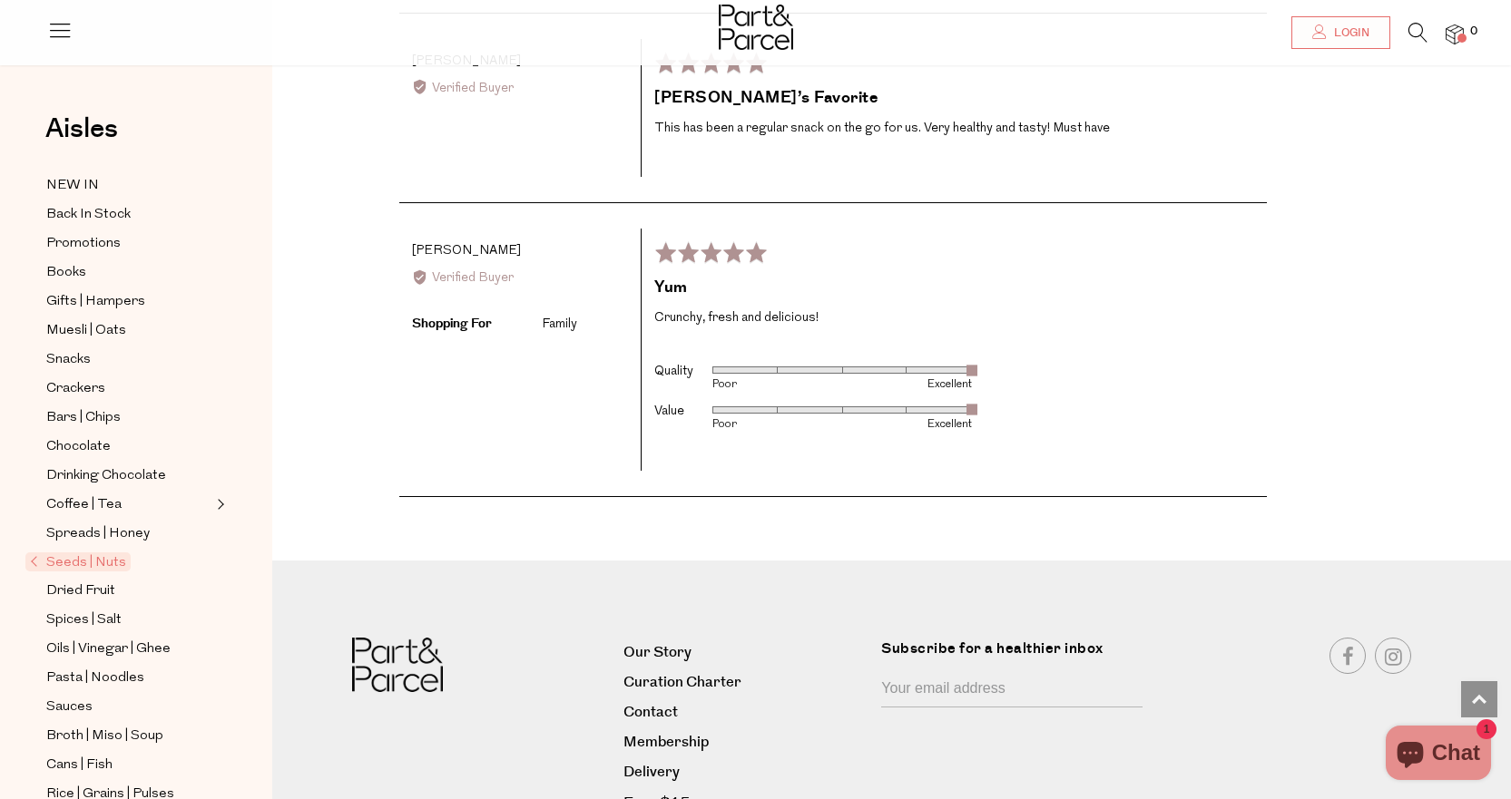
scroll to position [3174, 0]
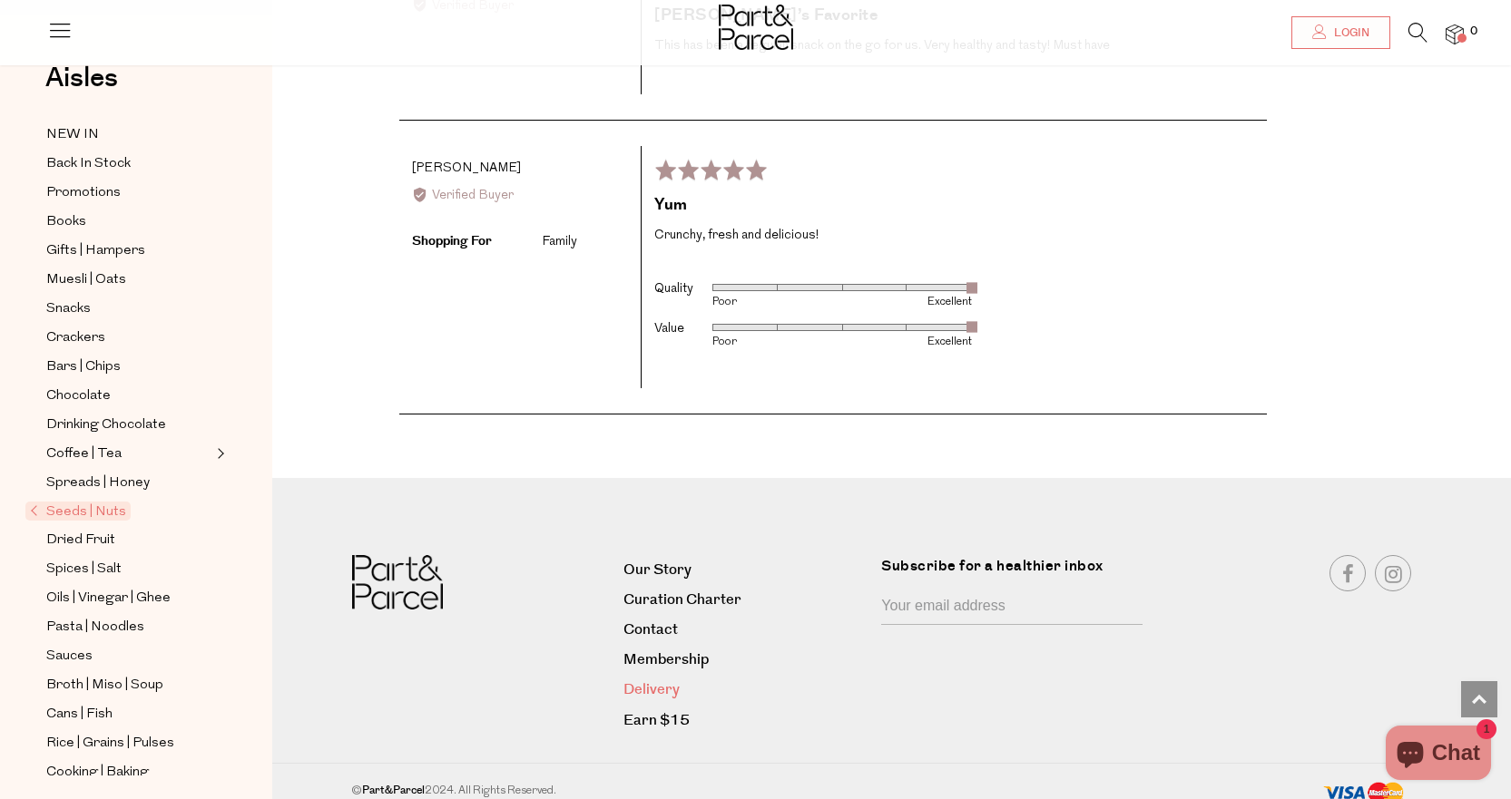
click at [659, 678] on link "Delivery" at bounding box center [745, 690] width 244 height 24
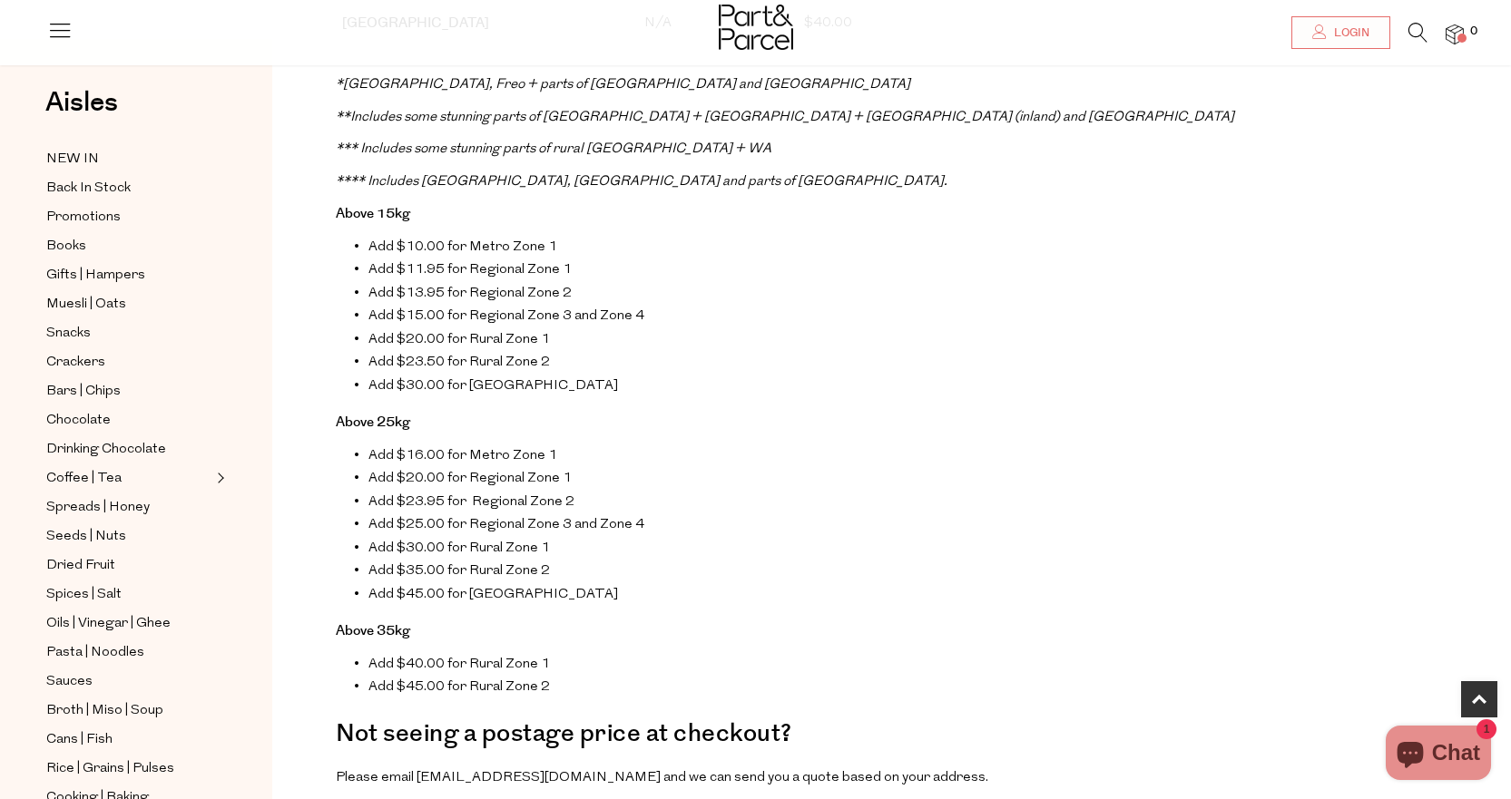
scroll to position [1089, 0]
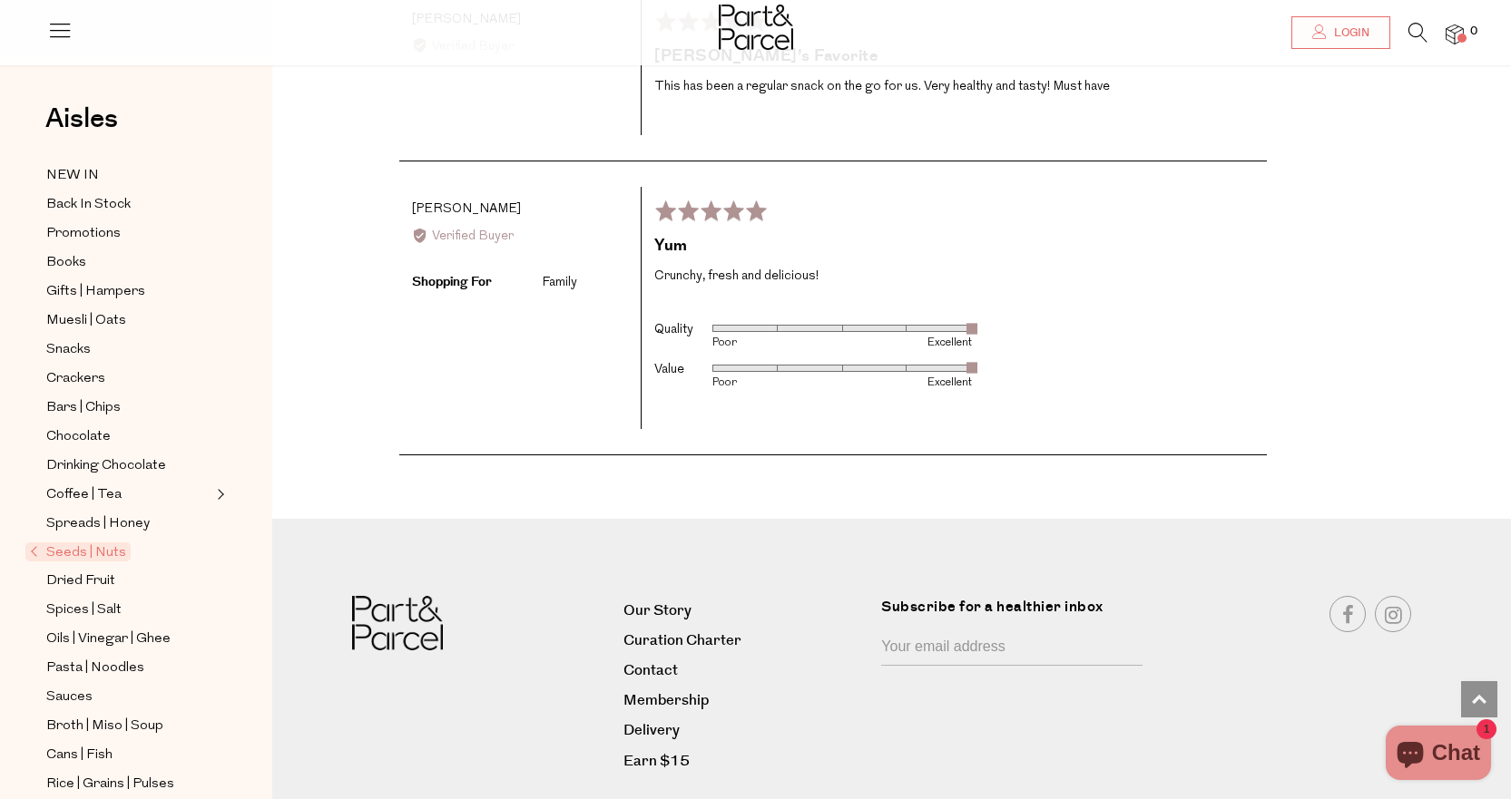
scroll to position [3174, 0]
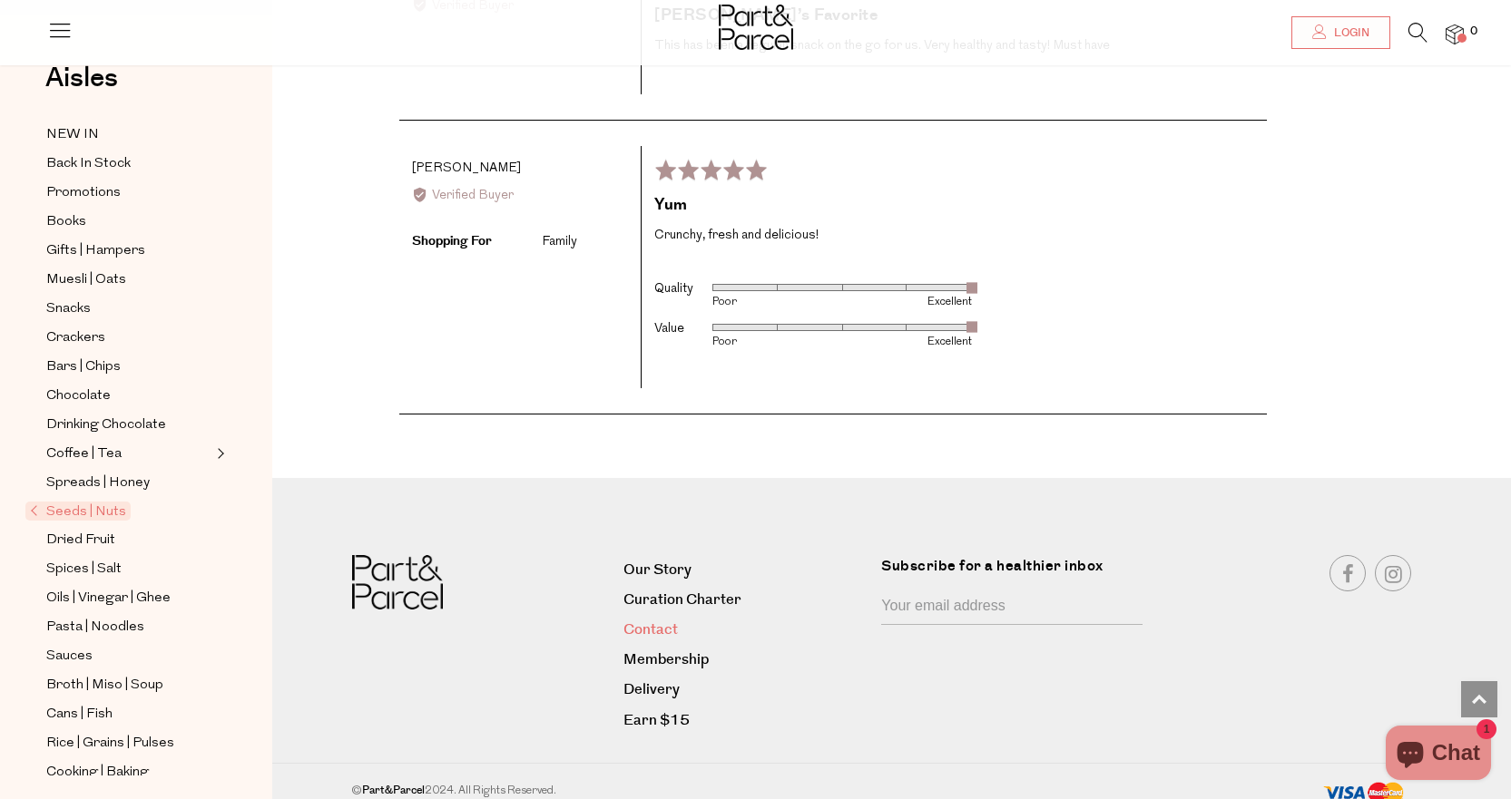
click at [640, 618] on link "Contact" at bounding box center [745, 630] width 244 height 24
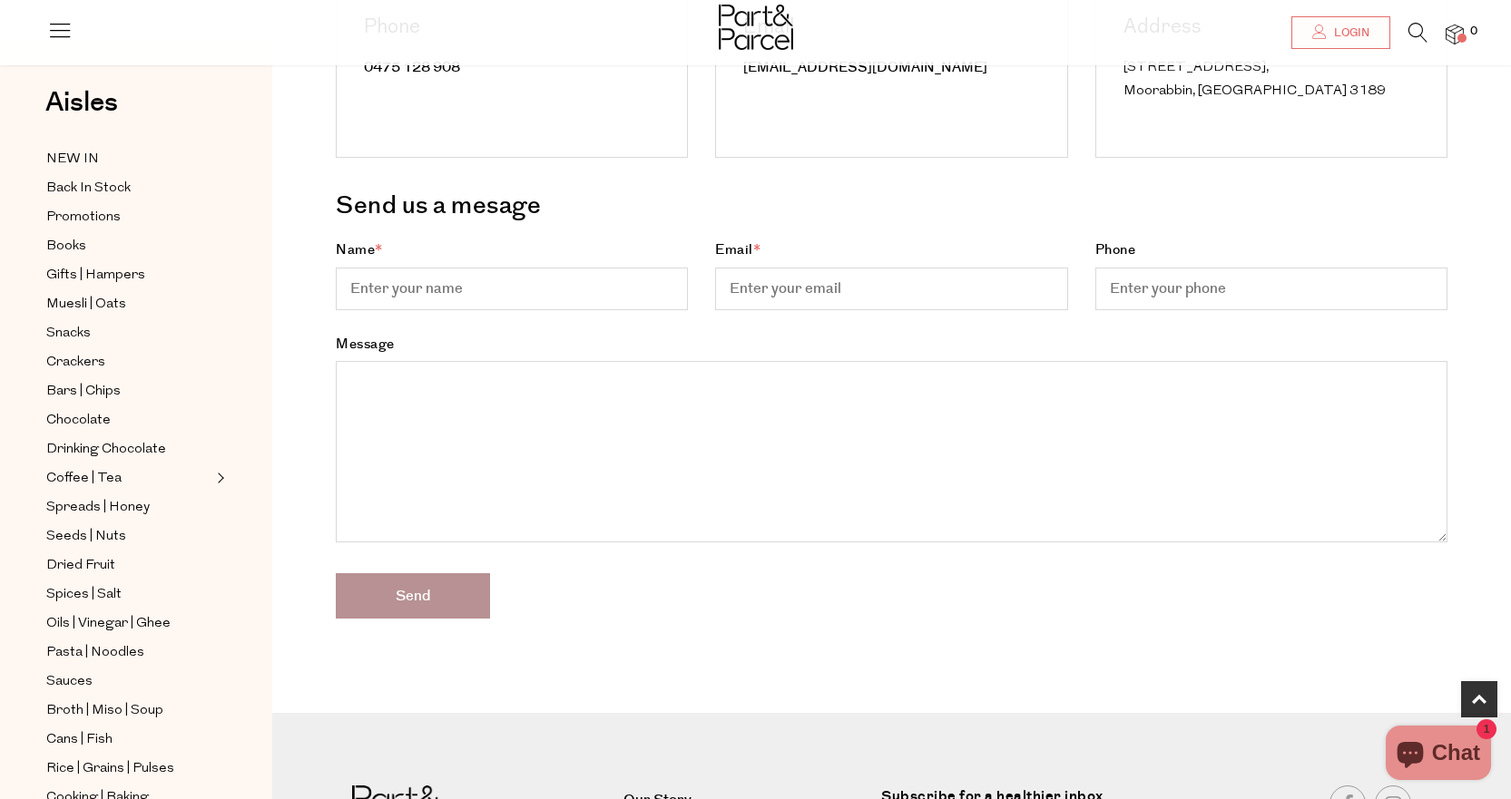
scroll to position [573, 0]
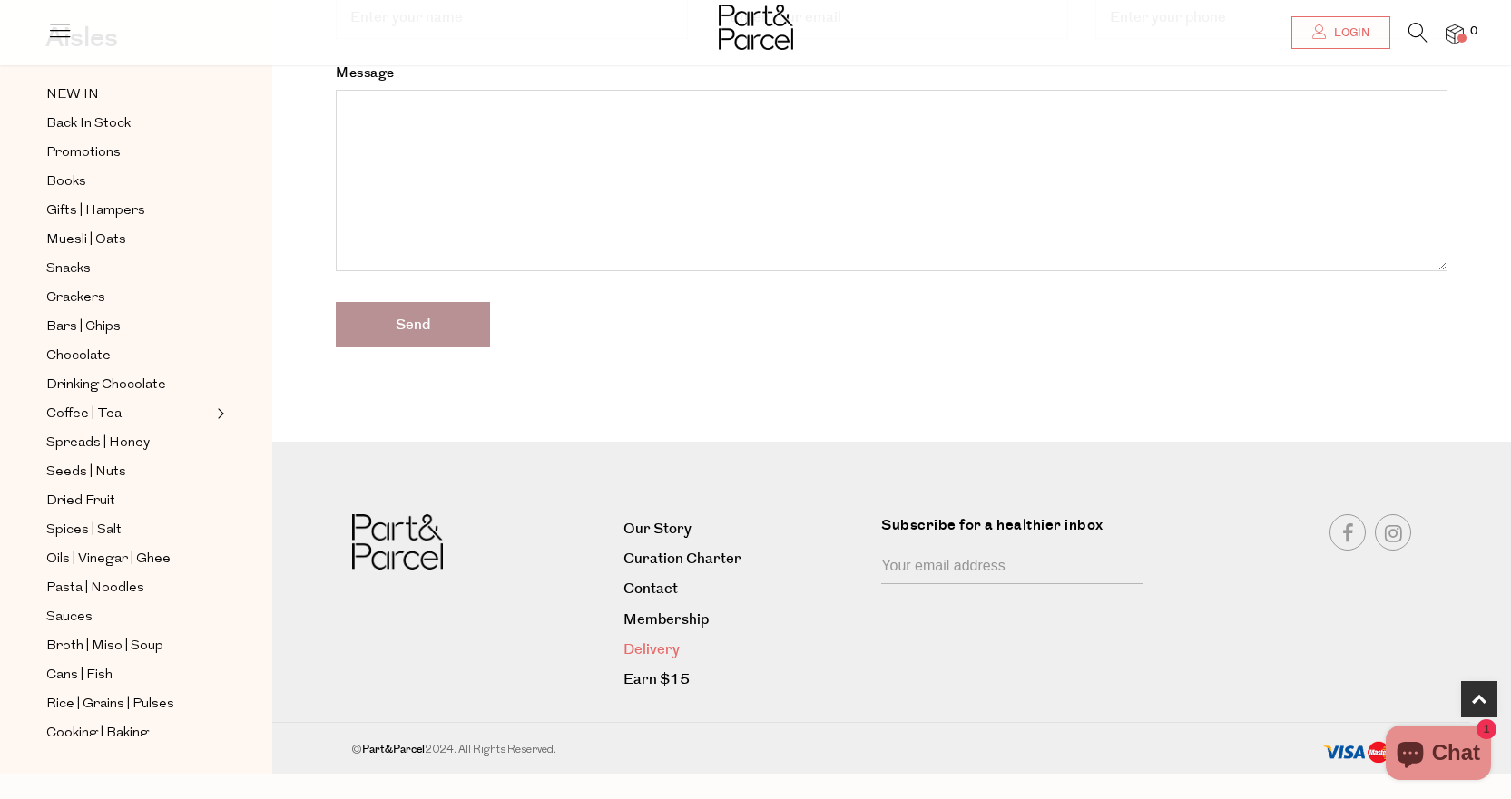
click at [651, 651] on link "Delivery" at bounding box center [745, 650] width 244 height 24
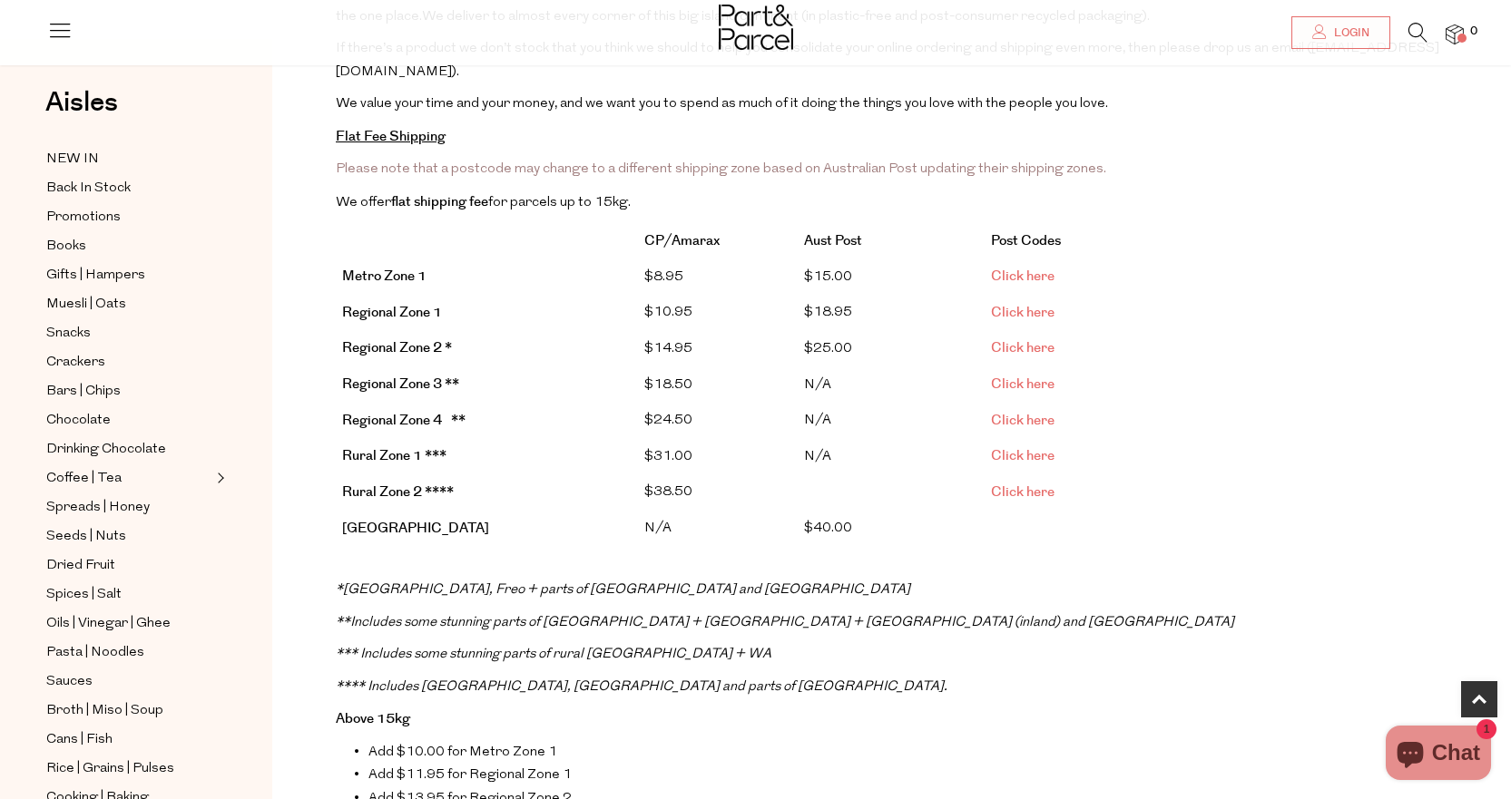
scroll to position [363, 0]
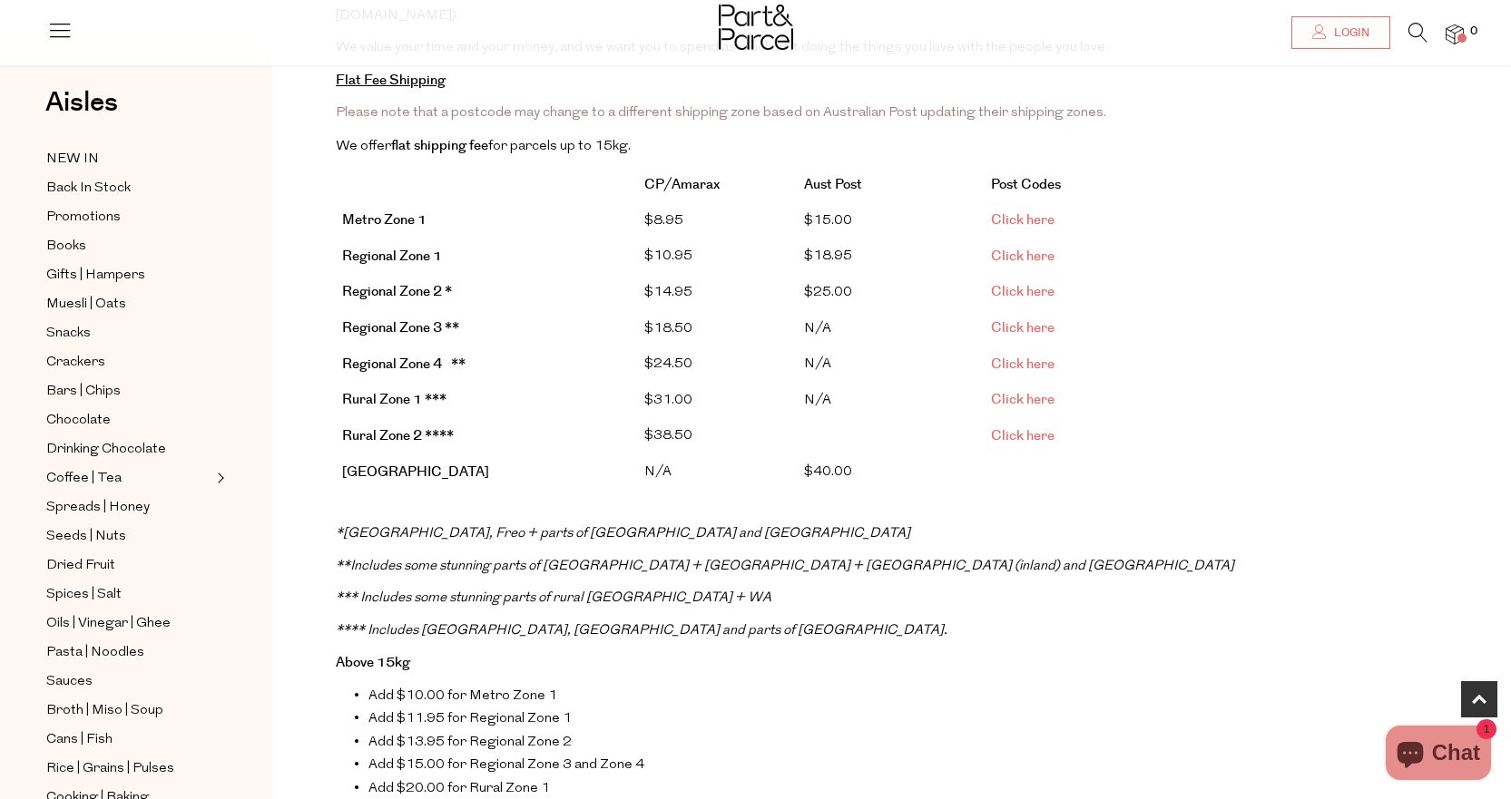
click at [1041, 217] on link "Click here" at bounding box center [1023, 219] width 64 height 19
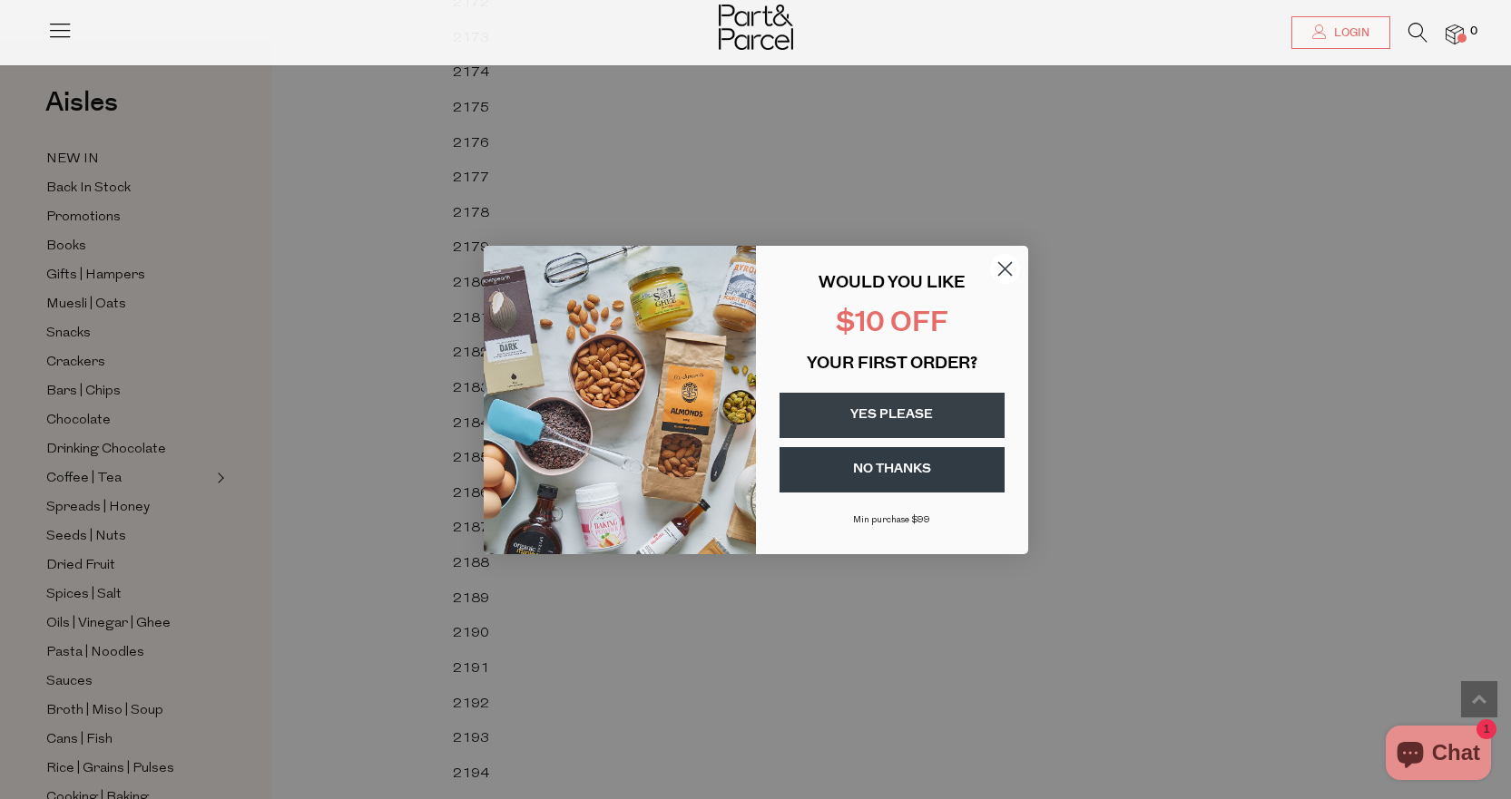
scroll to position [41566, 0]
click at [915, 405] on button "YES PLEASE" at bounding box center [891, 415] width 225 height 45
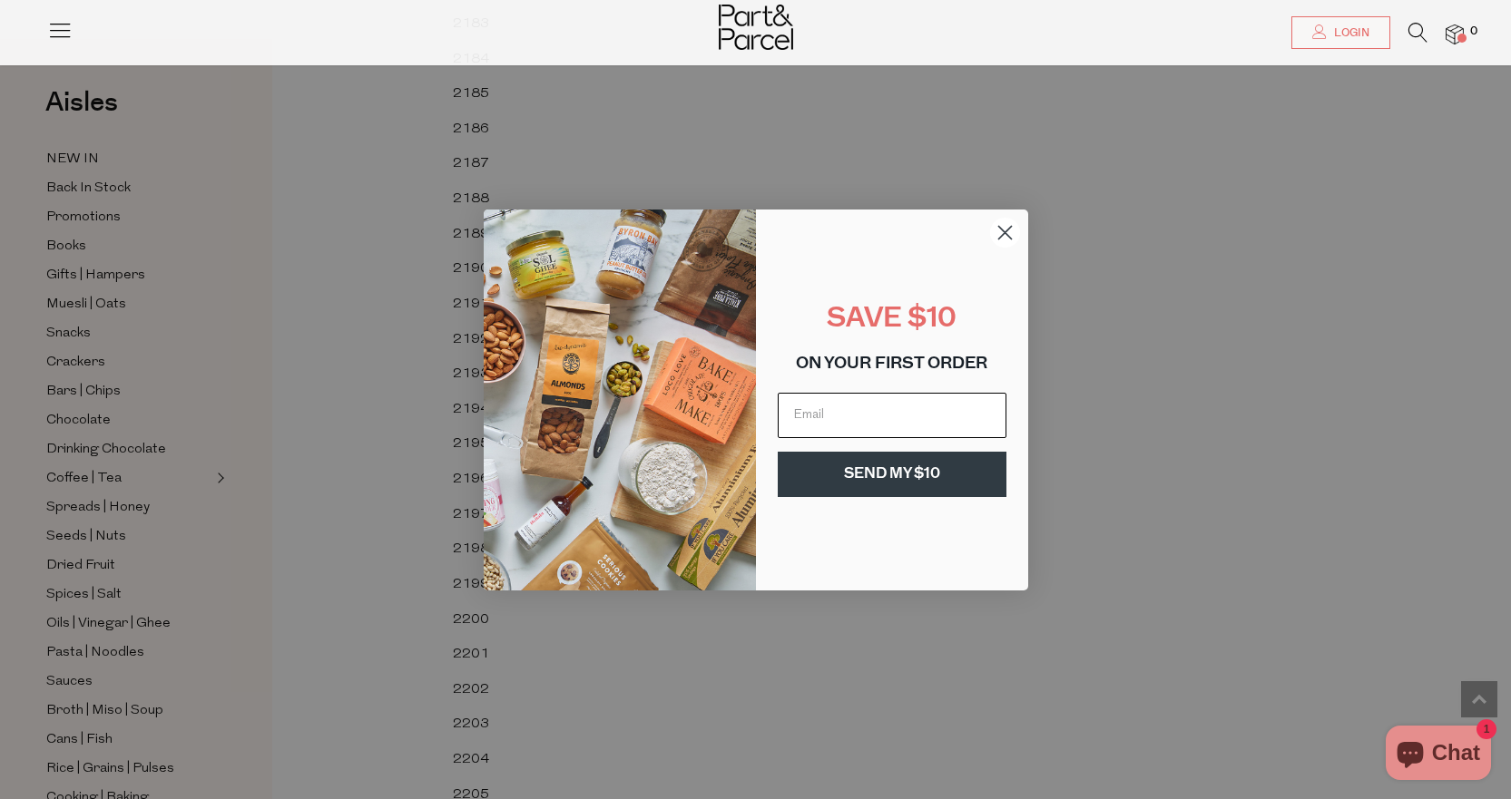
click at [866, 424] on input "Email" at bounding box center [892, 415] width 229 height 45
type input "maria.siwak@optusnet.com.au"
click at [886, 478] on button "SEND MY $10" at bounding box center [892, 474] width 229 height 45
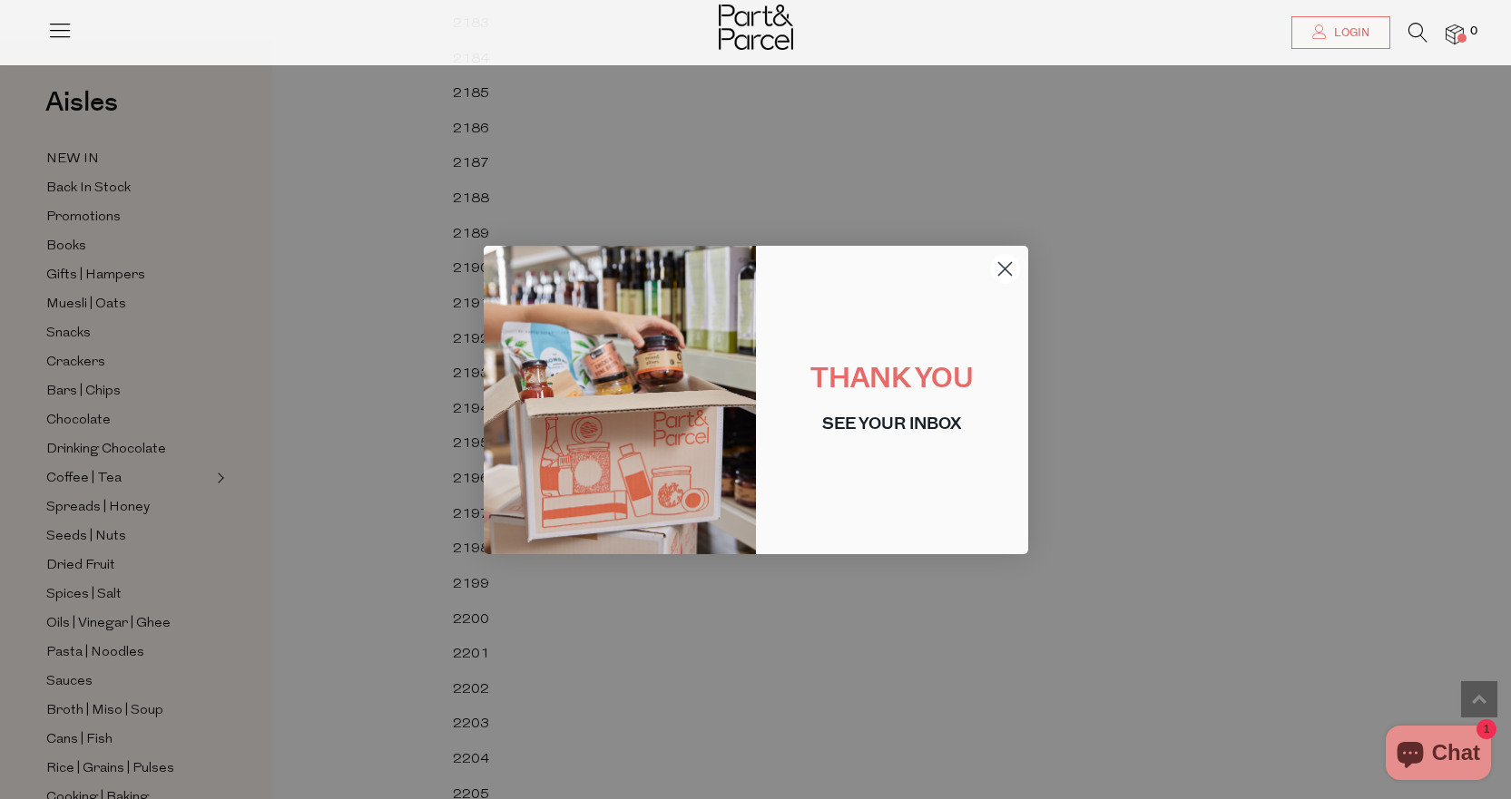
click at [1010, 263] on icon "Close dialog" at bounding box center [1004, 268] width 13 height 13
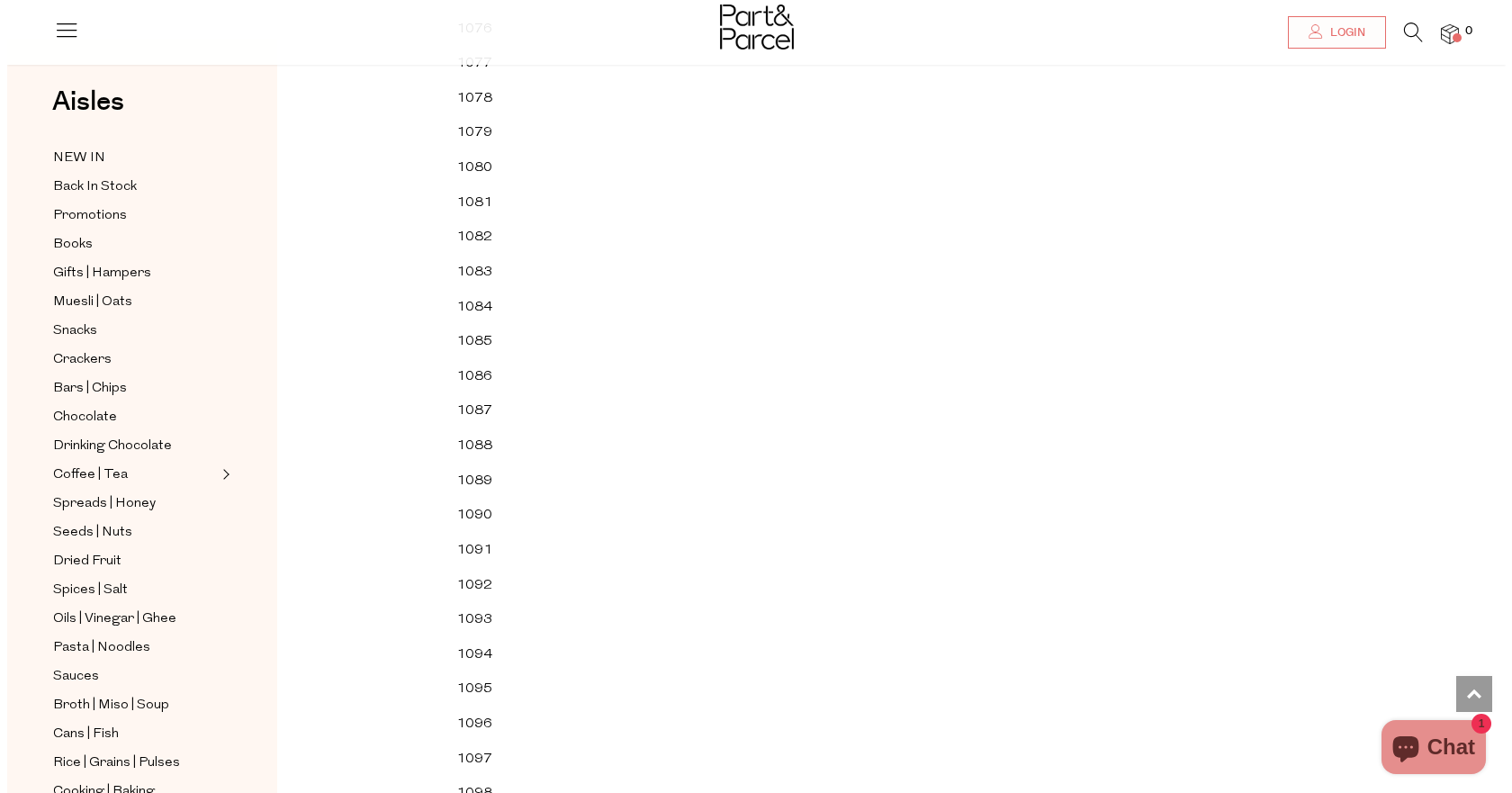
scroll to position [0, 0]
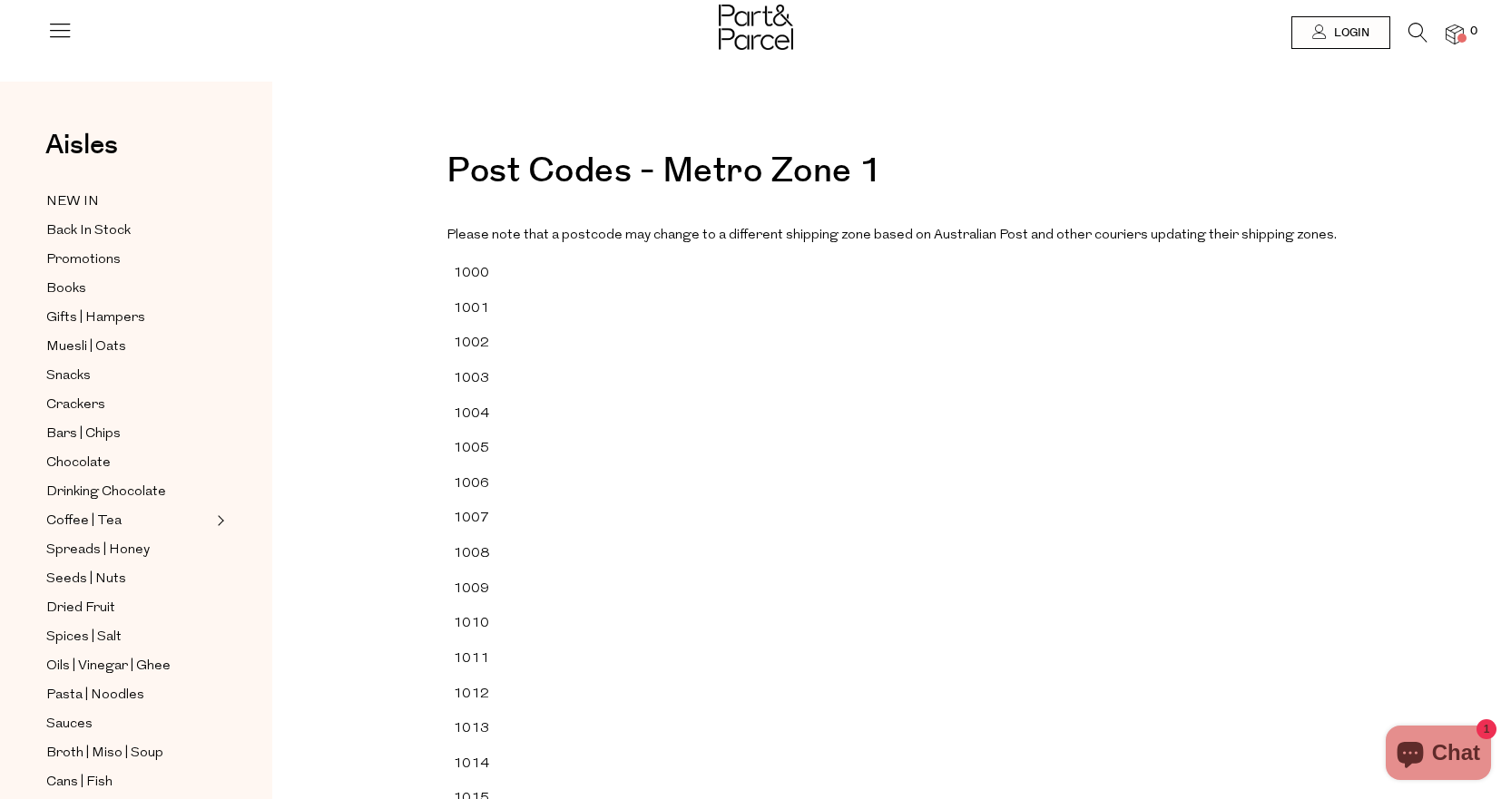
click at [44, 39] on div at bounding box center [755, 29] width 1511 height 59
click at [53, 35] on icon at bounding box center [59, 29] width 25 height 25
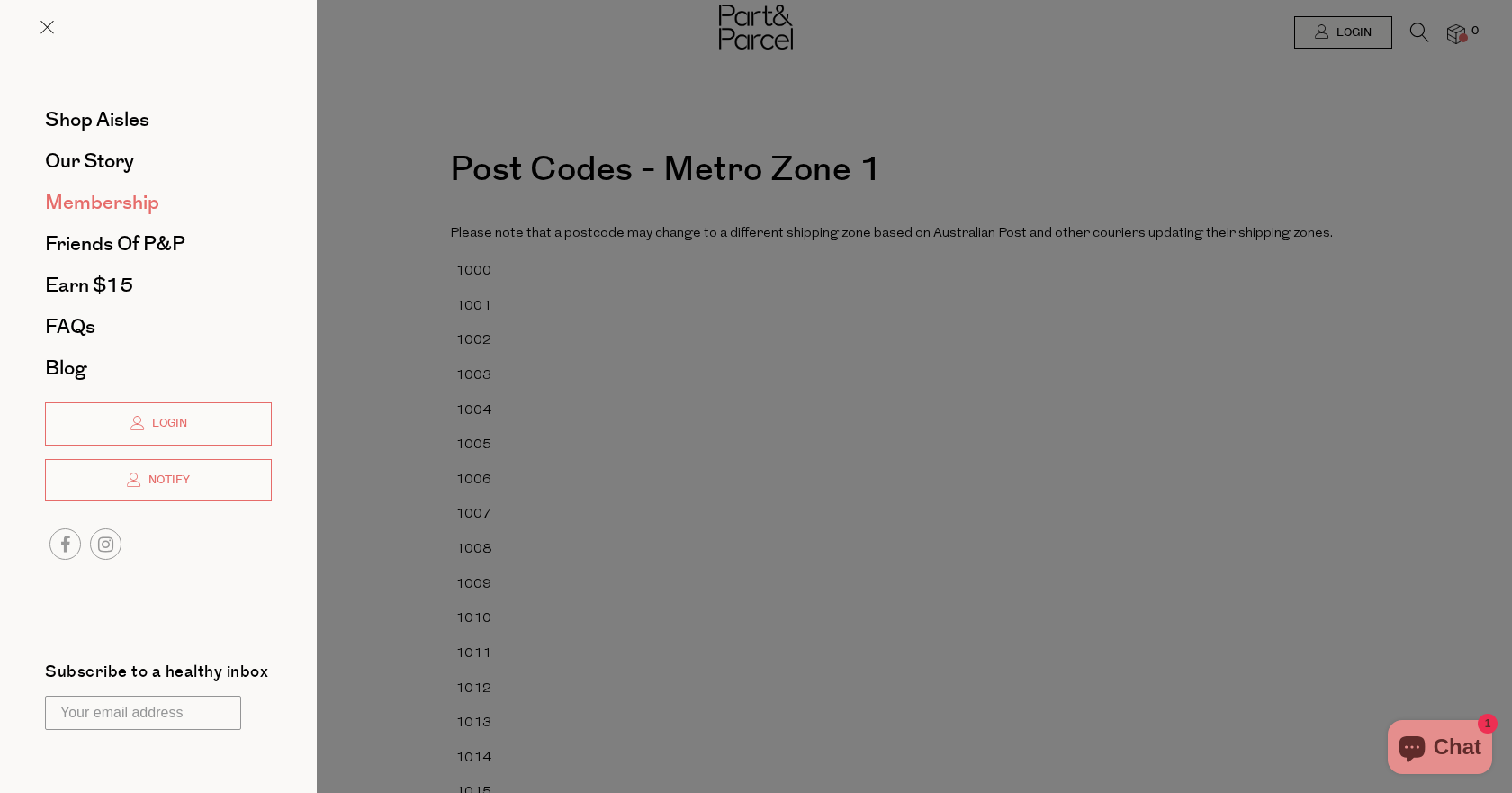
click at [125, 206] on span "Membership" at bounding box center [101, 202] width 114 height 29
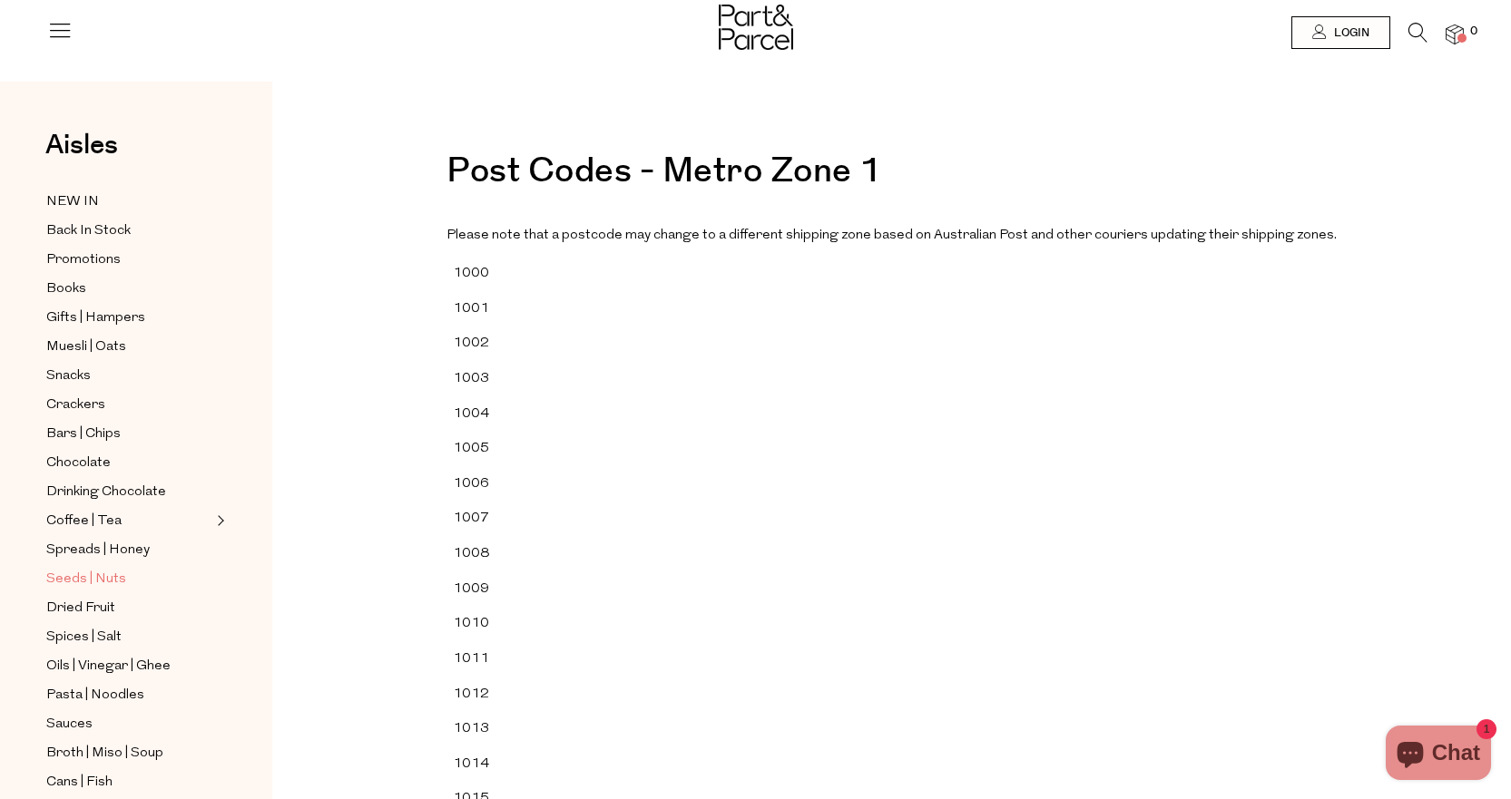
click at [71, 569] on span "Seeds | Nuts" at bounding box center [86, 580] width 80 height 22
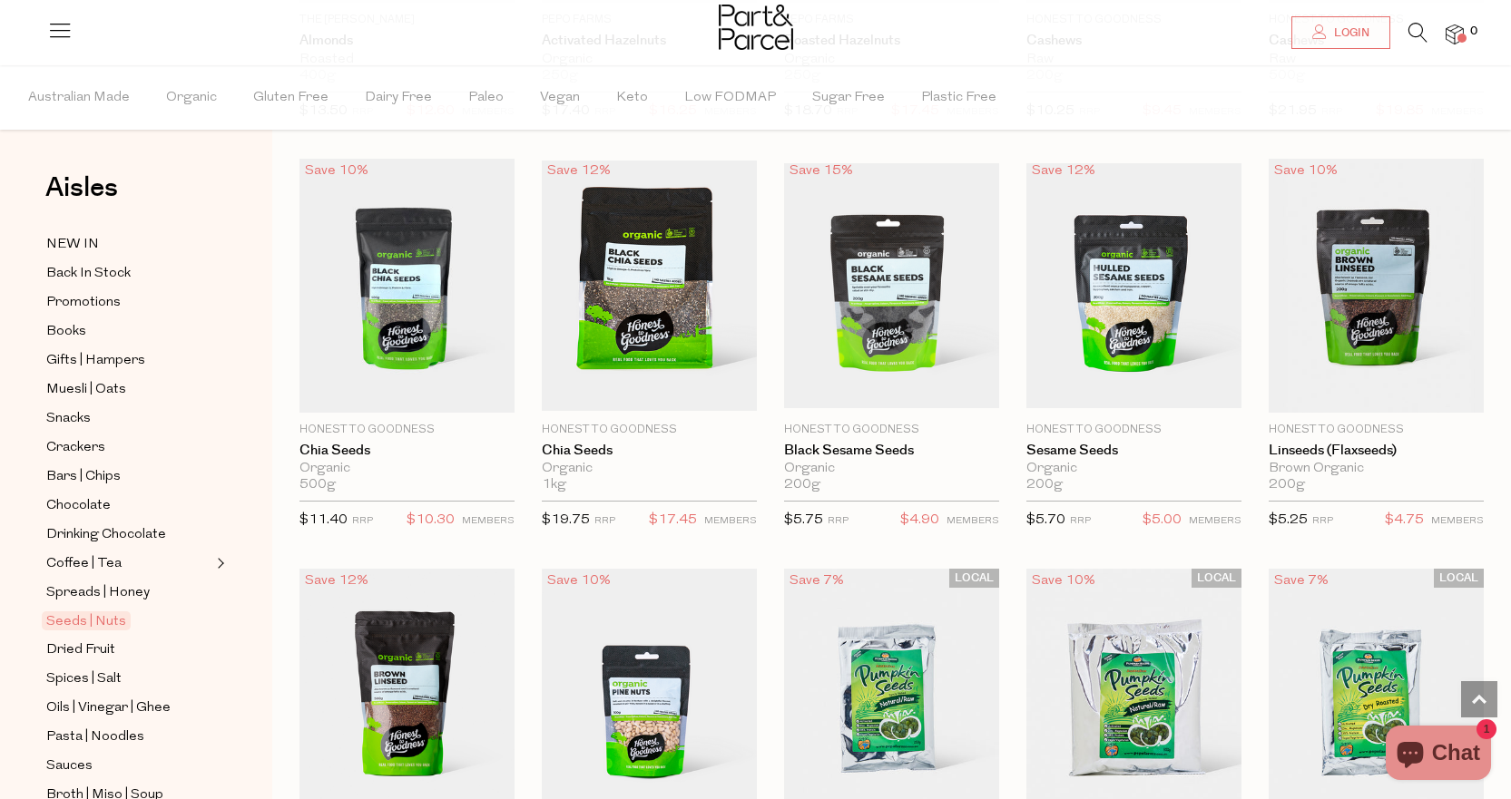
scroll to position [1996, 0]
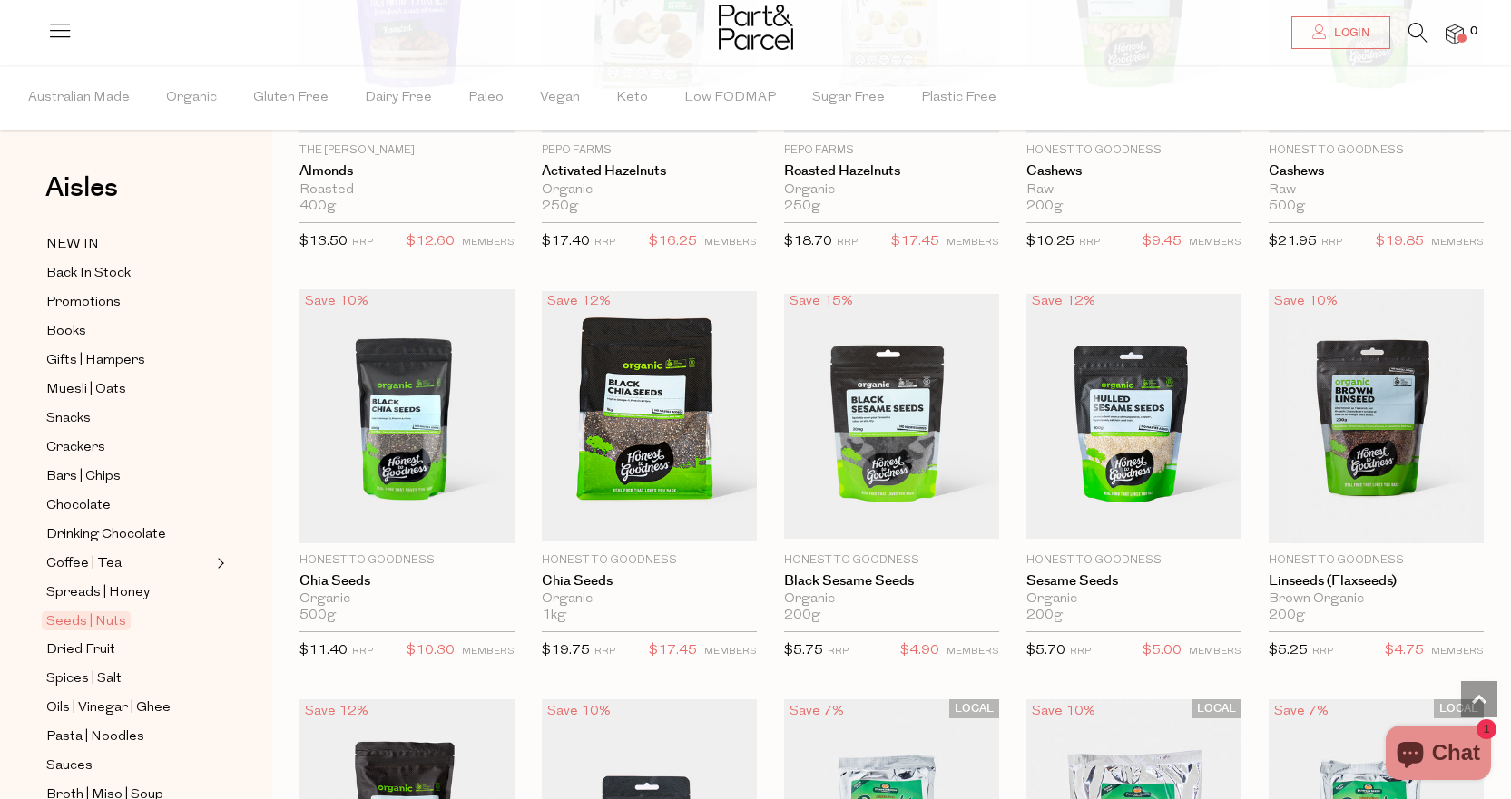
click at [1412, 23] on icon at bounding box center [1417, 33] width 19 height 20
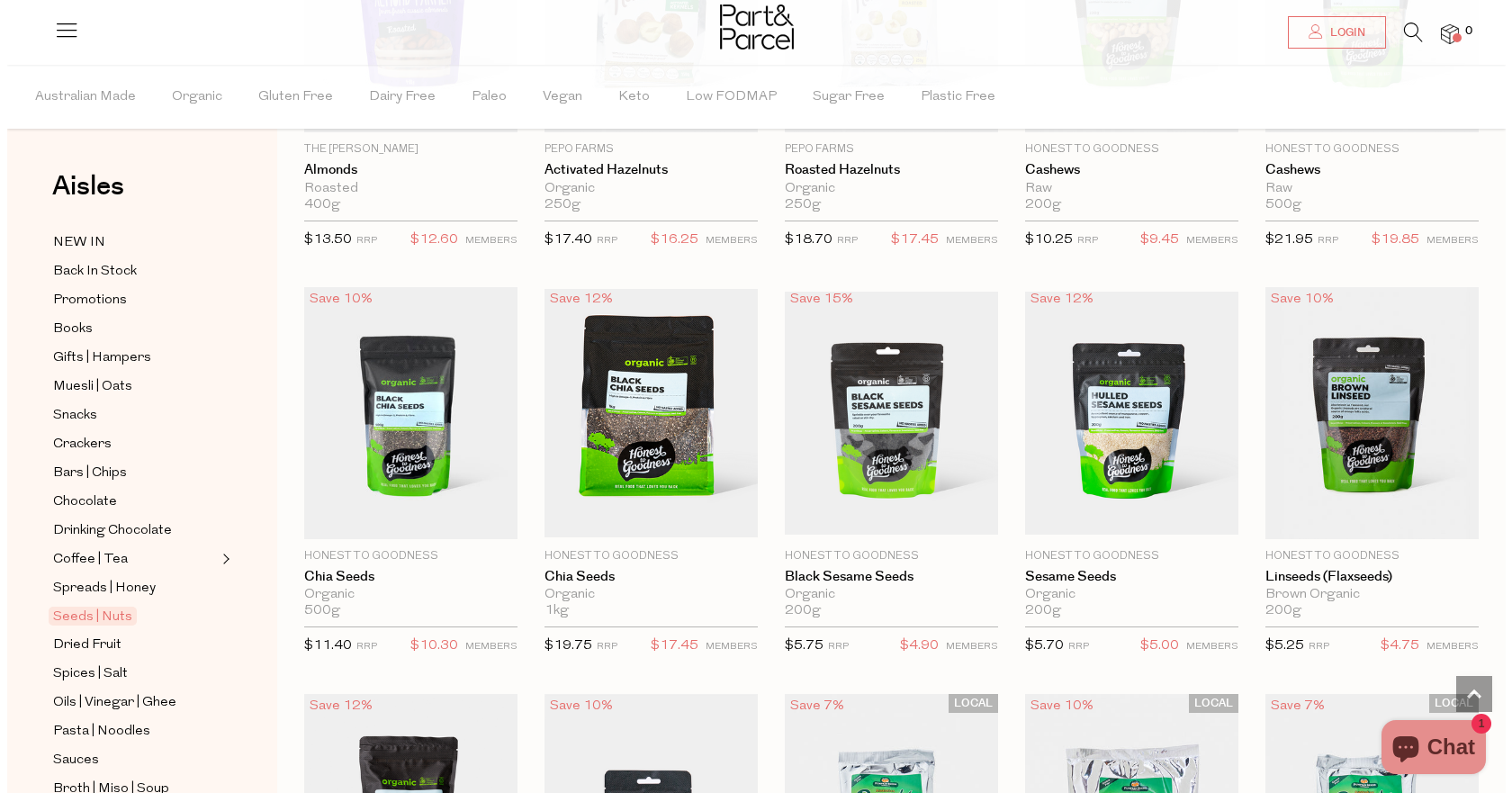
scroll to position [1995, 0]
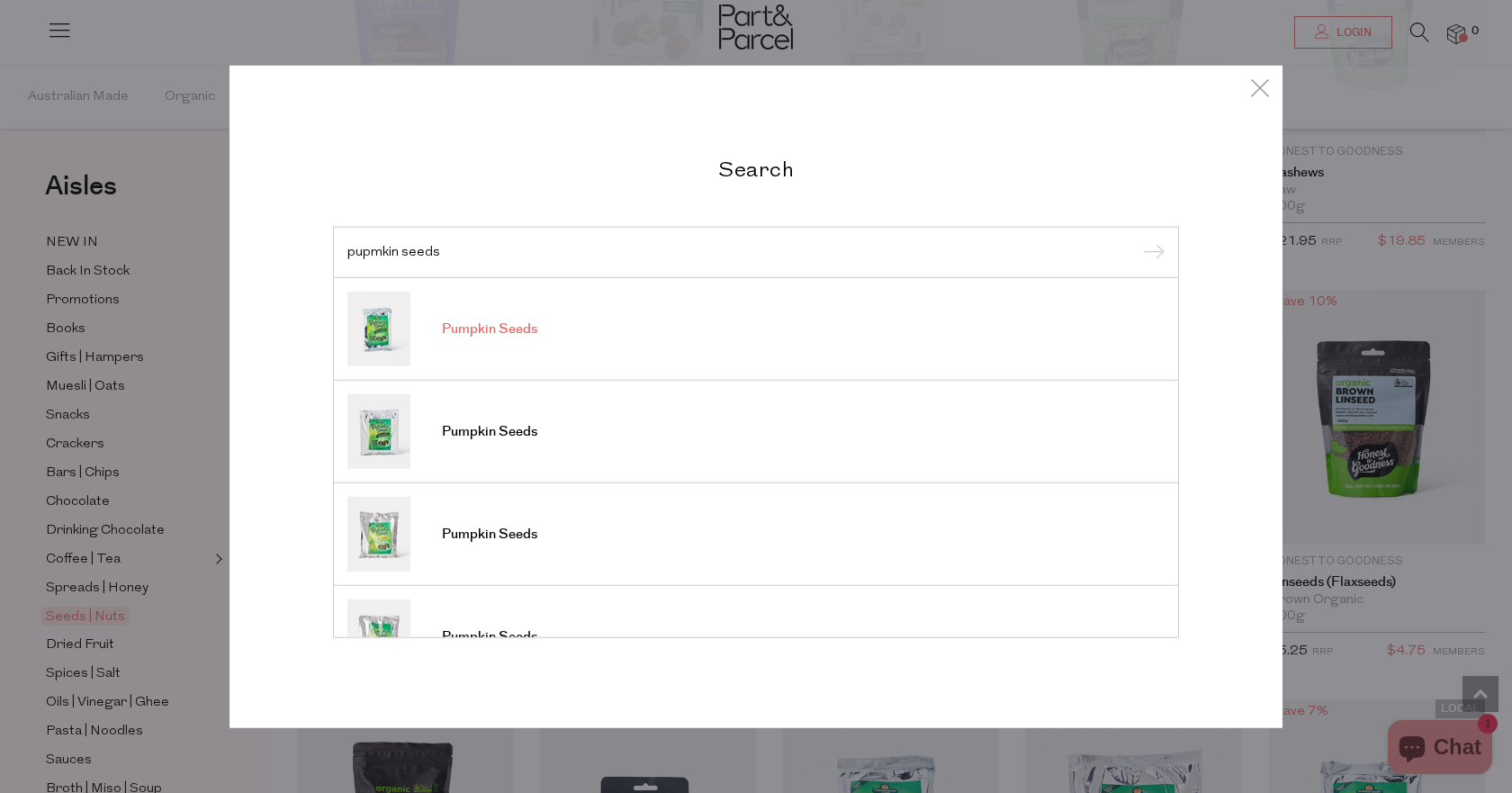
type input "pupmkin seeds"
click at [451, 344] on link "Pumpkin Seeds" at bounding box center [756, 329] width 818 height 74
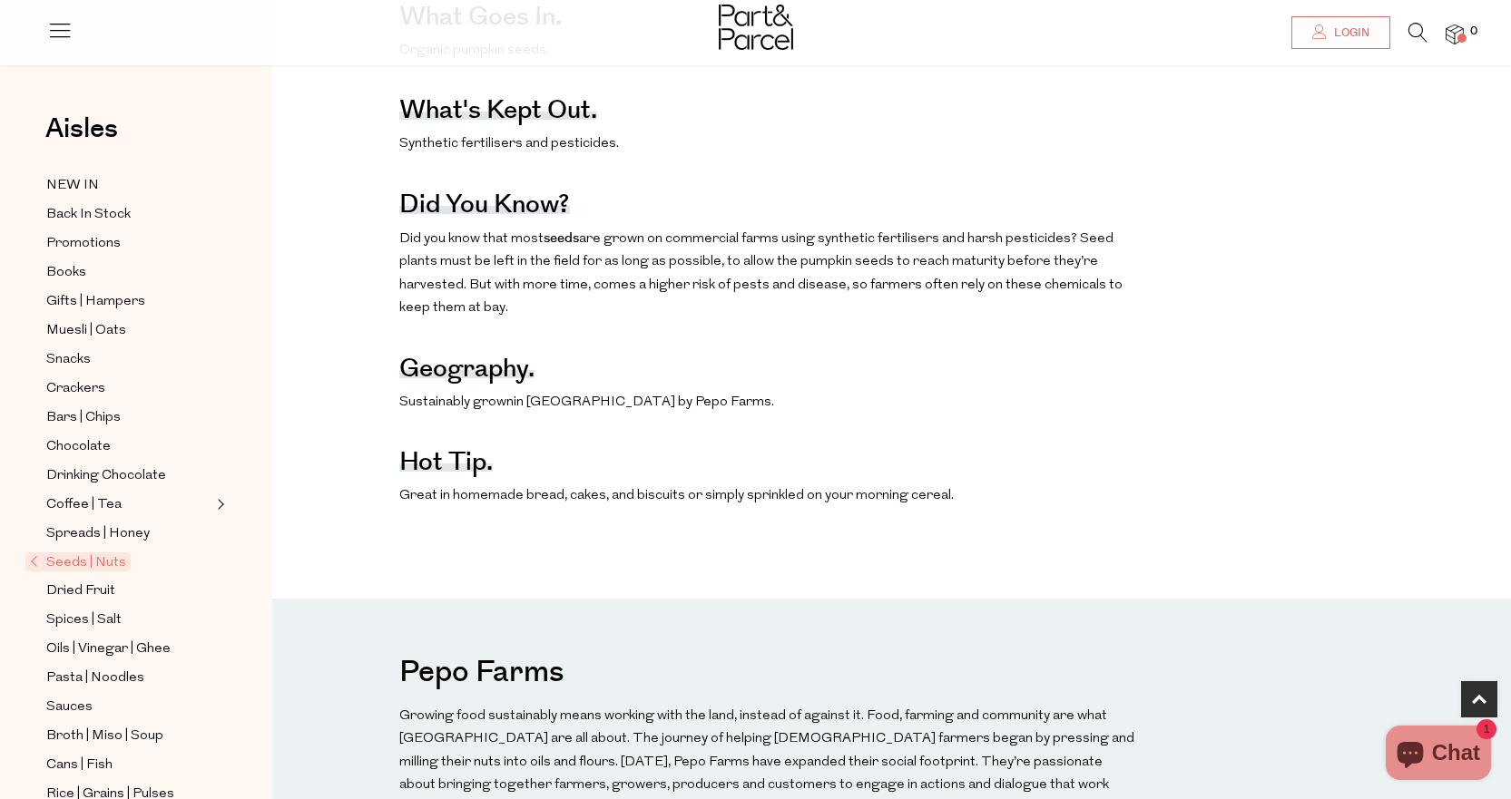
scroll to position [1361, 0]
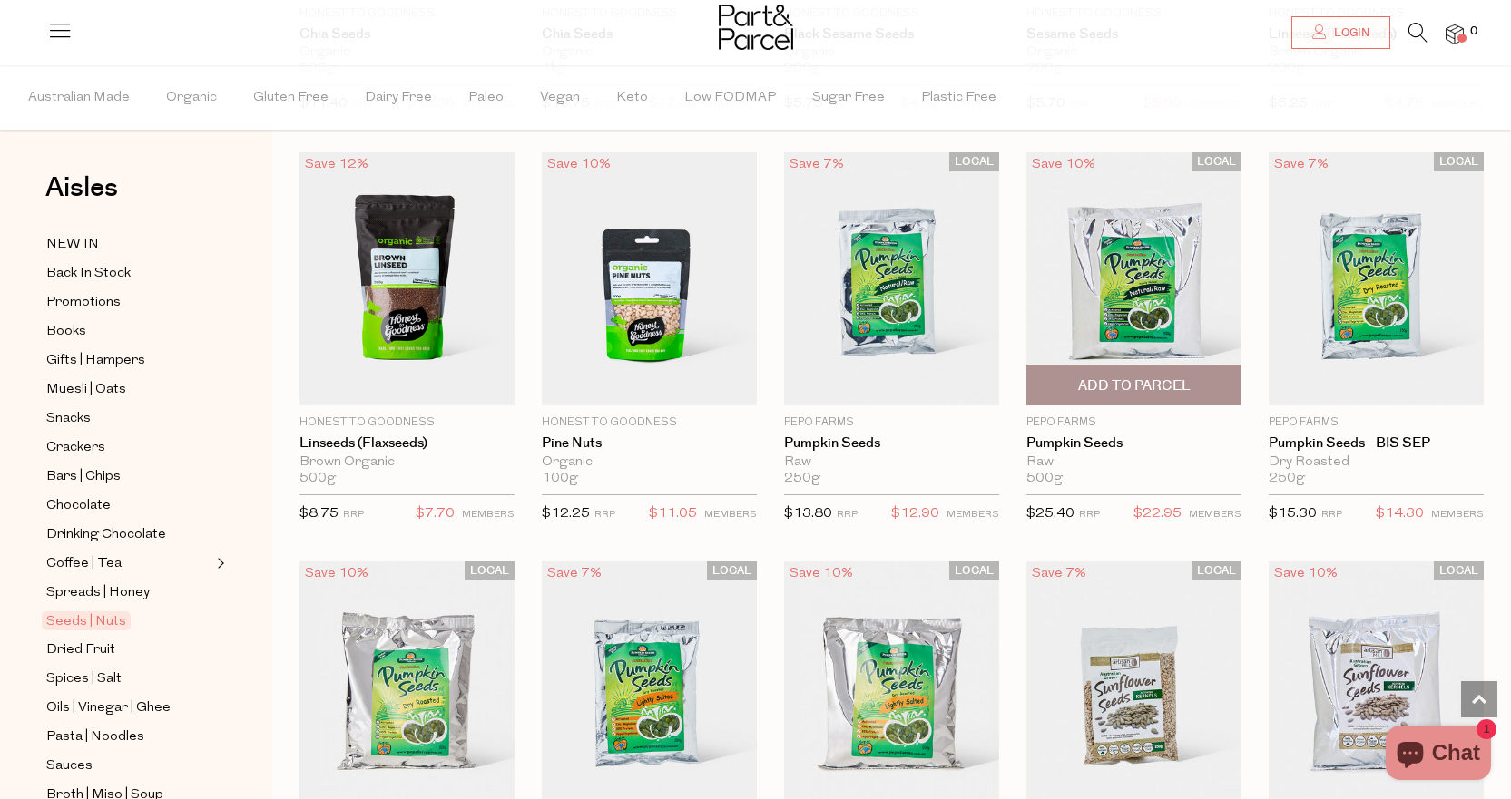
scroll to position [2540, 0]
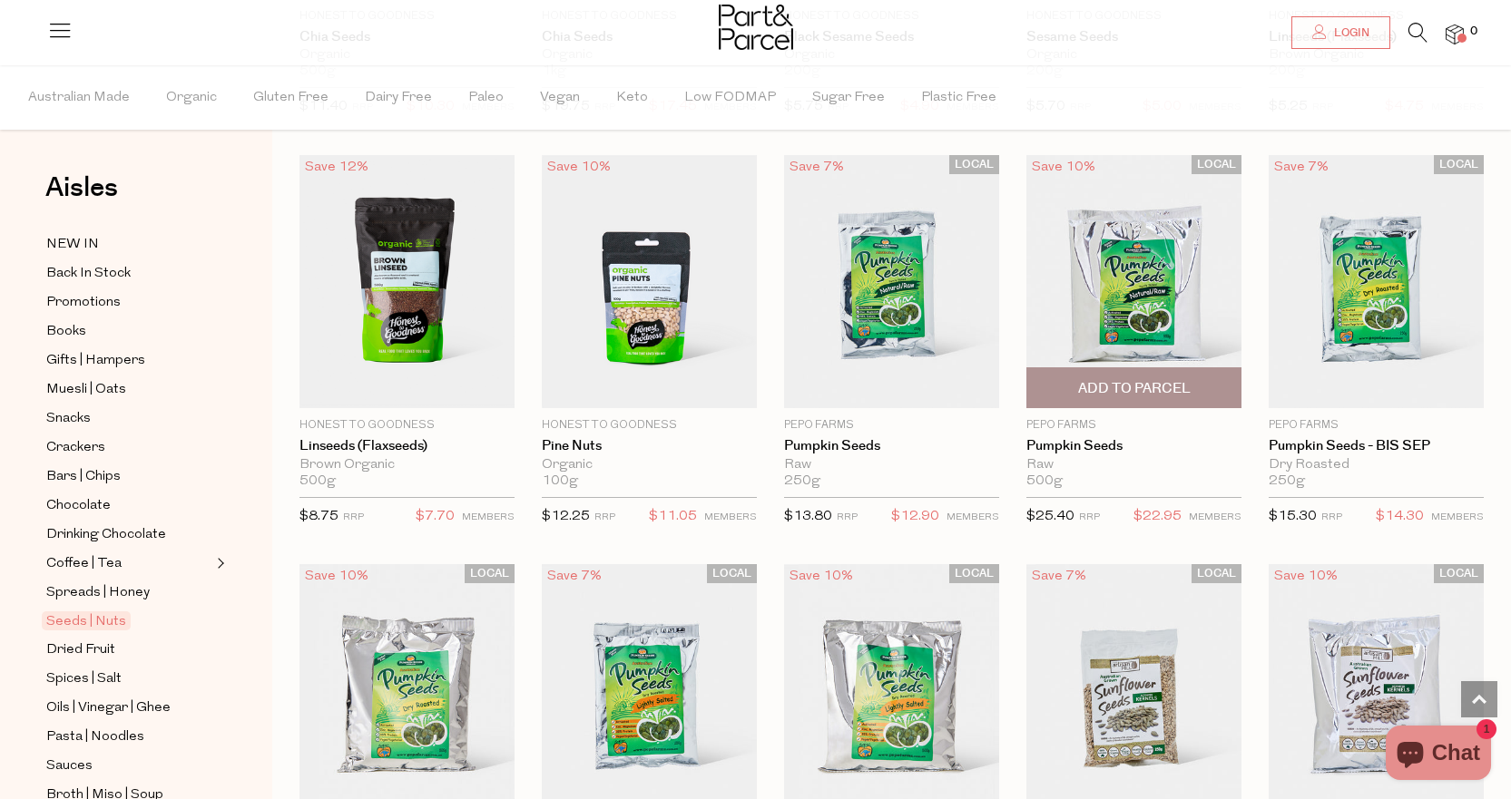
click at [1123, 379] on span "Add To Parcel" at bounding box center [1134, 388] width 113 height 19
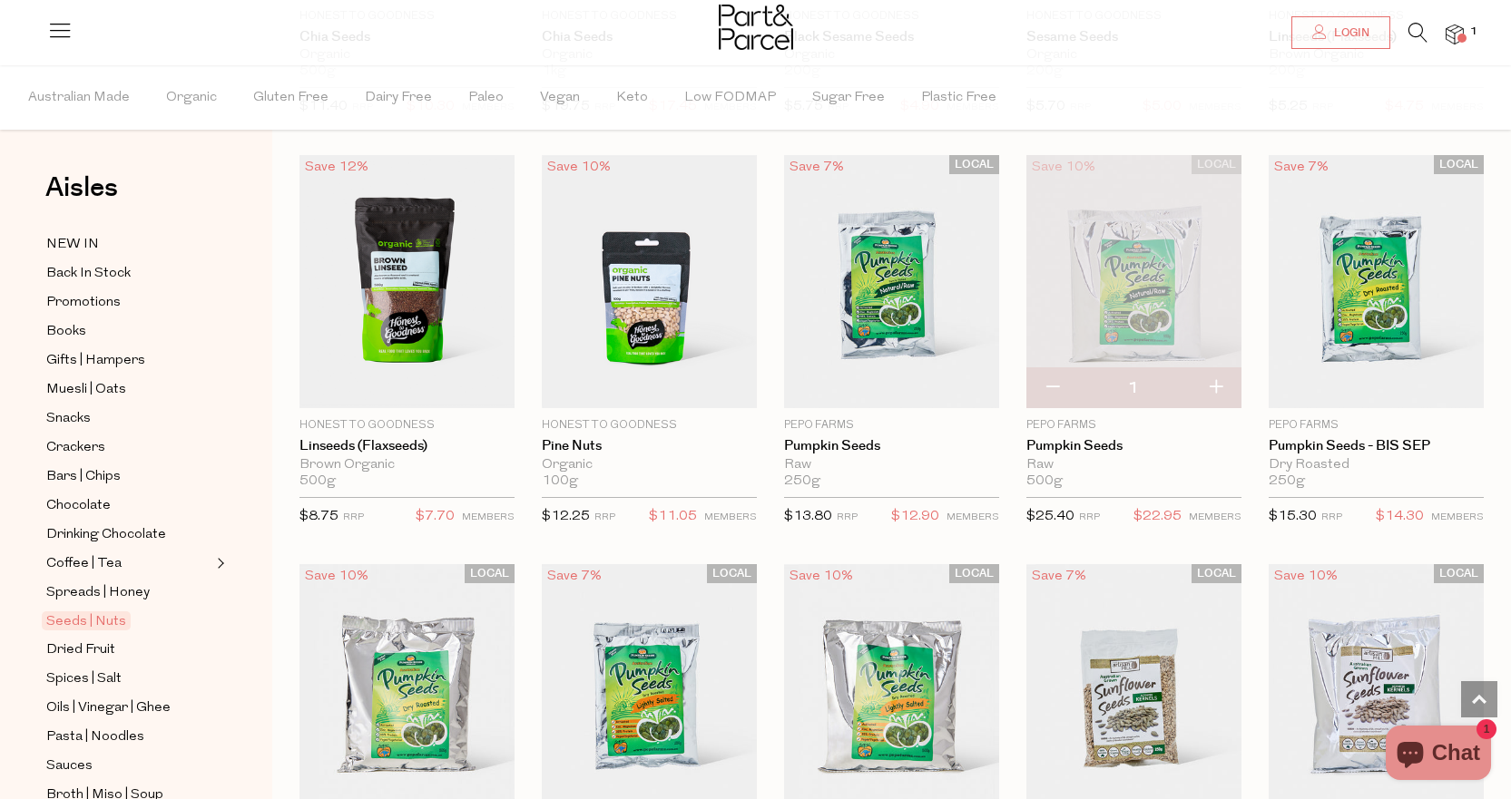
click at [1208, 380] on button "button" at bounding box center [1215, 388] width 52 height 40
type input "2"
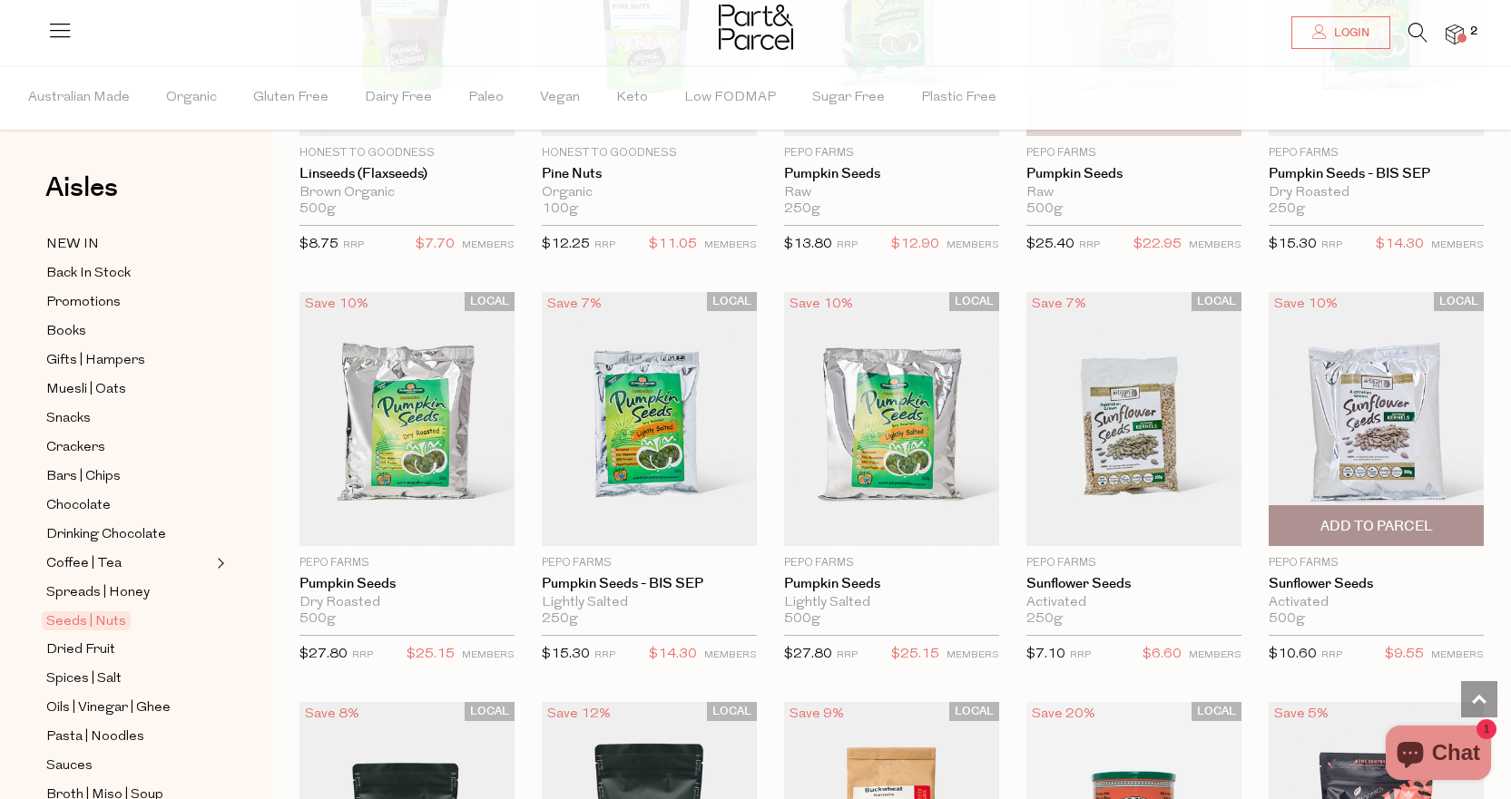
click at [1348, 518] on span "Add To Parcel" at bounding box center [1376, 526] width 113 height 19
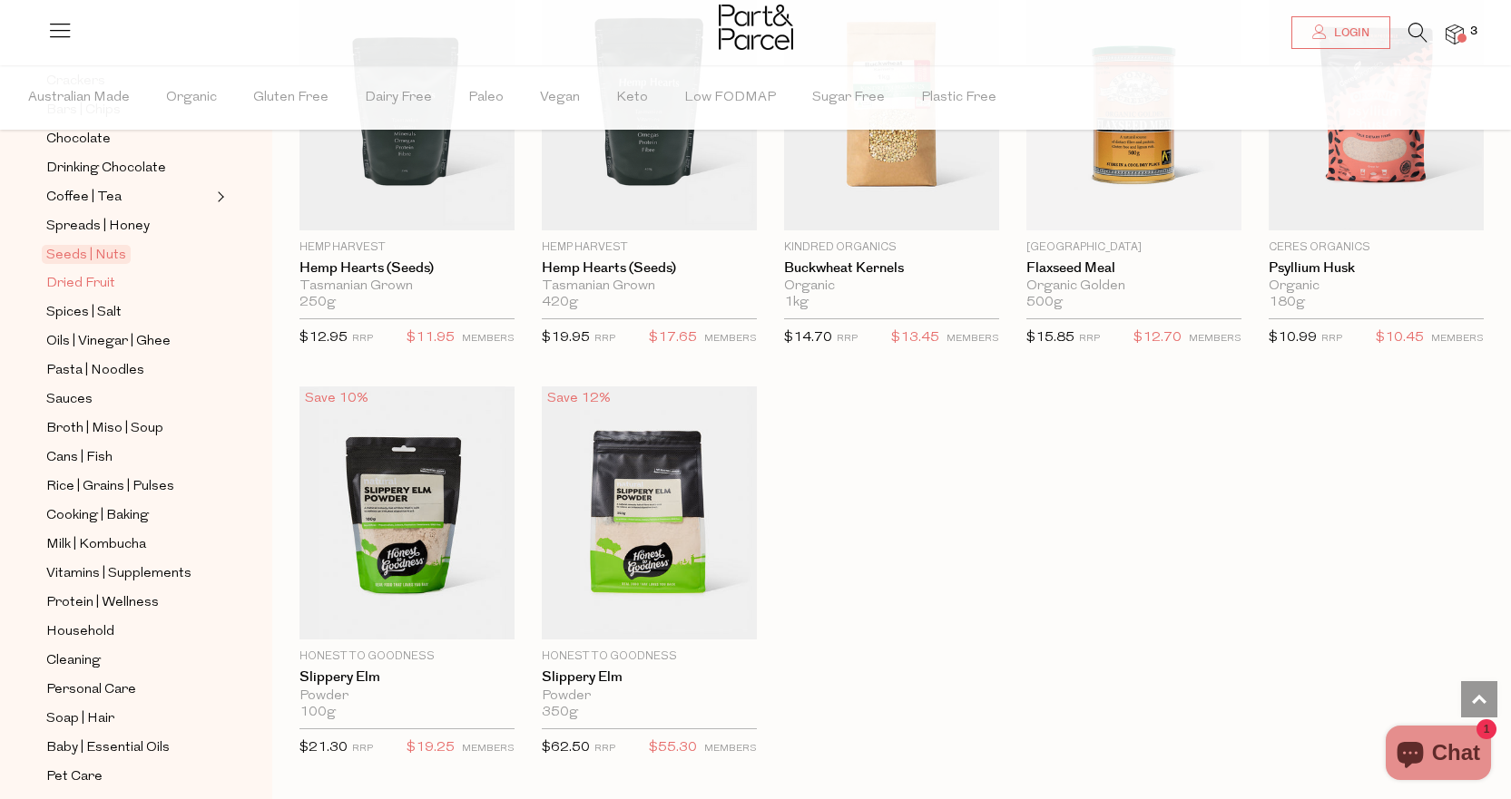
scroll to position [406, 0]
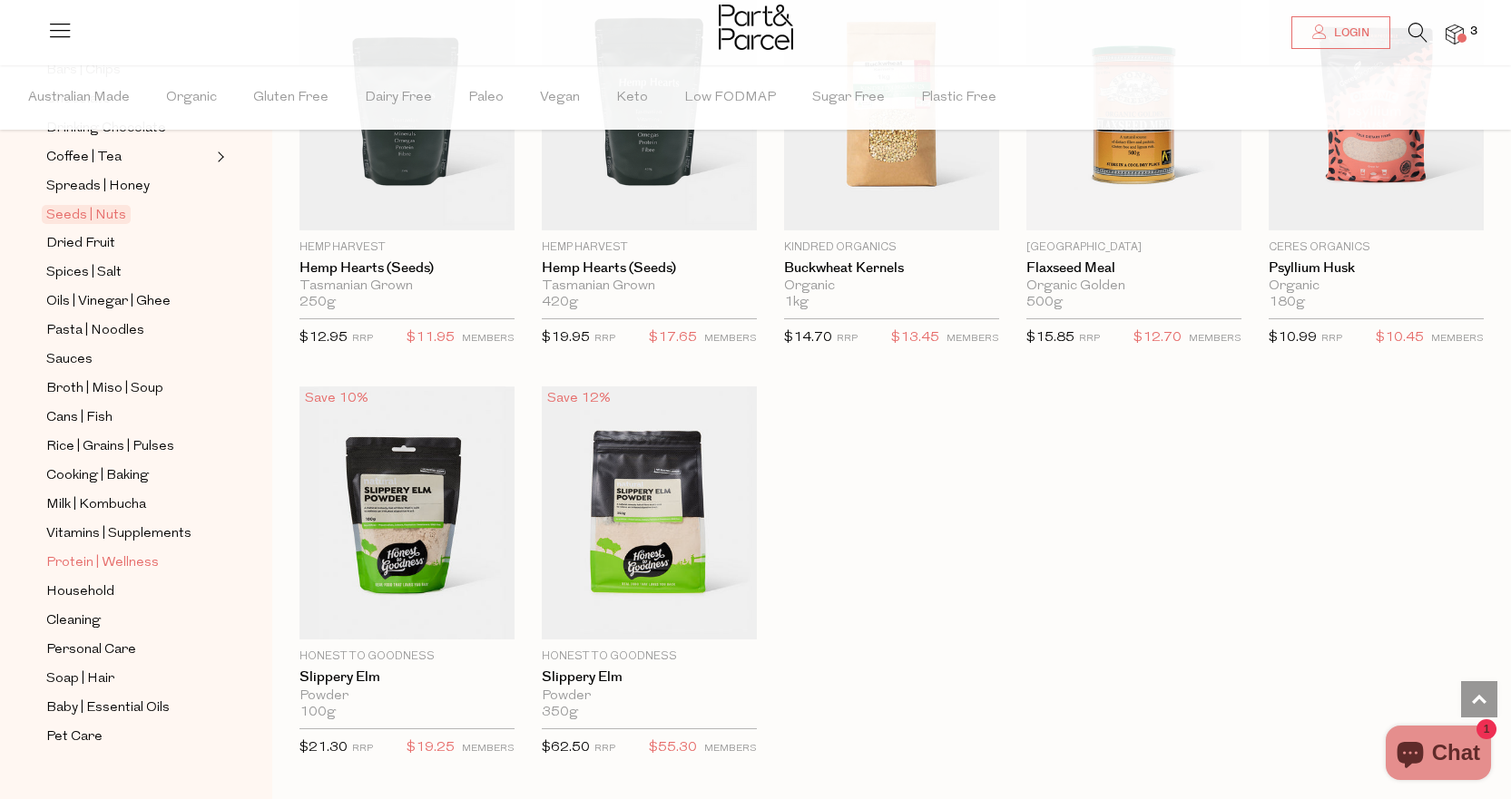
click at [96, 553] on span "Protein | Wellness" at bounding box center [102, 564] width 113 height 22
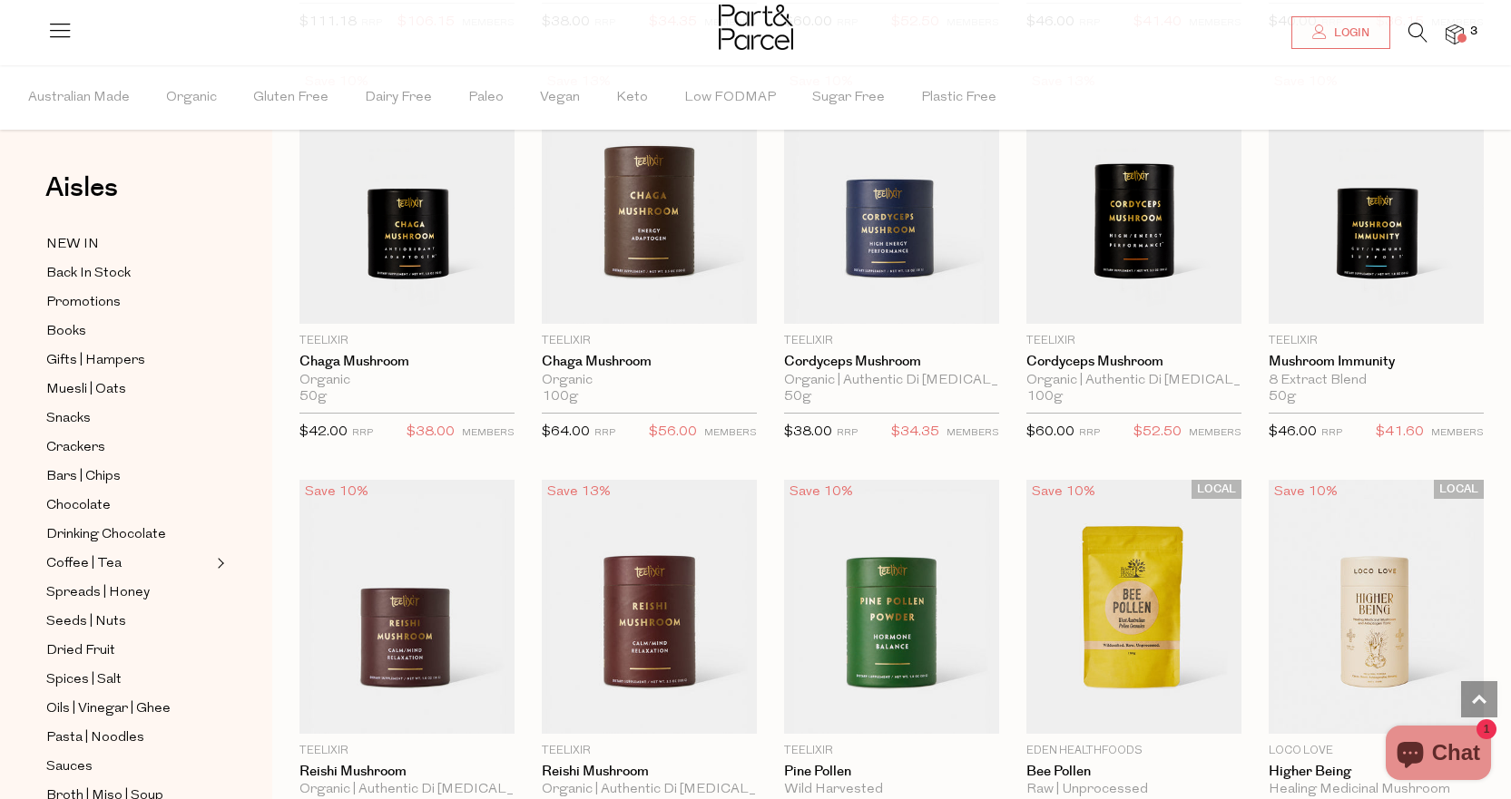
scroll to position [2268, 0]
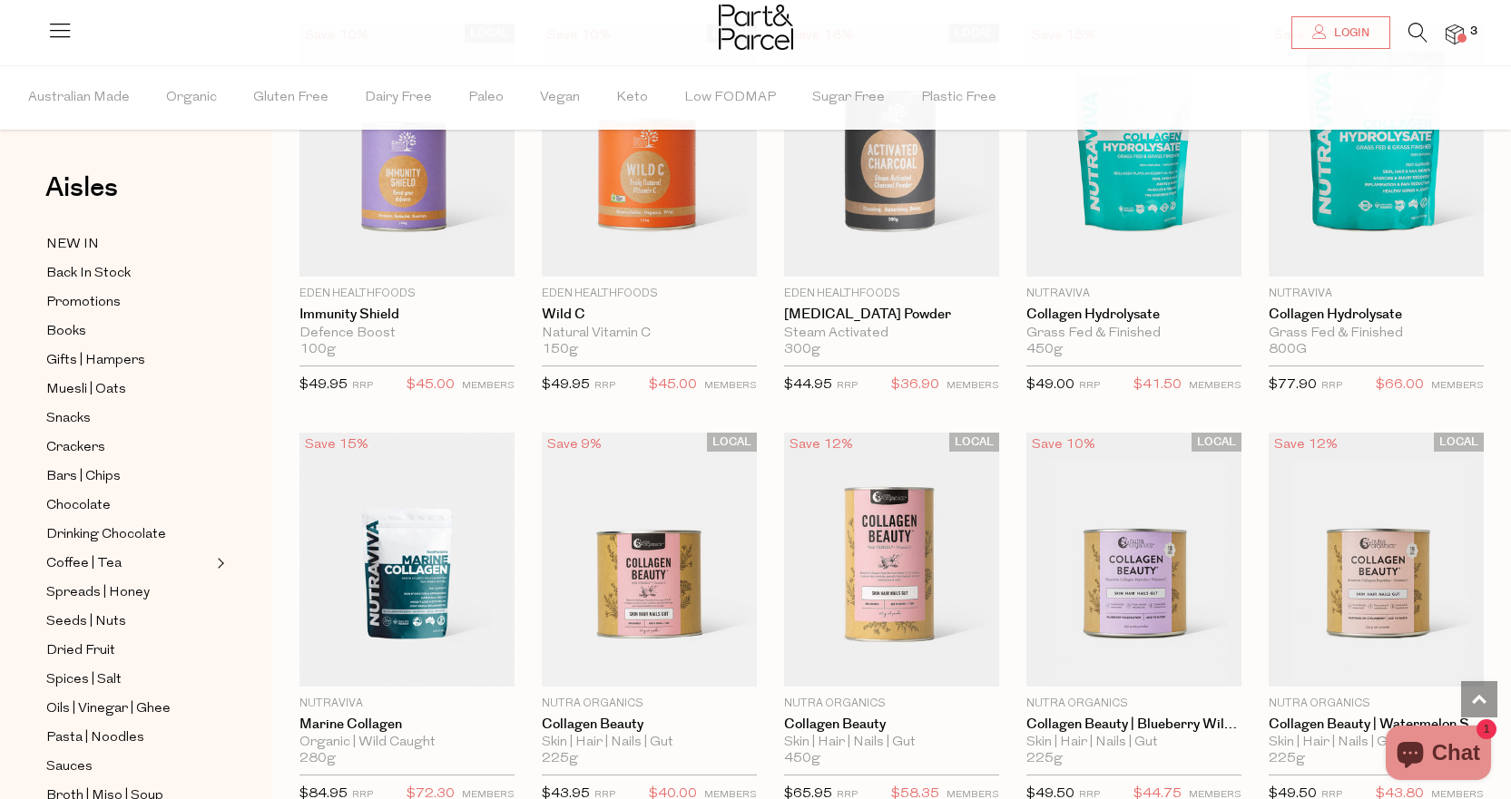
scroll to position [4627, 0]
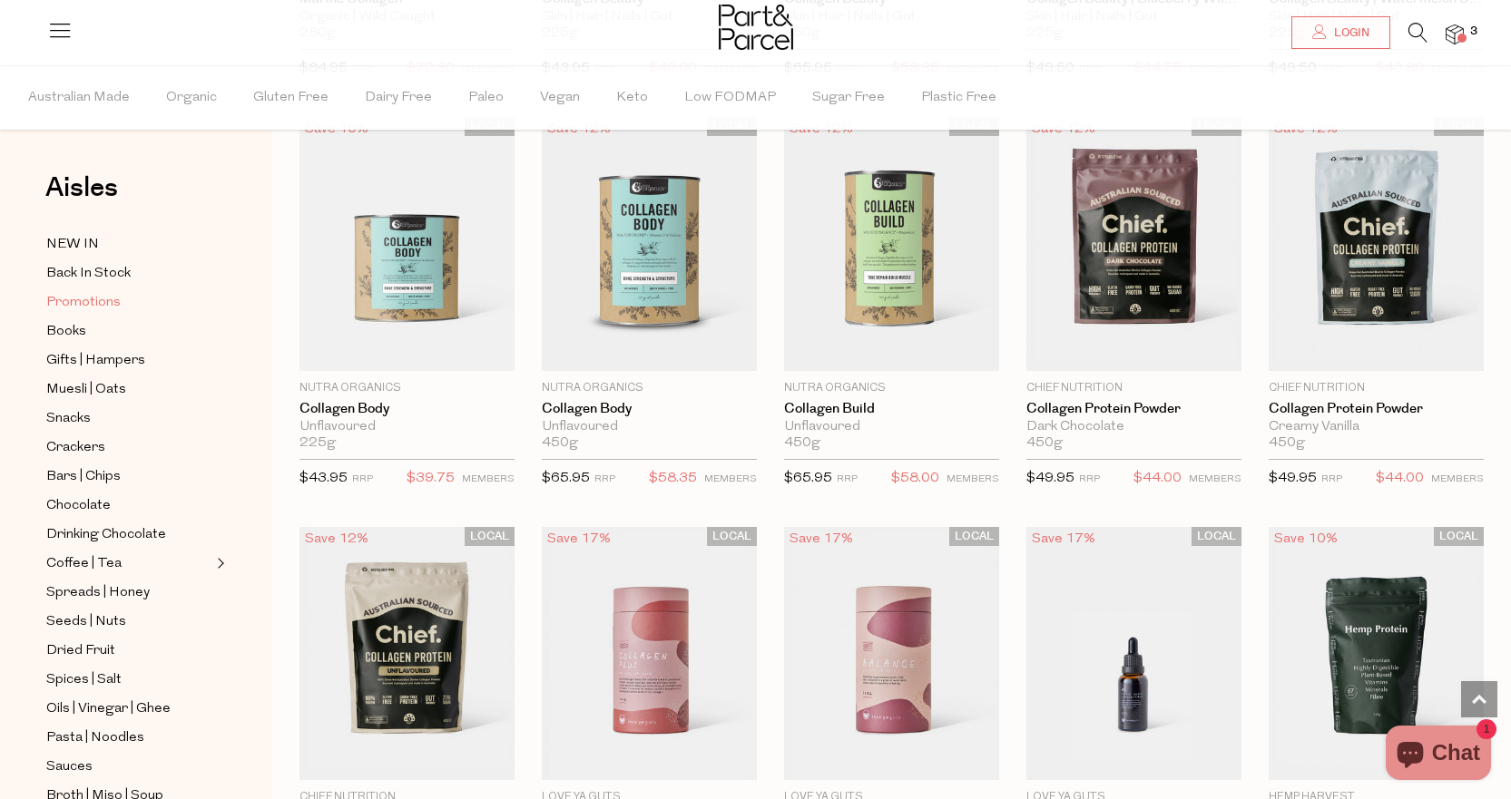
click at [84, 296] on span "Promotions" at bounding box center [83, 303] width 74 height 22
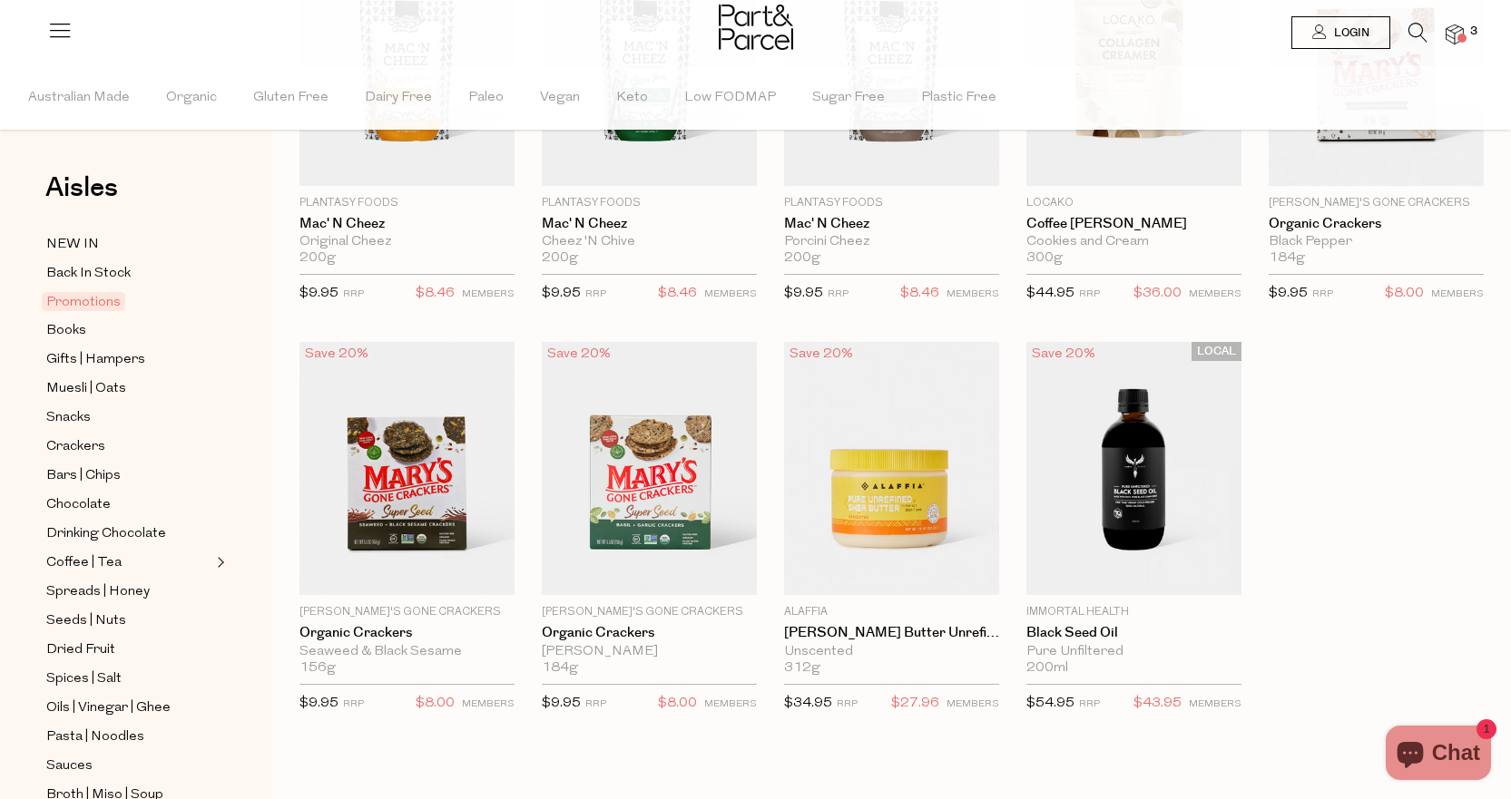
scroll to position [544, 0]
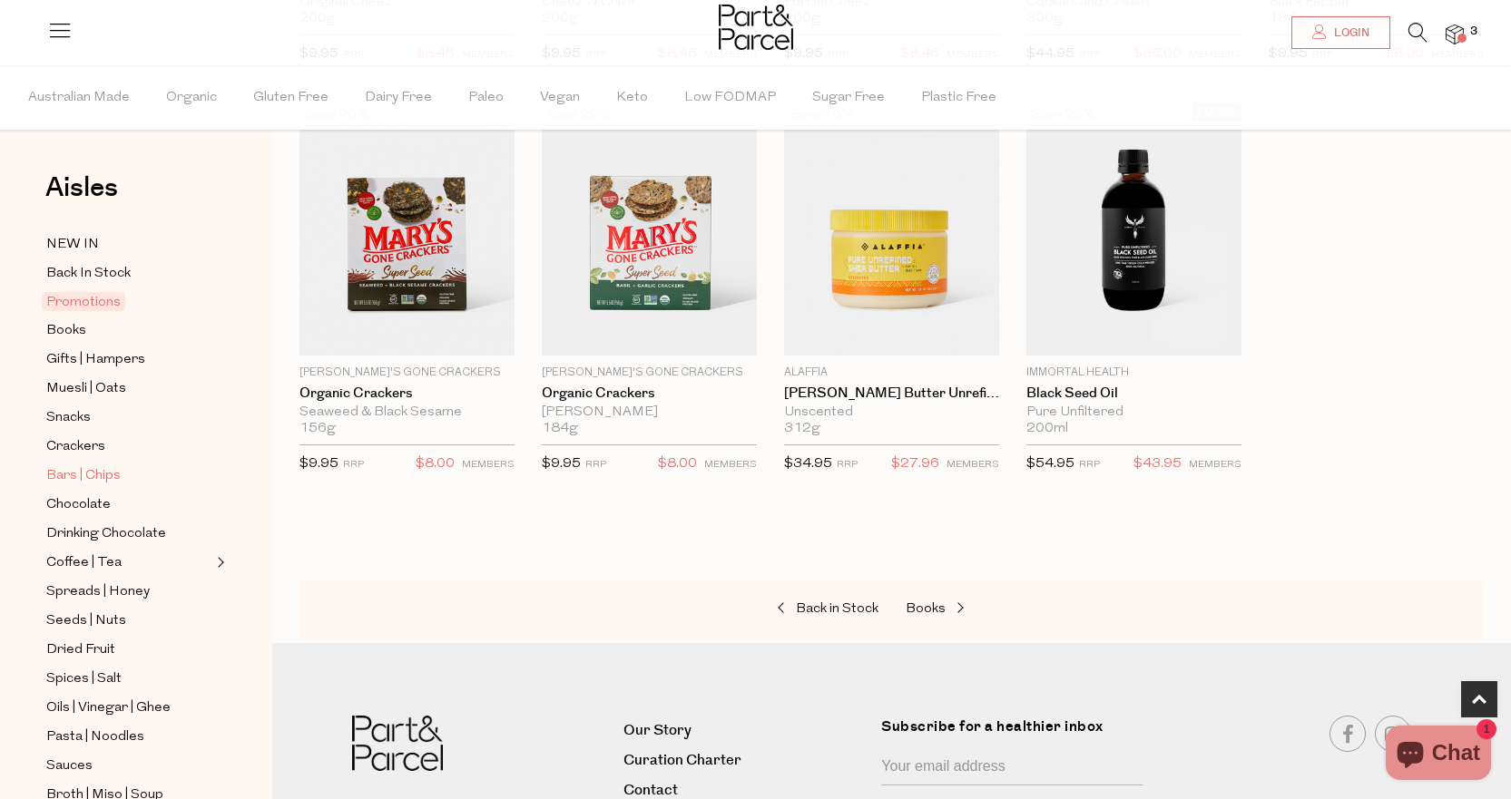
click at [107, 469] on span "Bars | Chips" at bounding box center [83, 476] width 74 height 22
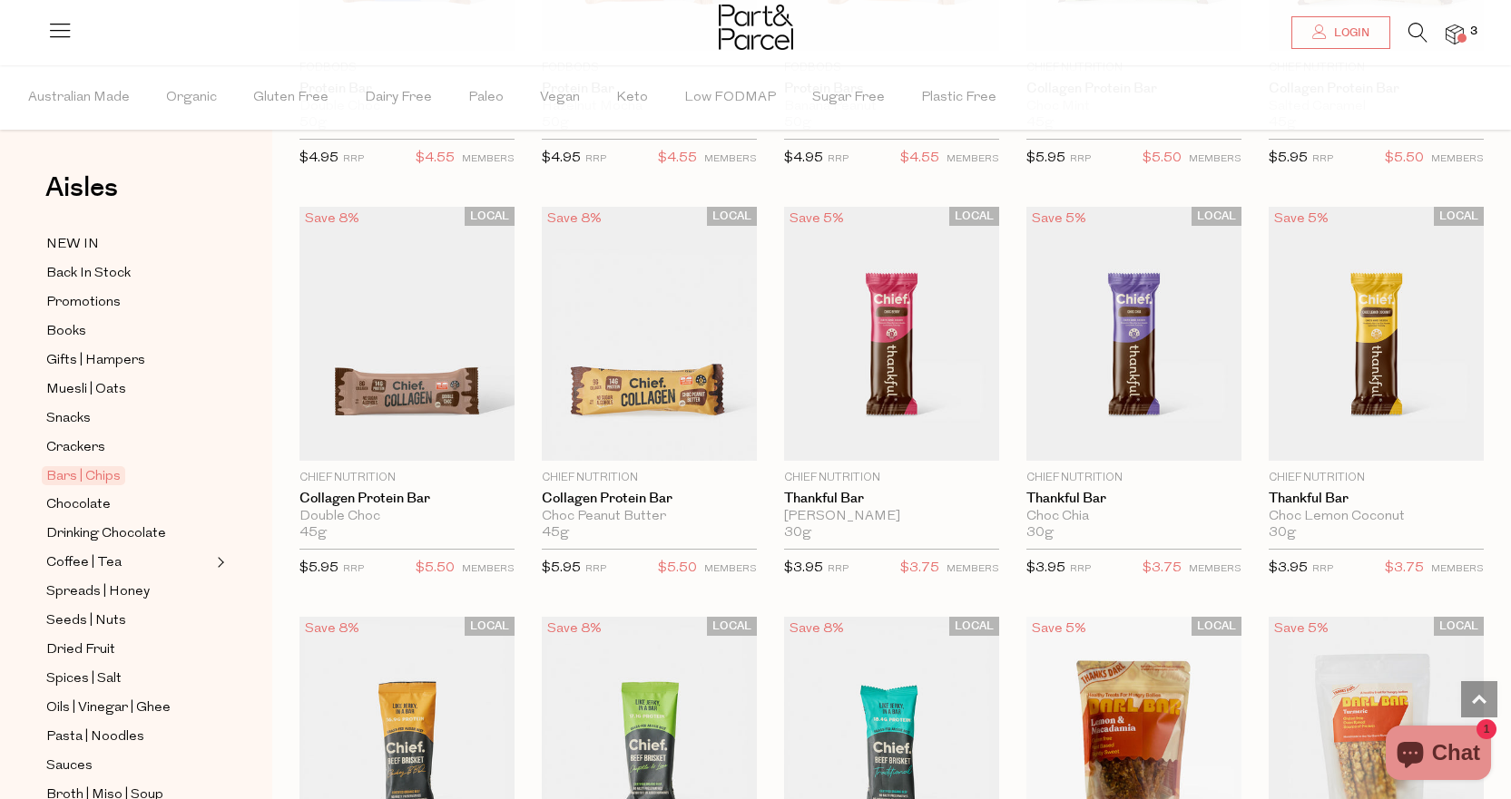
scroll to position [1724, 0]
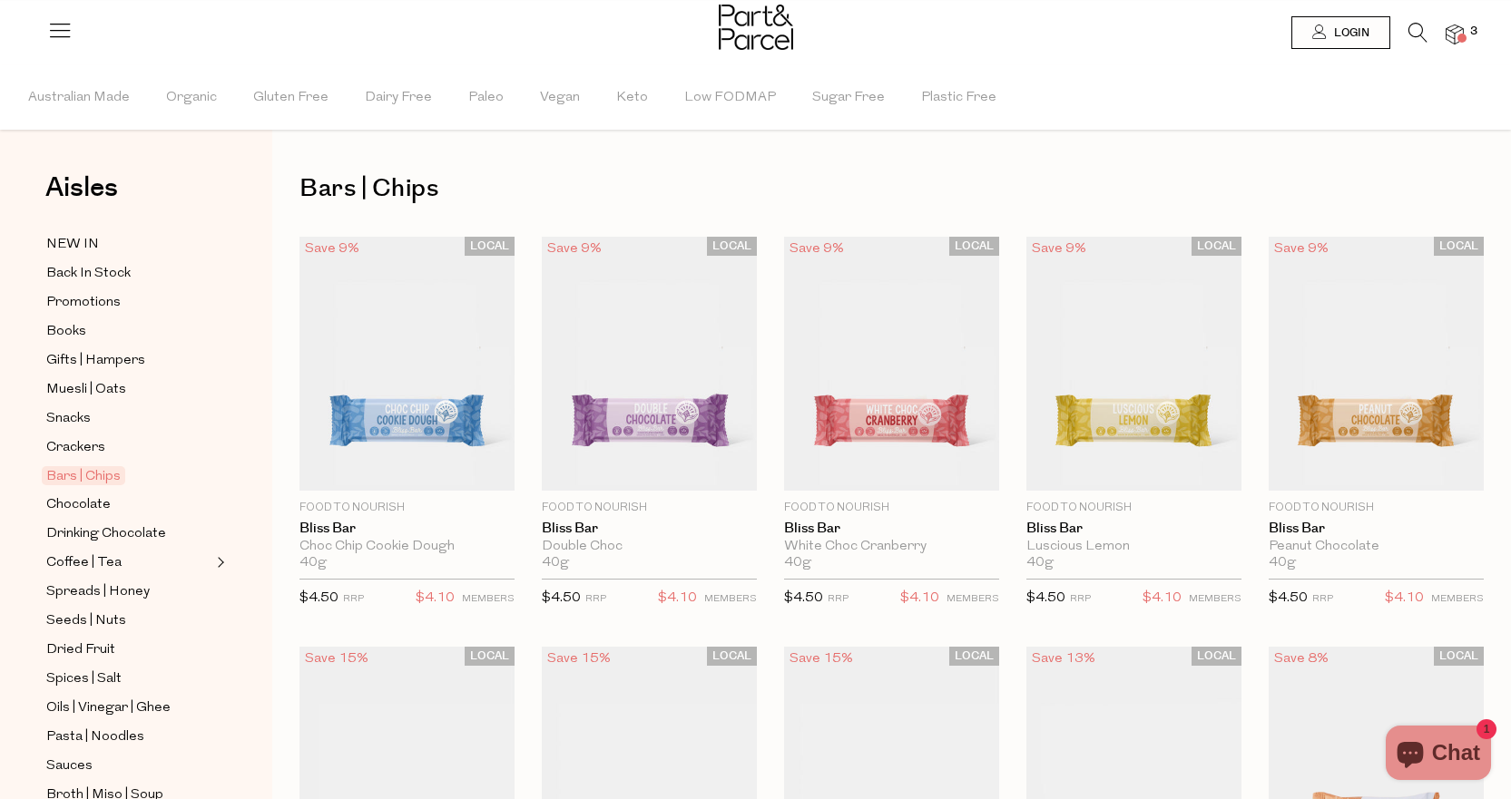
click at [72, 39] on icon at bounding box center [59, 29] width 25 height 25
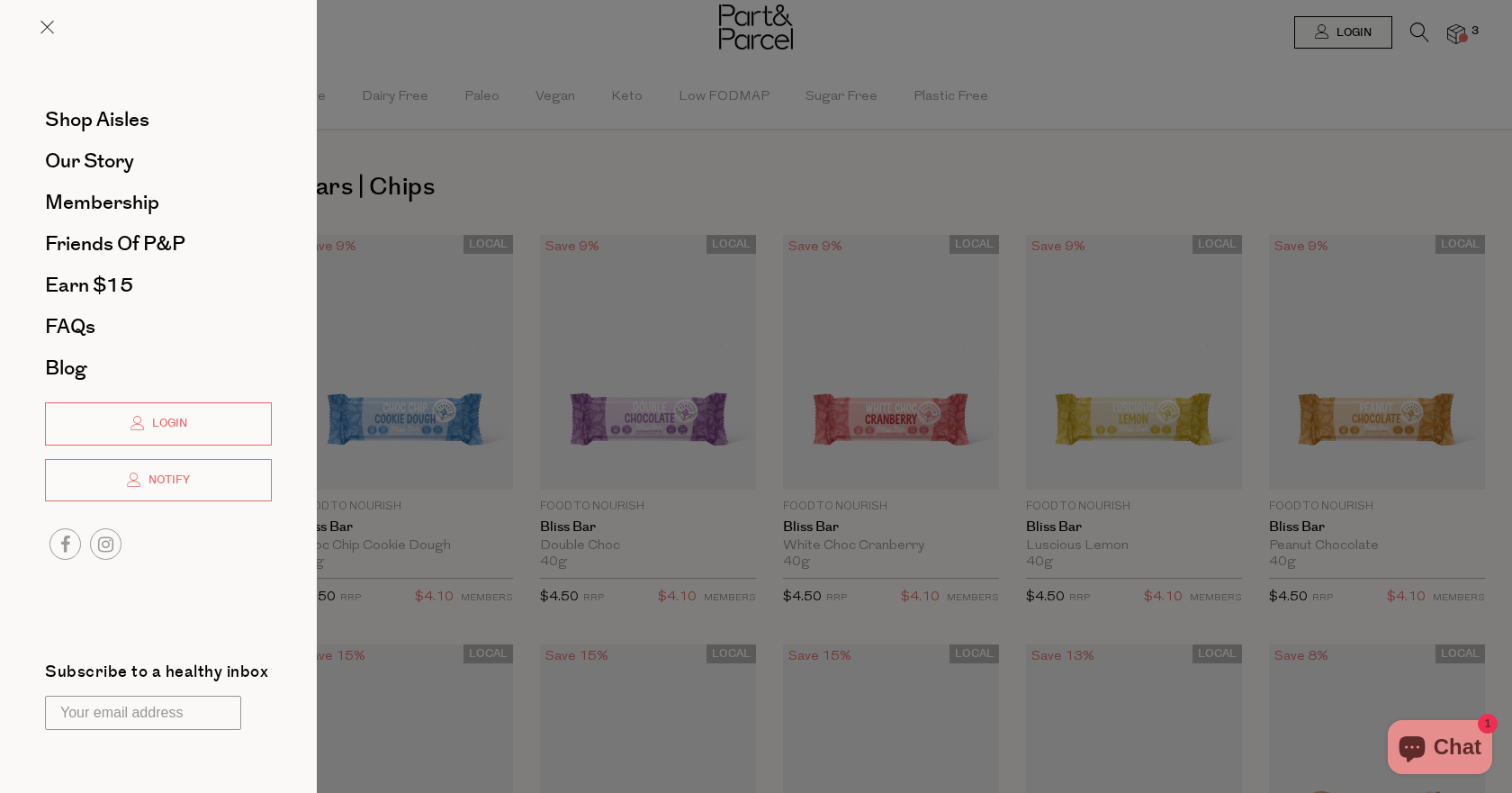
click at [423, 354] on div at bounding box center [756, 396] width 1512 height 793
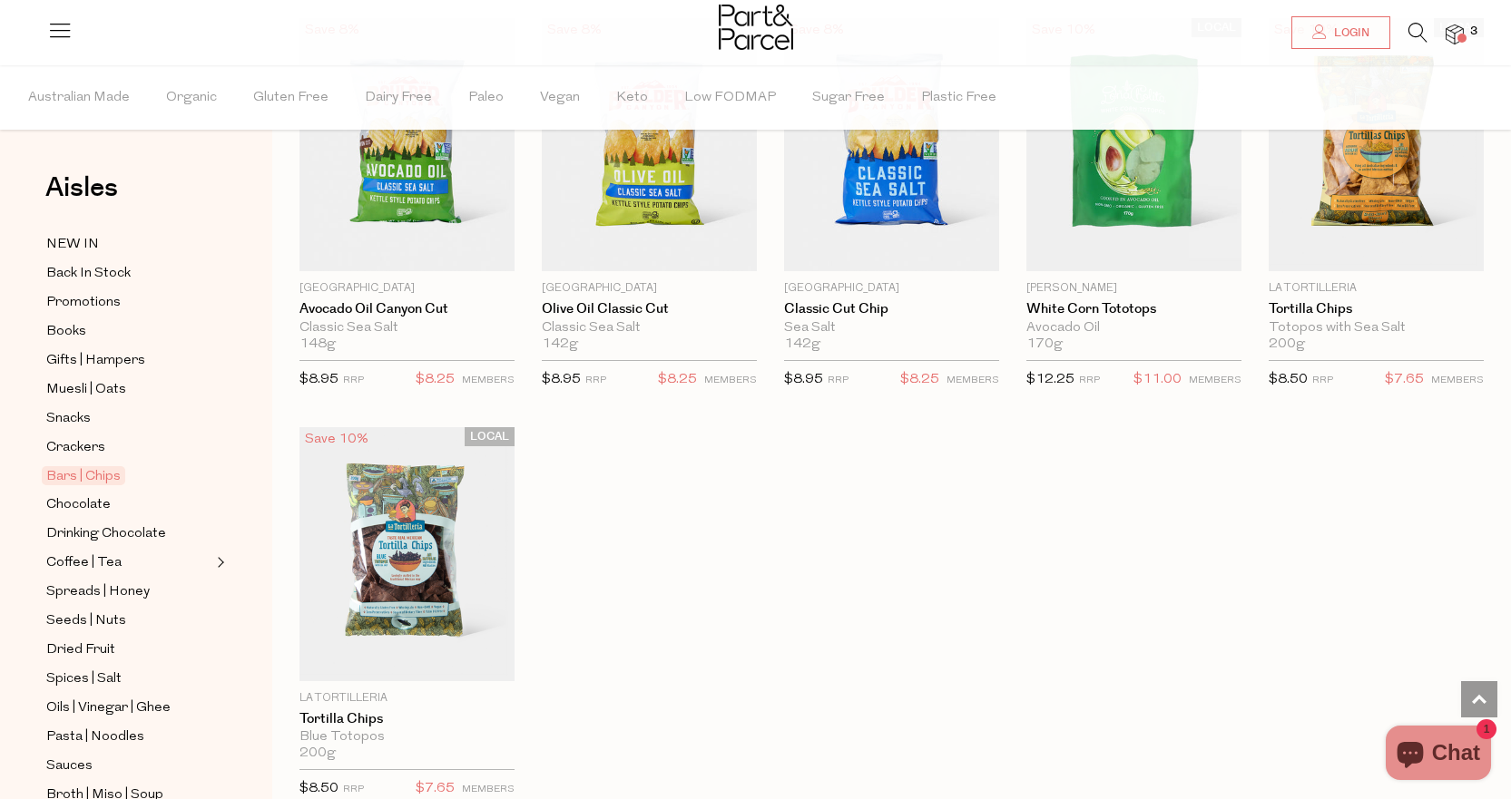
scroll to position [5807, 0]
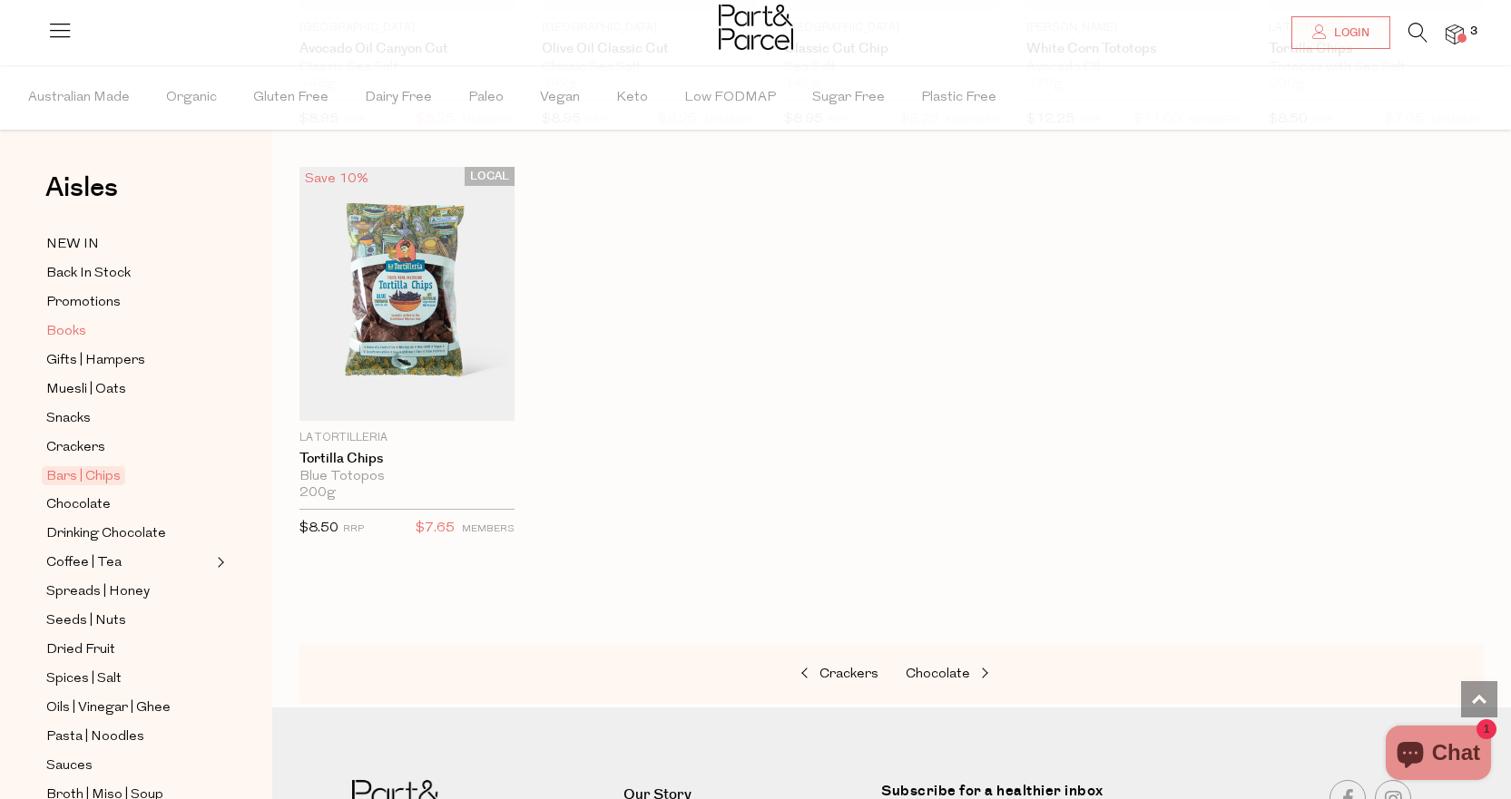
click at [73, 323] on span "Books" at bounding box center [66, 332] width 40 height 22
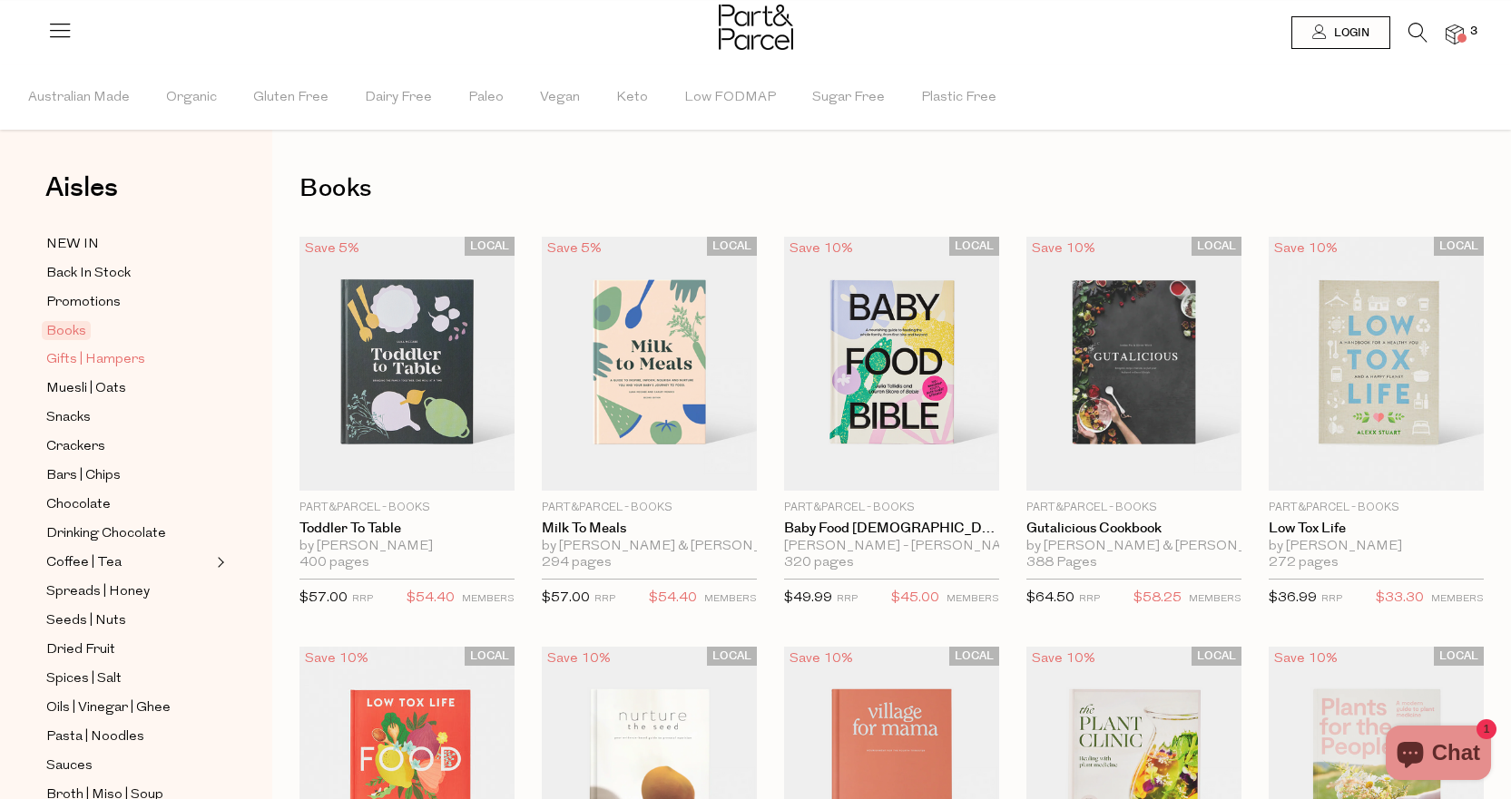
click at [76, 354] on span "Gifts | Hampers" at bounding box center [95, 360] width 99 height 22
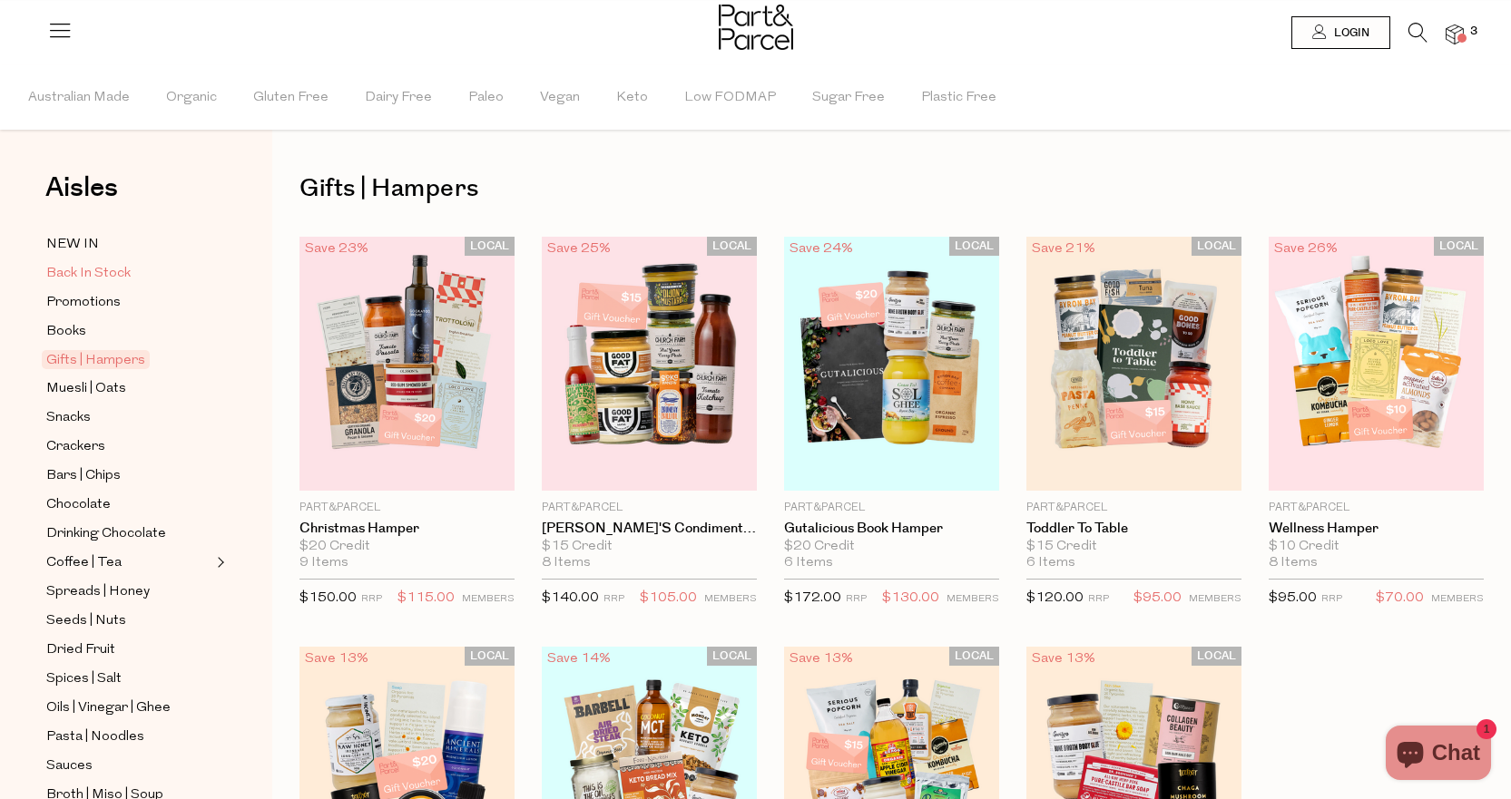
click at [105, 263] on span "Back In Stock" at bounding box center [88, 274] width 84 height 22
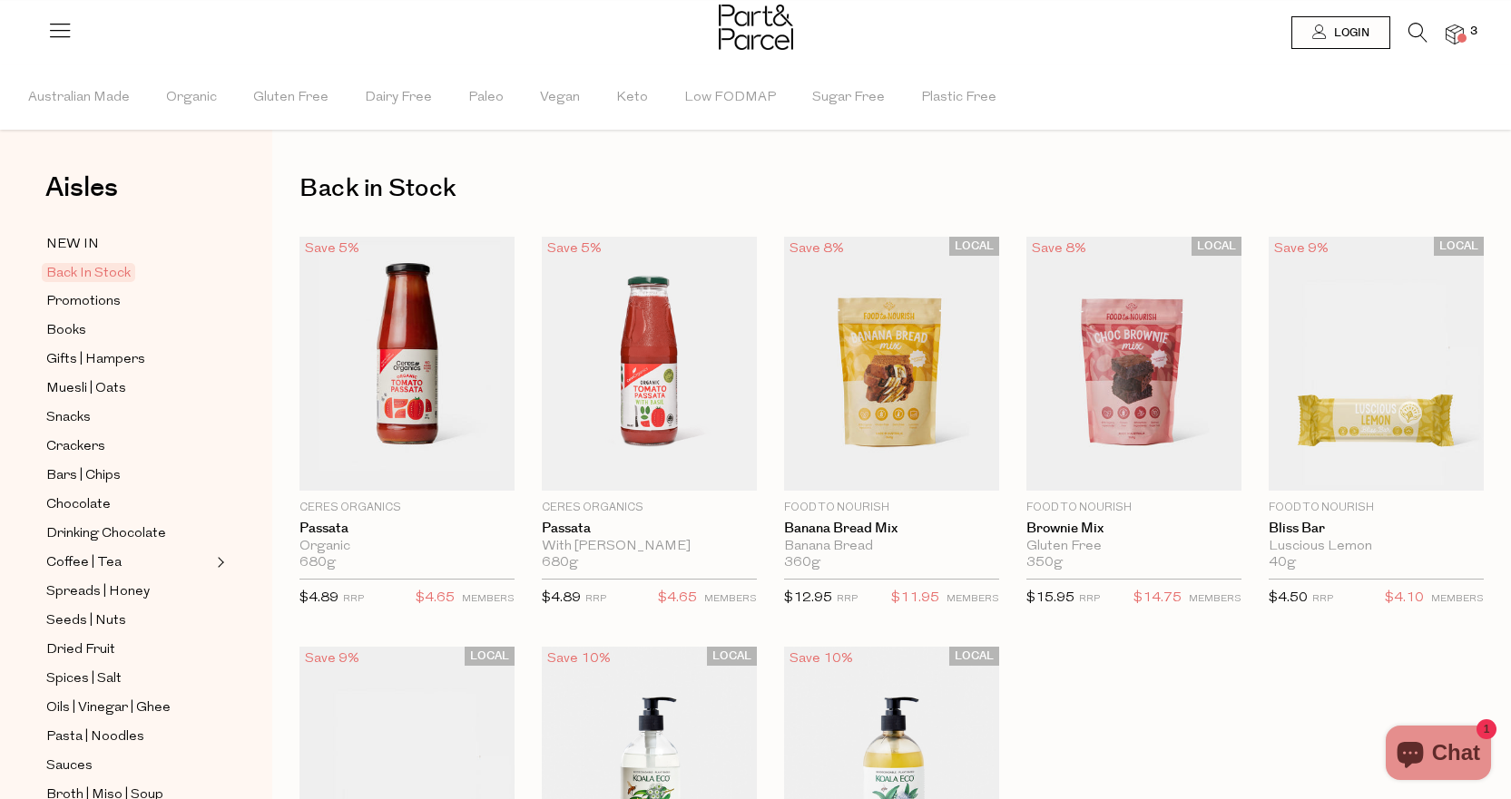
click at [1417, 31] on icon at bounding box center [1417, 33] width 19 height 20
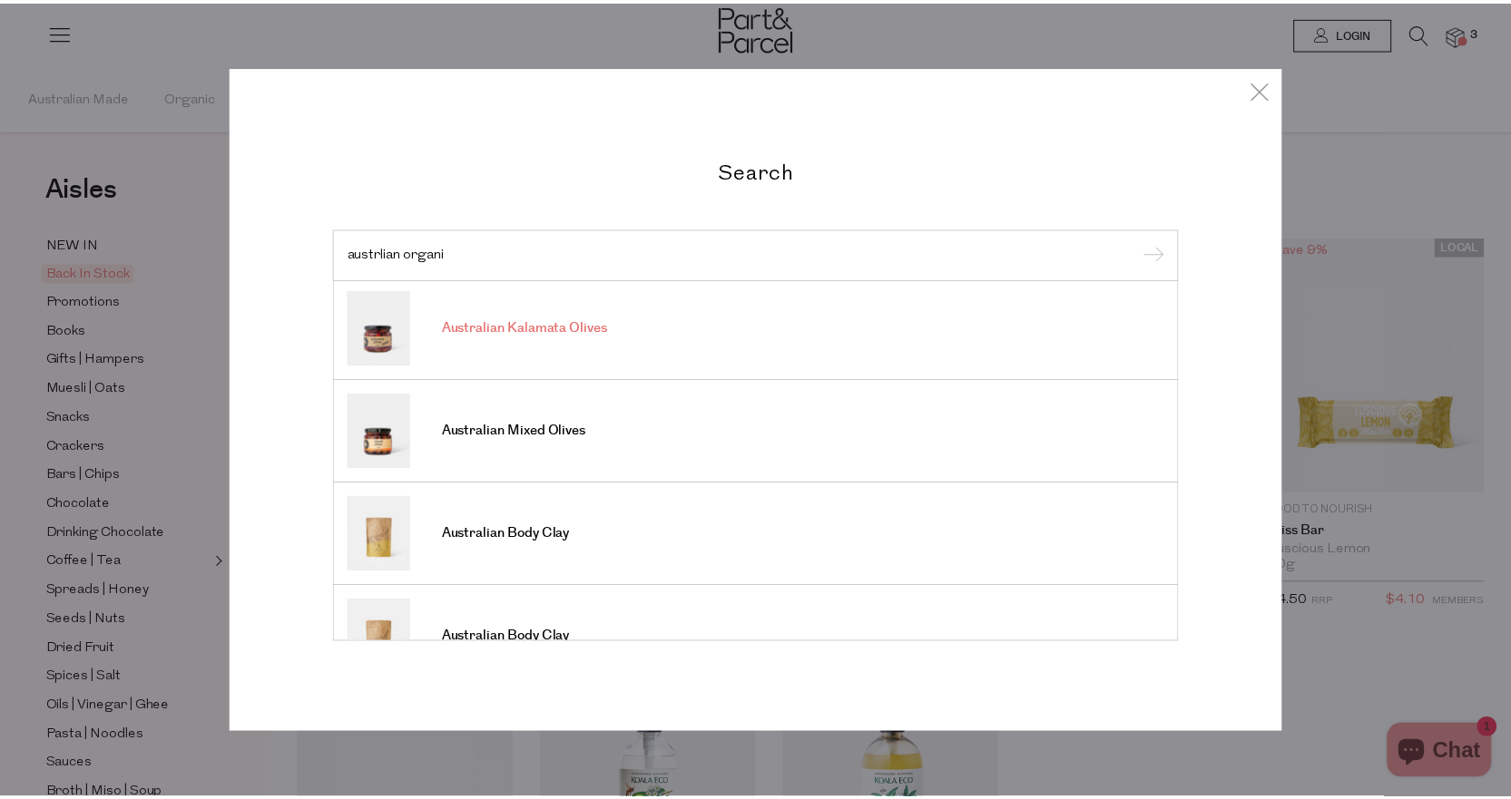
scroll to position [465, 0]
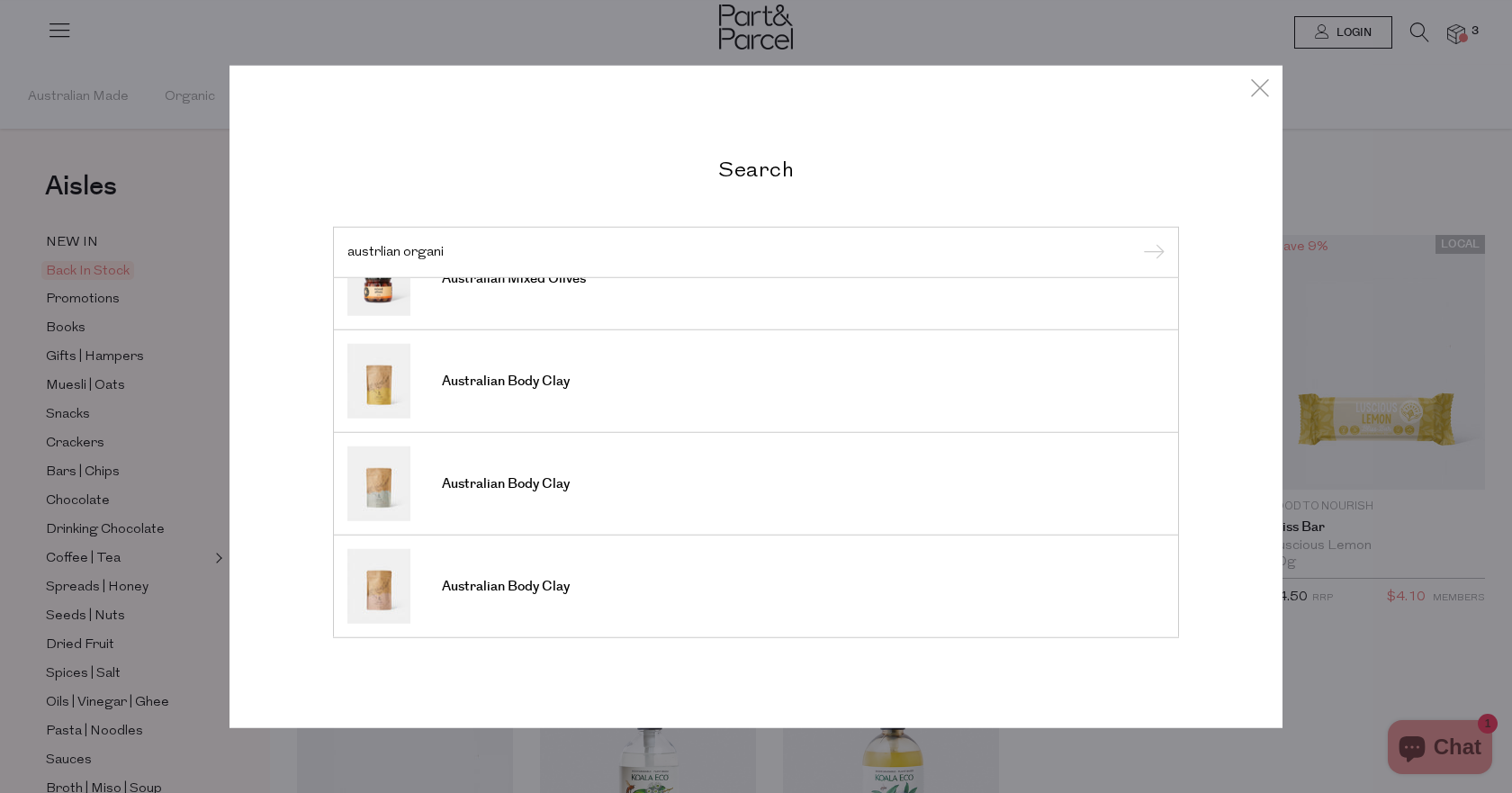
type input "austrlian organi"
click at [131, 388] on div "Search austrlian organi Australian Gelatin Australian Gelatin Australian Kalama…" at bounding box center [756, 396] width 1512 height 793
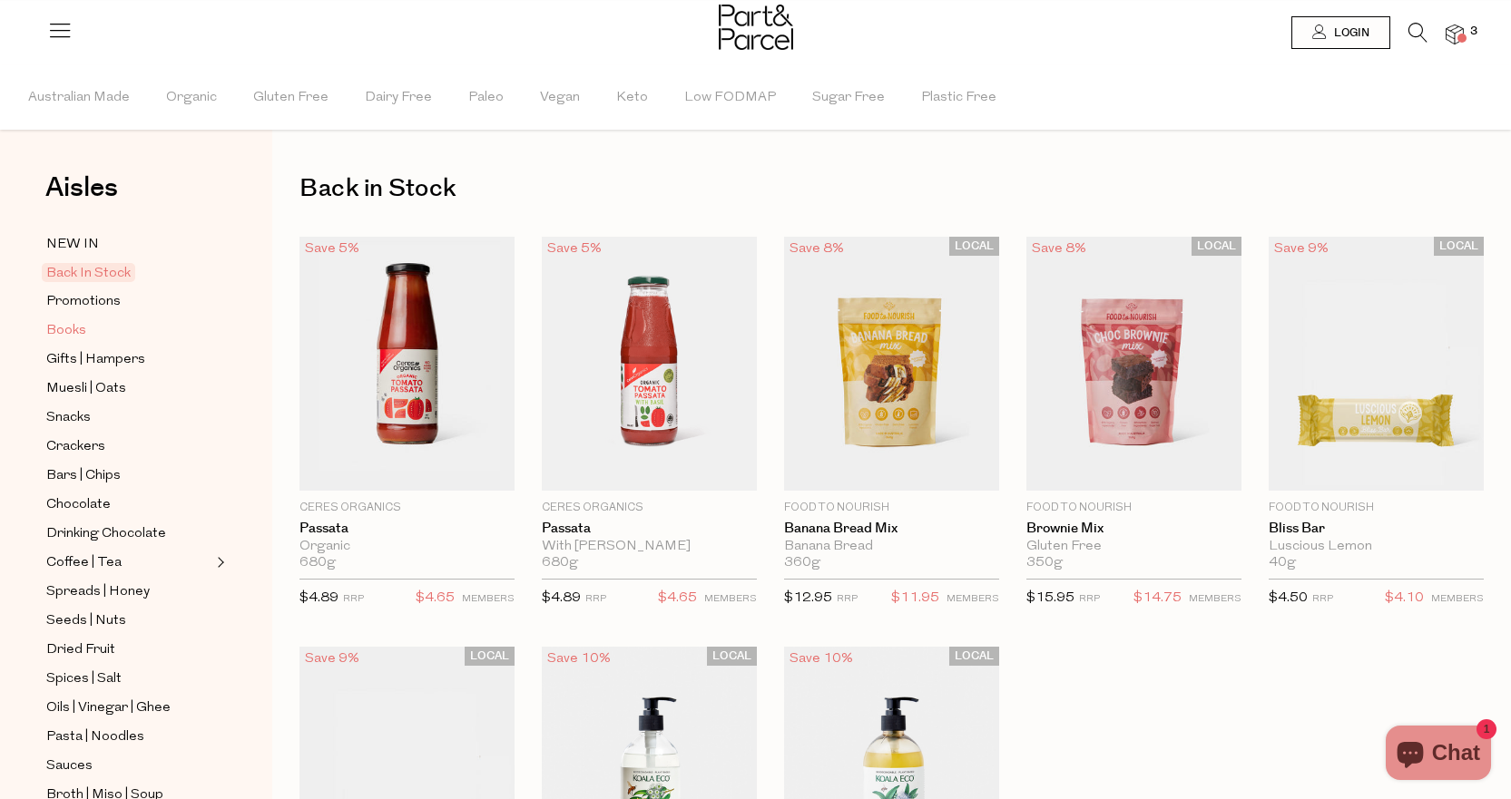
click at [62, 325] on span "Books" at bounding box center [66, 331] width 40 height 22
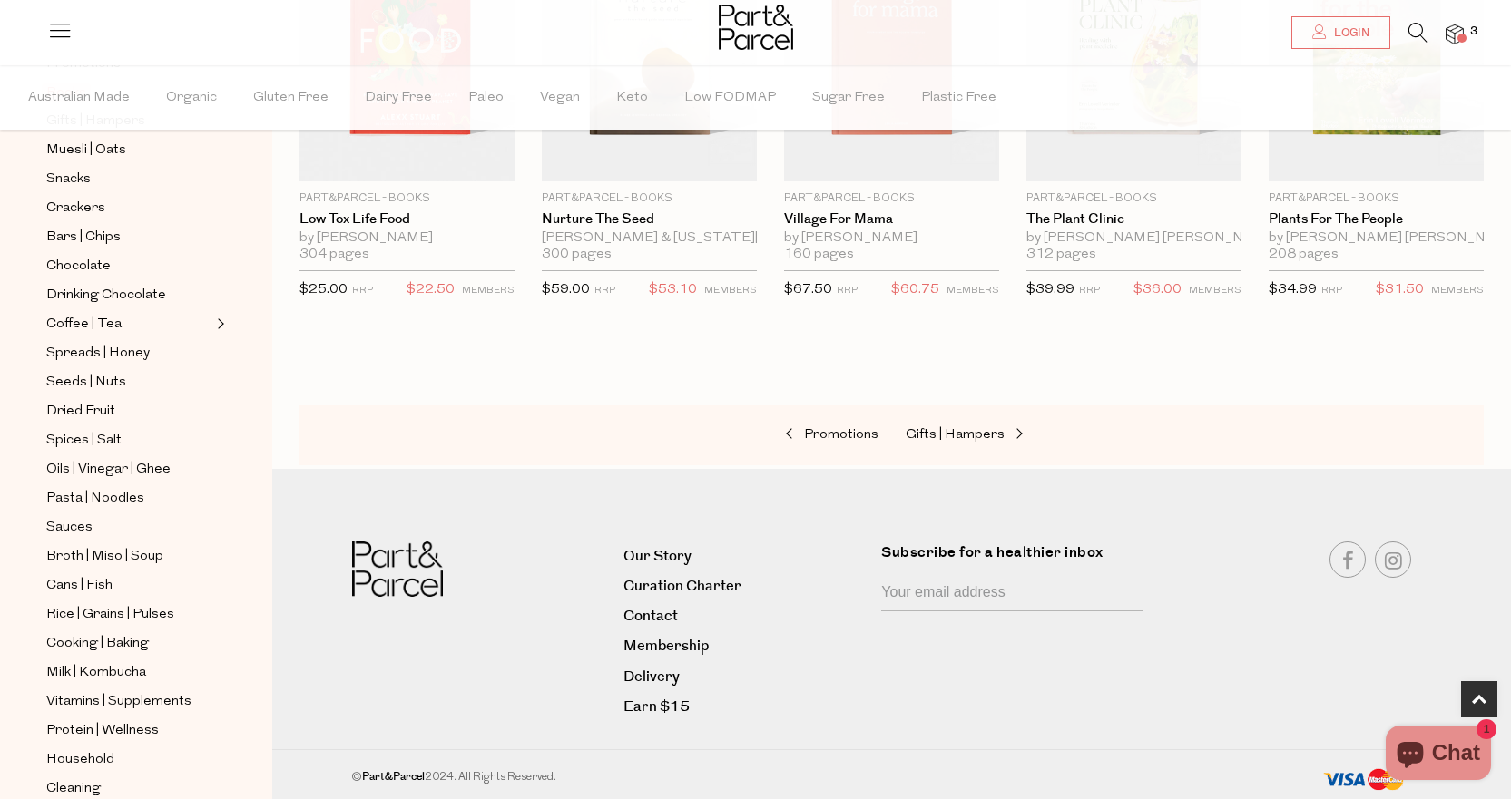
scroll to position [406, 0]
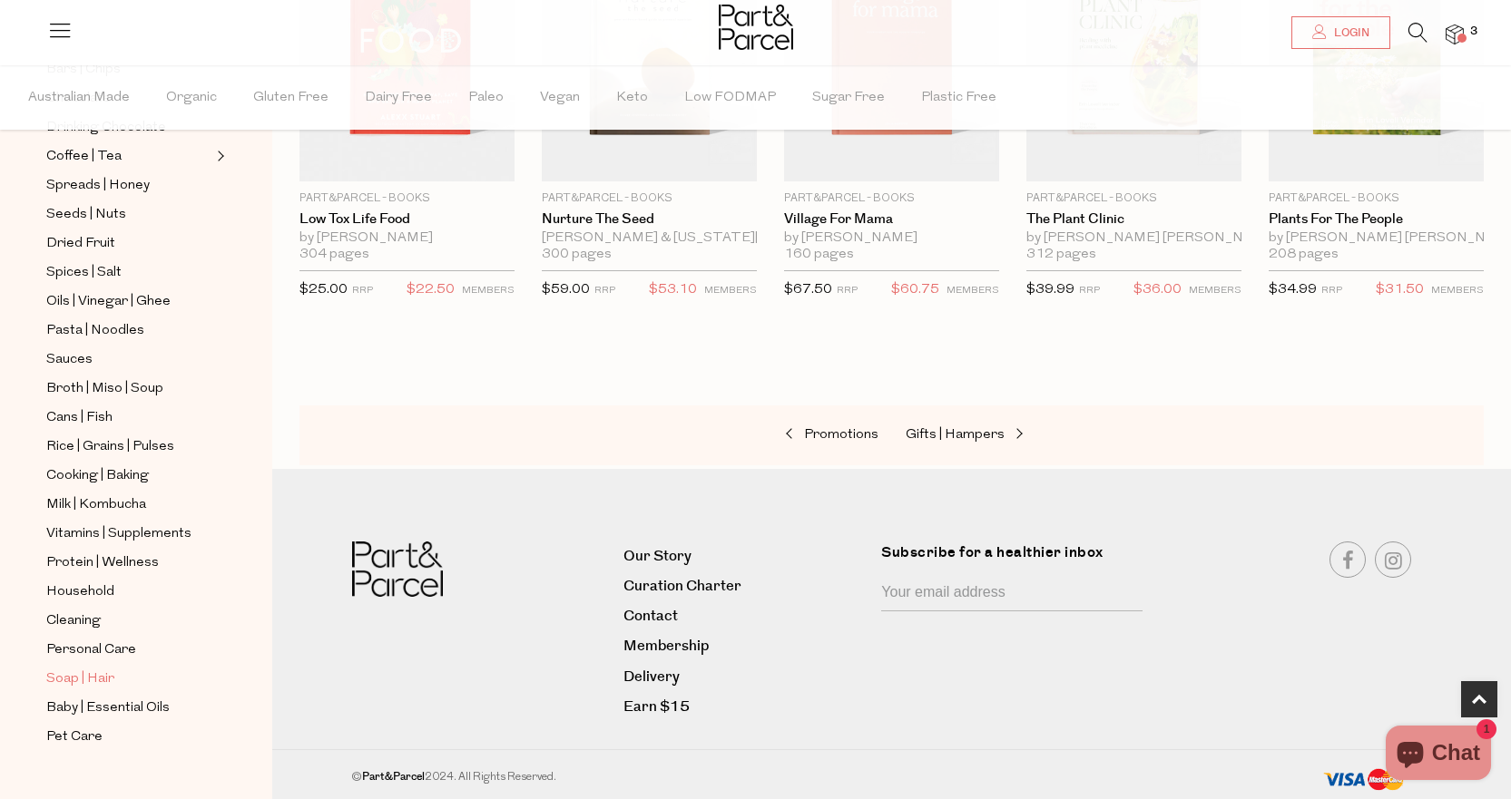
click at [76, 669] on span "Soap | Hair" at bounding box center [80, 680] width 68 height 22
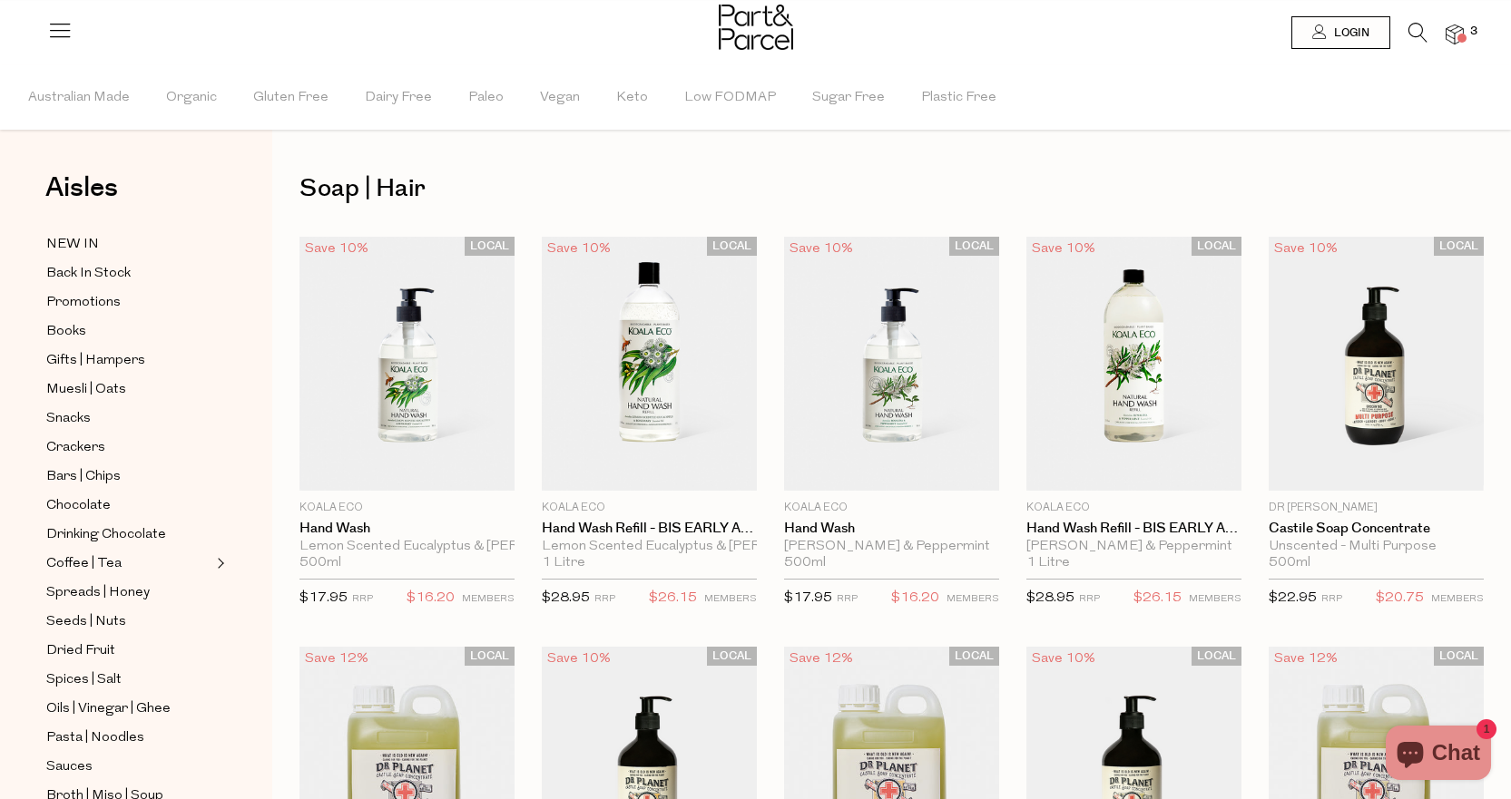
click at [54, 33] on icon at bounding box center [59, 29] width 25 height 25
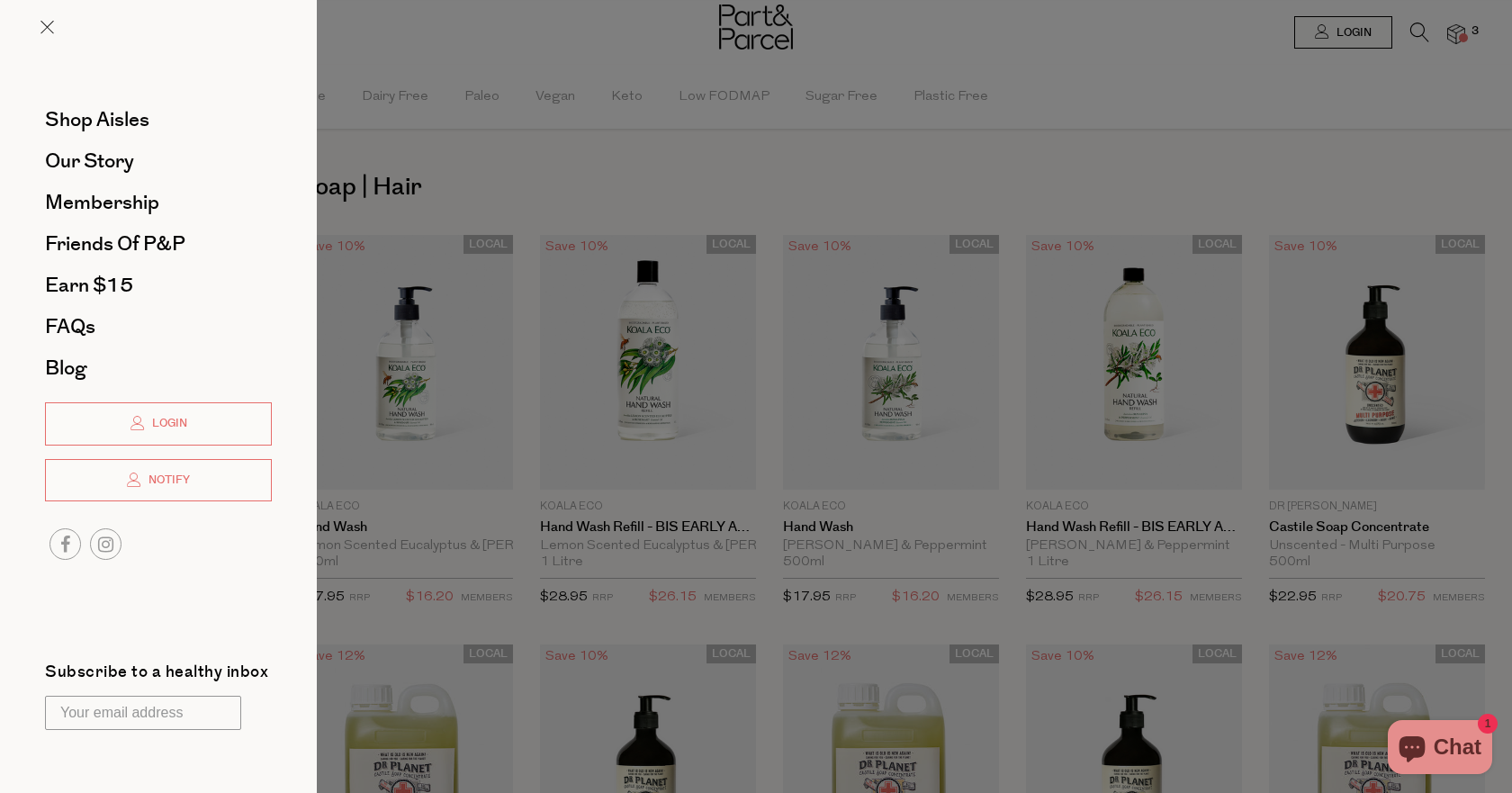
click at [354, 329] on div at bounding box center [756, 396] width 1512 height 793
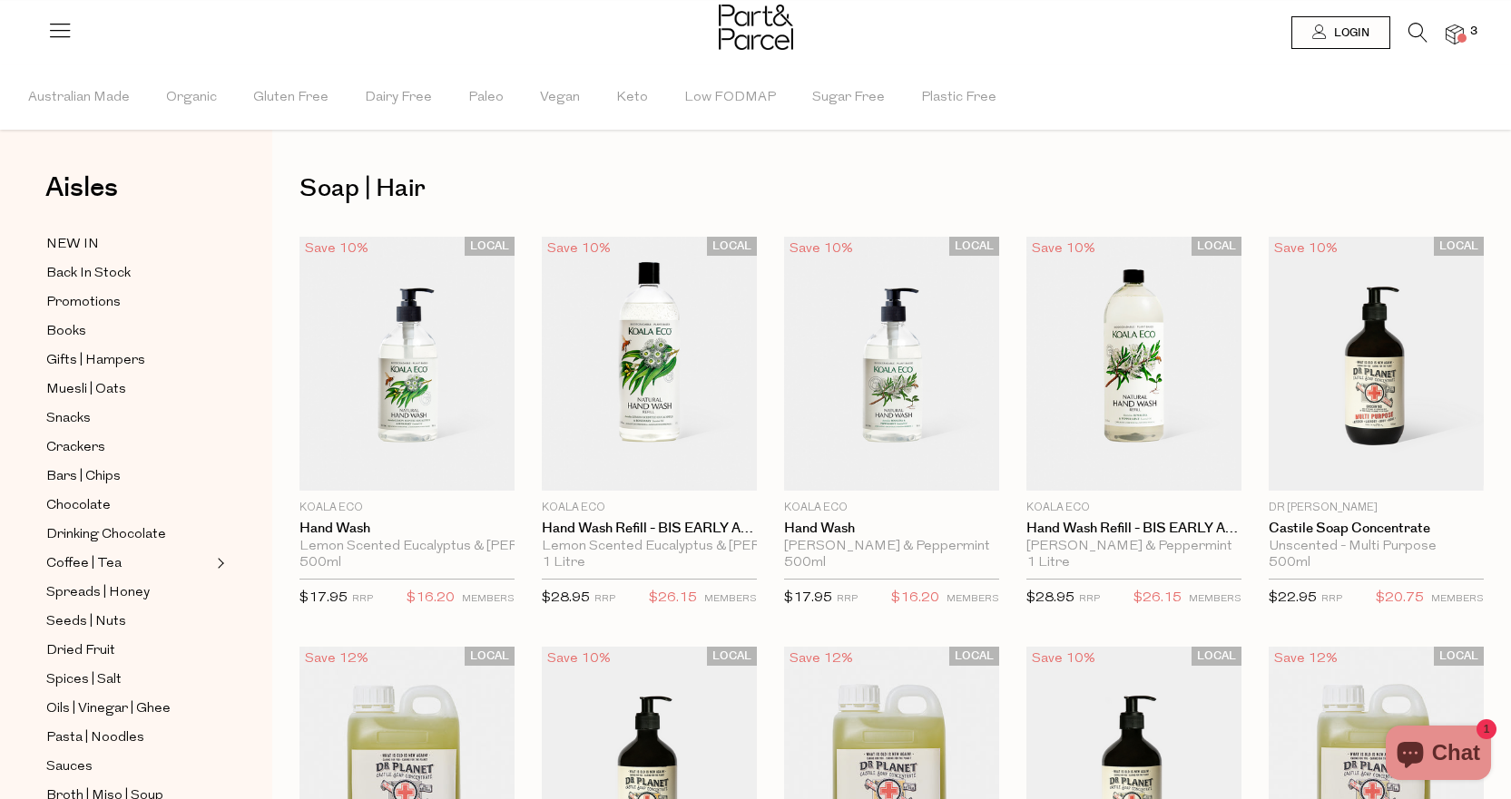
click at [1458, 34] on span at bounding box center [1461, 38] width 9 height 9
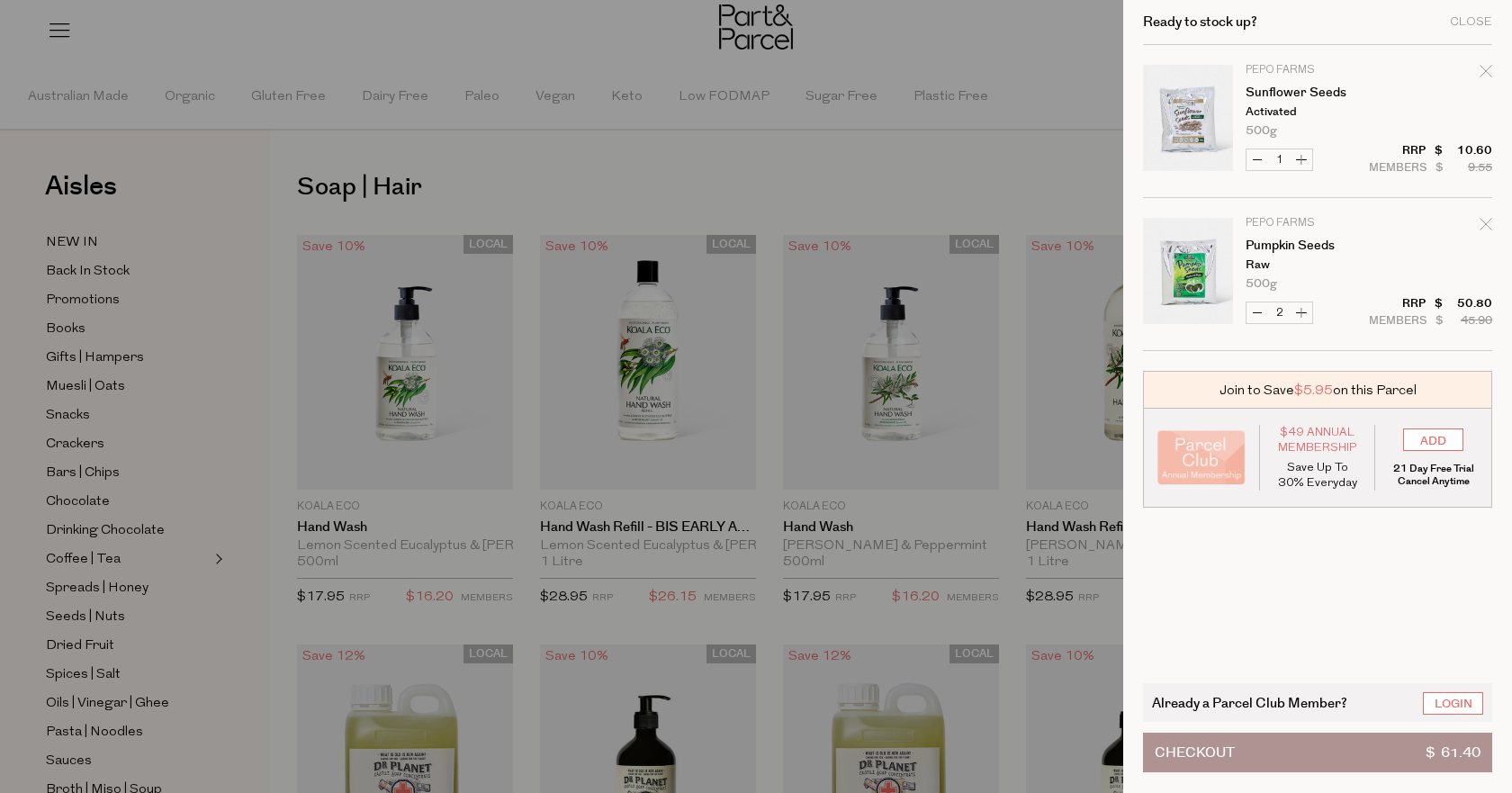
click at [1254, 313] on button "Decrease Pumpkin Seeds" at bounding box center [1258, 313] width 22 height 21
type input "1"
click at [1303, 316] on button "Increase Pumpkin Seeds" at bounding box center [1302, 313] width 22 height 21
type input "2"
click at [344, 413] on div at bounding box center [756, 396] width 1512 height 793
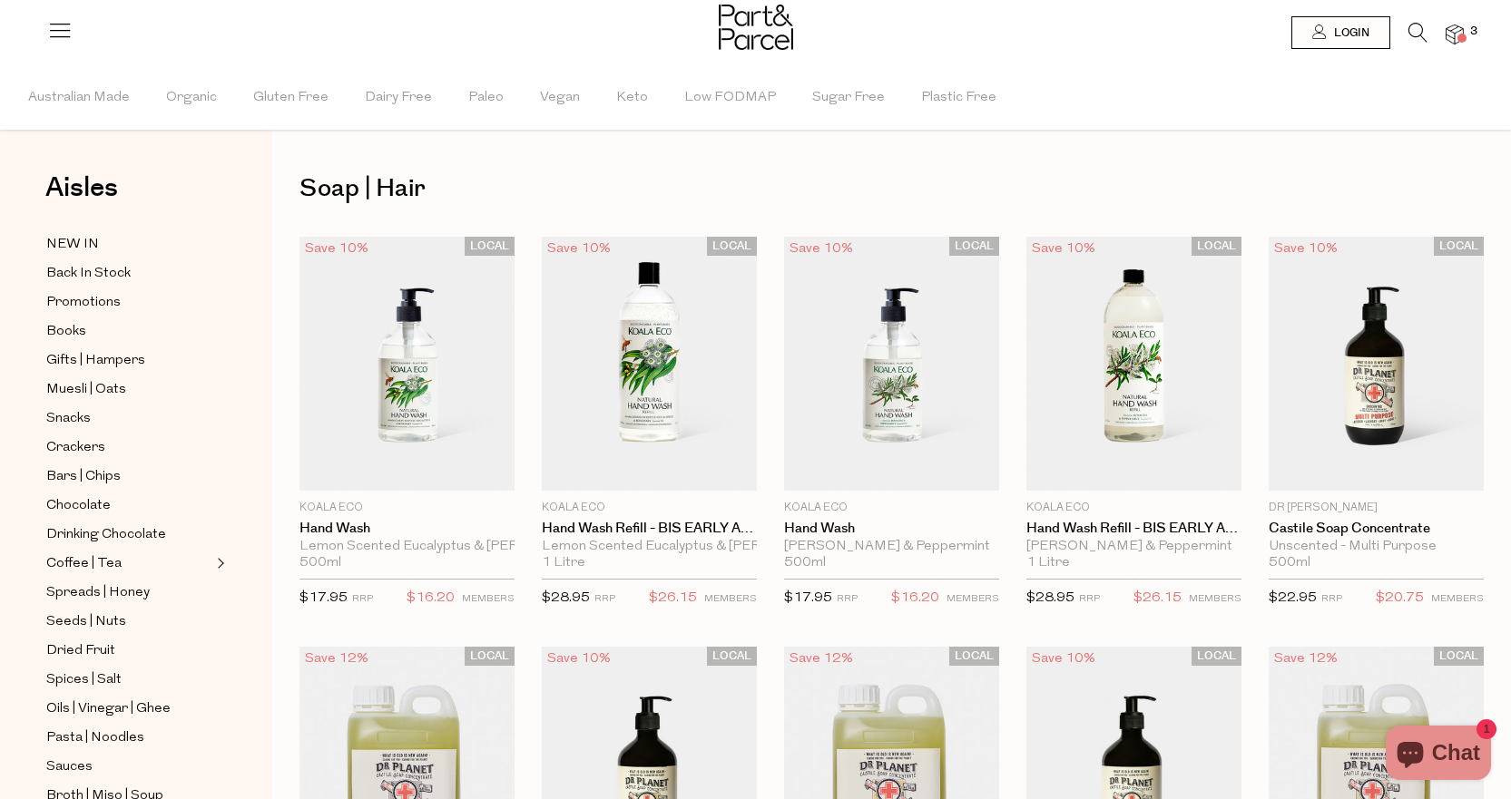
click at [53, 27] on icon at bounding box center [59, 29] width 25 height 25
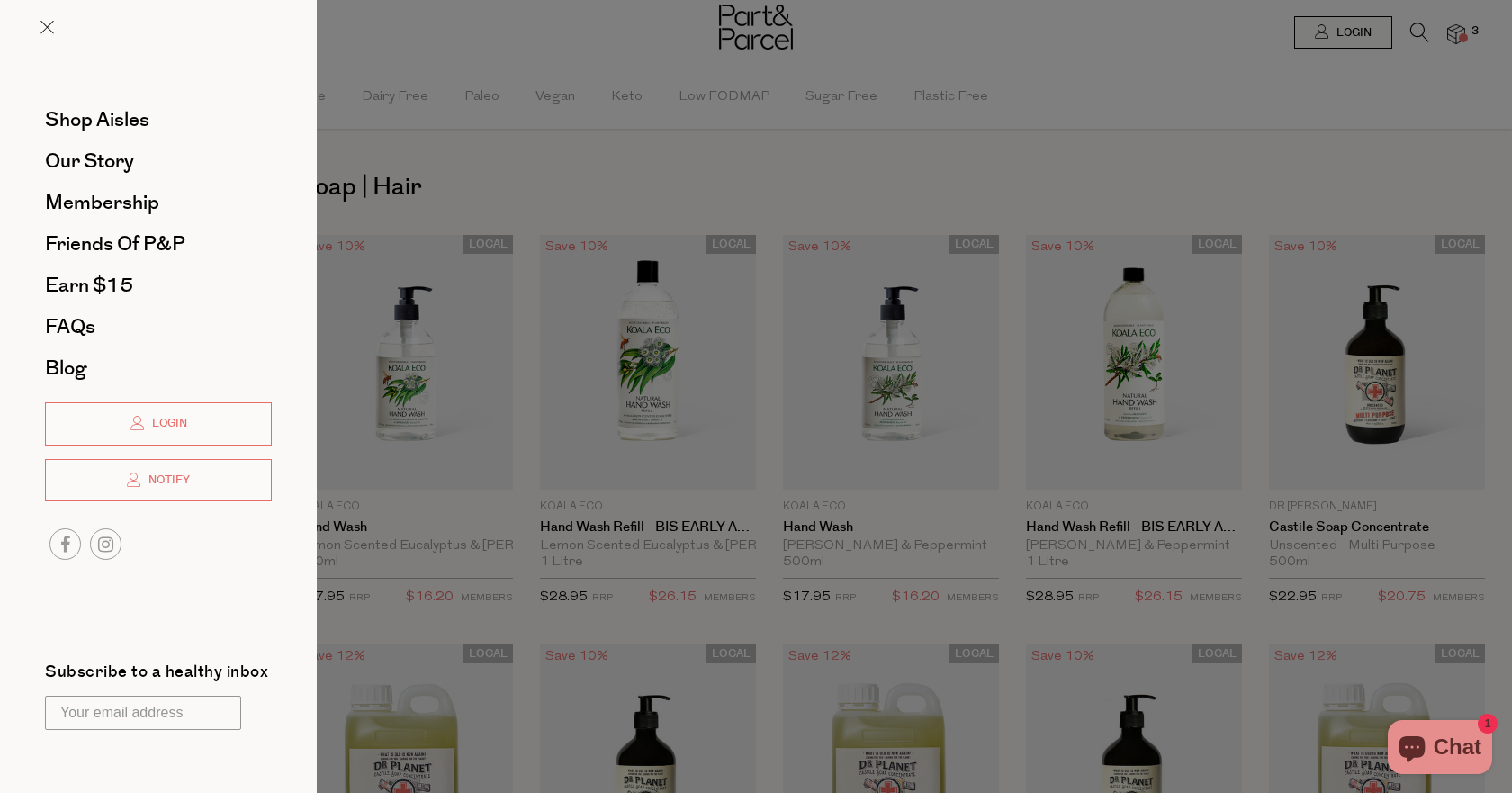
drag, startPoint x: 979, startPoint y: 115, endPoint x: 1023, endPoint y: 109, distance: 44.4
click at [982, 114] on div at bounding box center [756, 396] width 1512 height 793
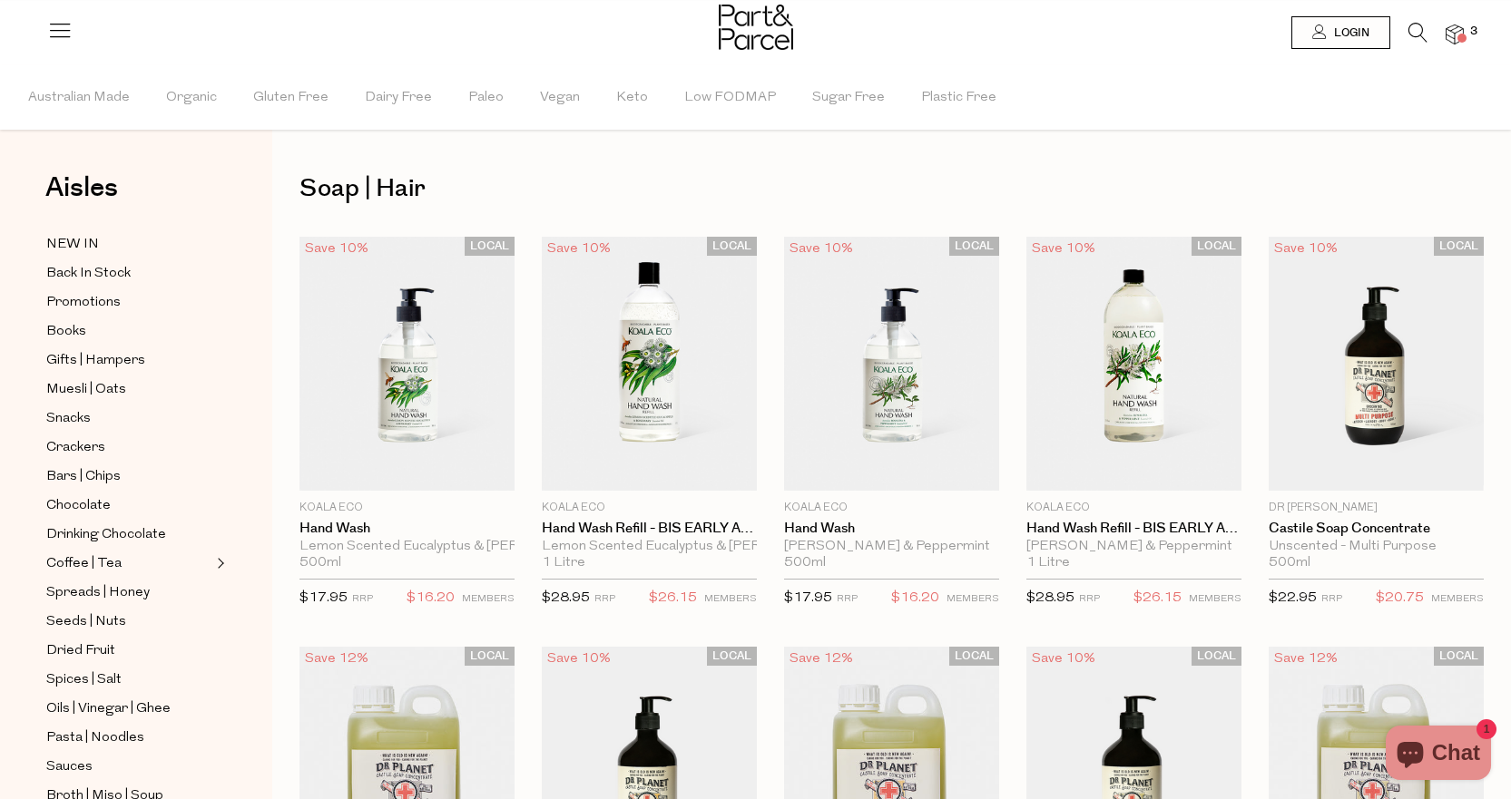
click at [1424, 27] on icon at bounding box center [1417, 33] width 19 height 20
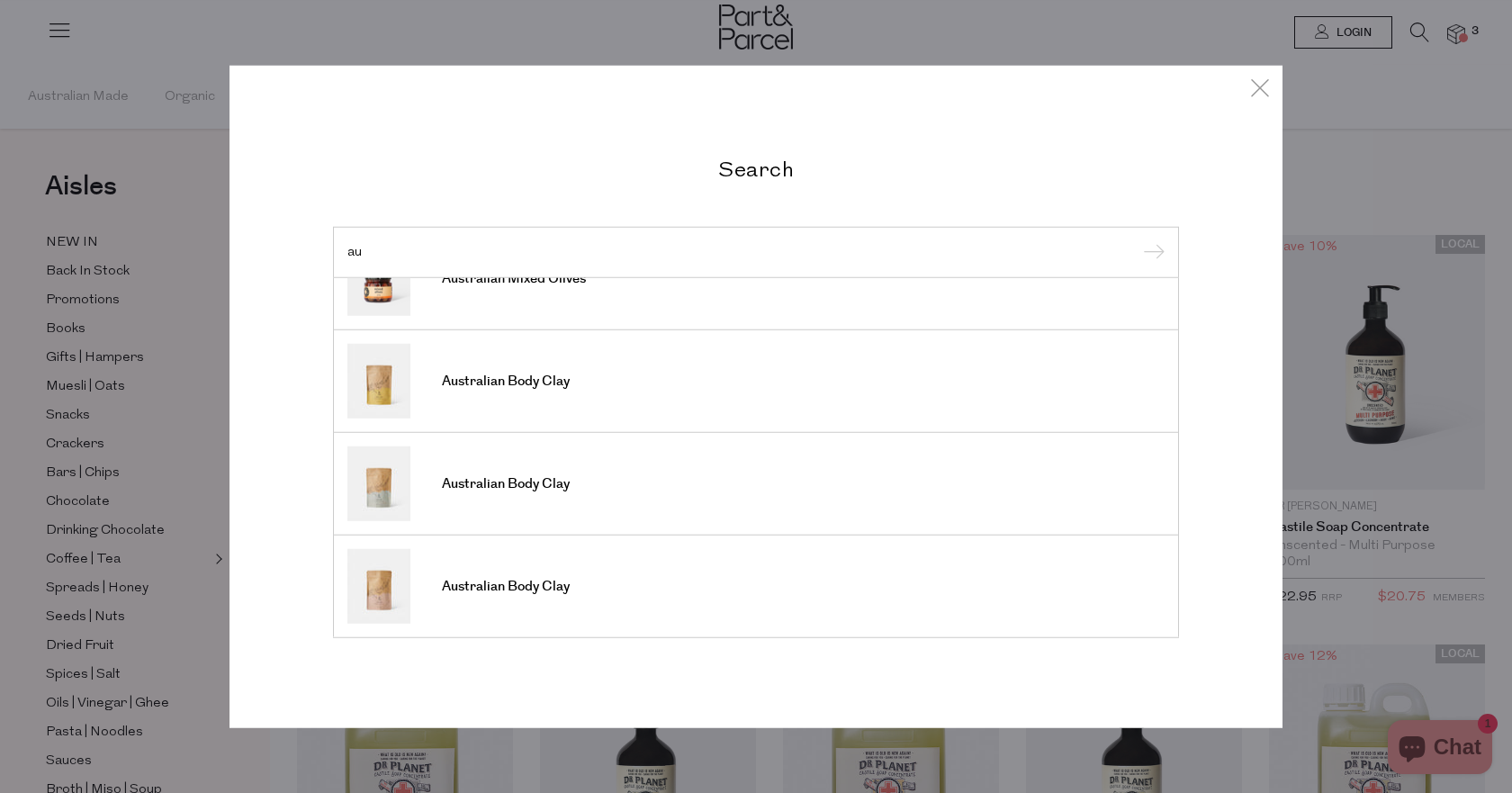
type input "a"
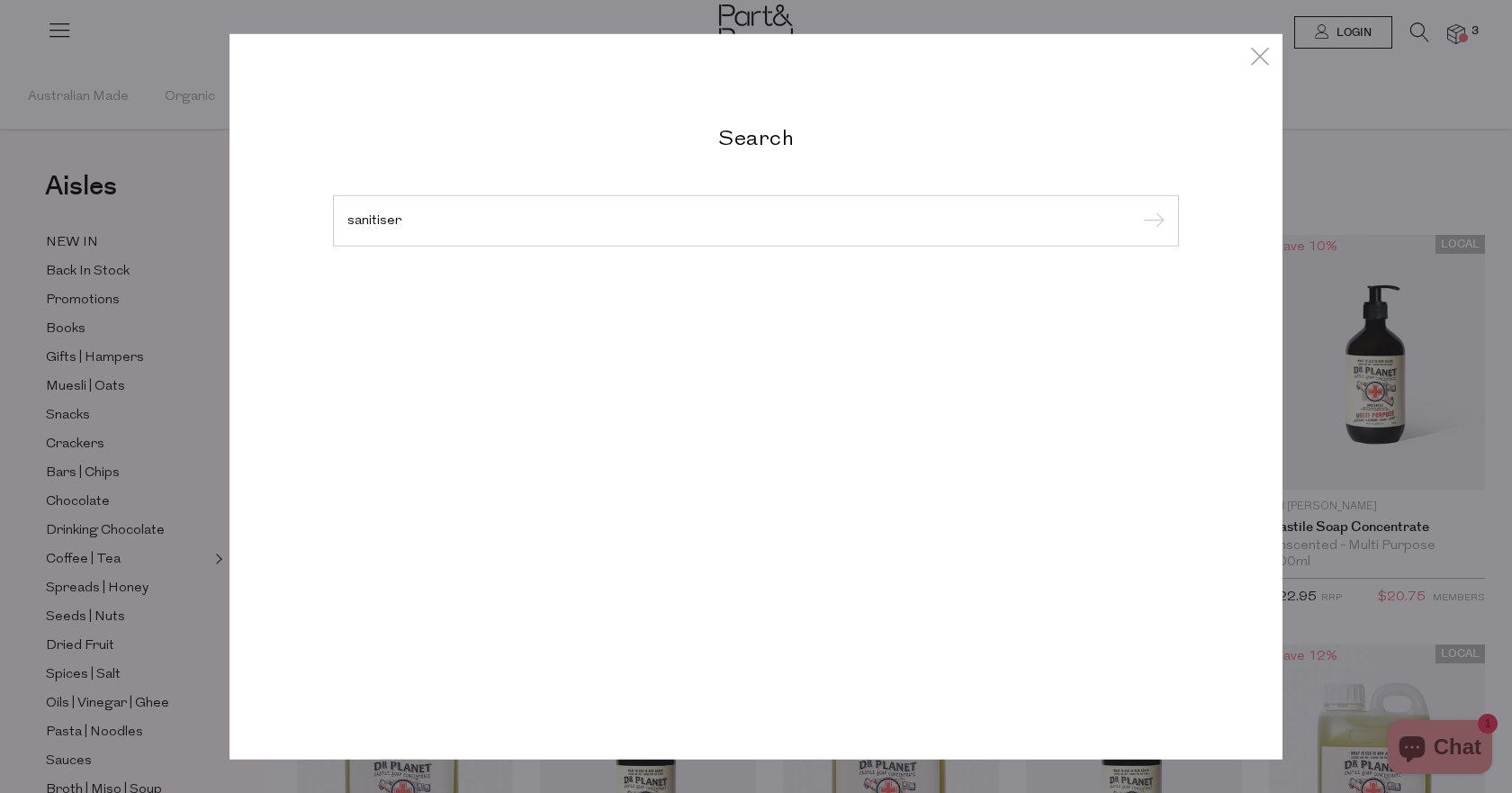
type input "sanitiser"
click at [1138, 208] on input "submit" at bounding box center [1151, 221] width 27 height 27
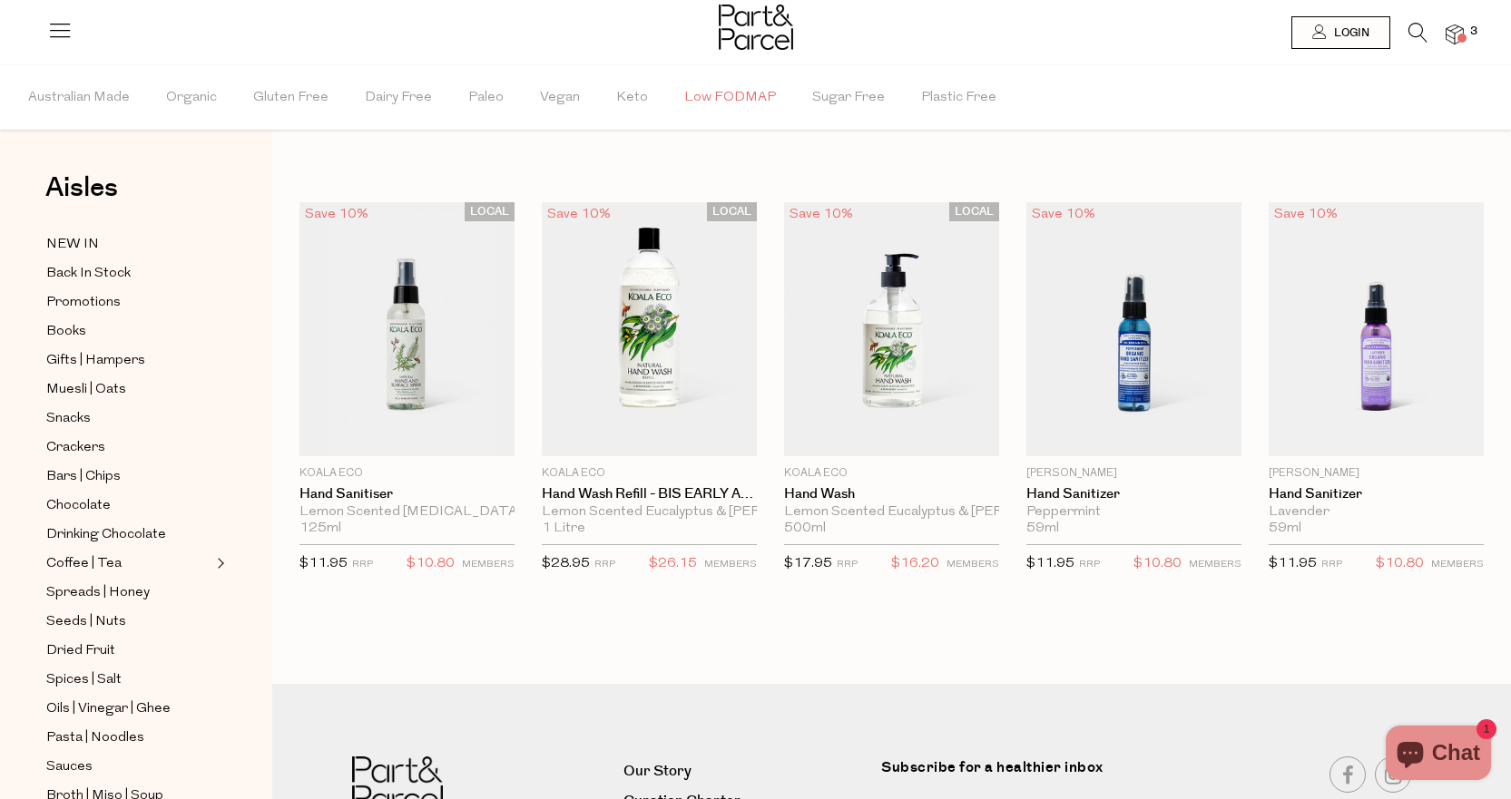
click at [742, 101] on span "Low FODMAP" at bounding box center [730, 98] width 92 height 64
click at [730, 99] on span "Low FODMAP" at bounding box center [730, 96] width 101 height 19
click at [730, 99] on span "Low FODMAP" at bounding box center [730, 98] width 92 height 64
click at [633, 94] on span "Keto" at bounding box center [632, 98] width 32 height 64
click at [559, 93] on span "Vegan" at bounding box center [560, 98] width 40 height 64
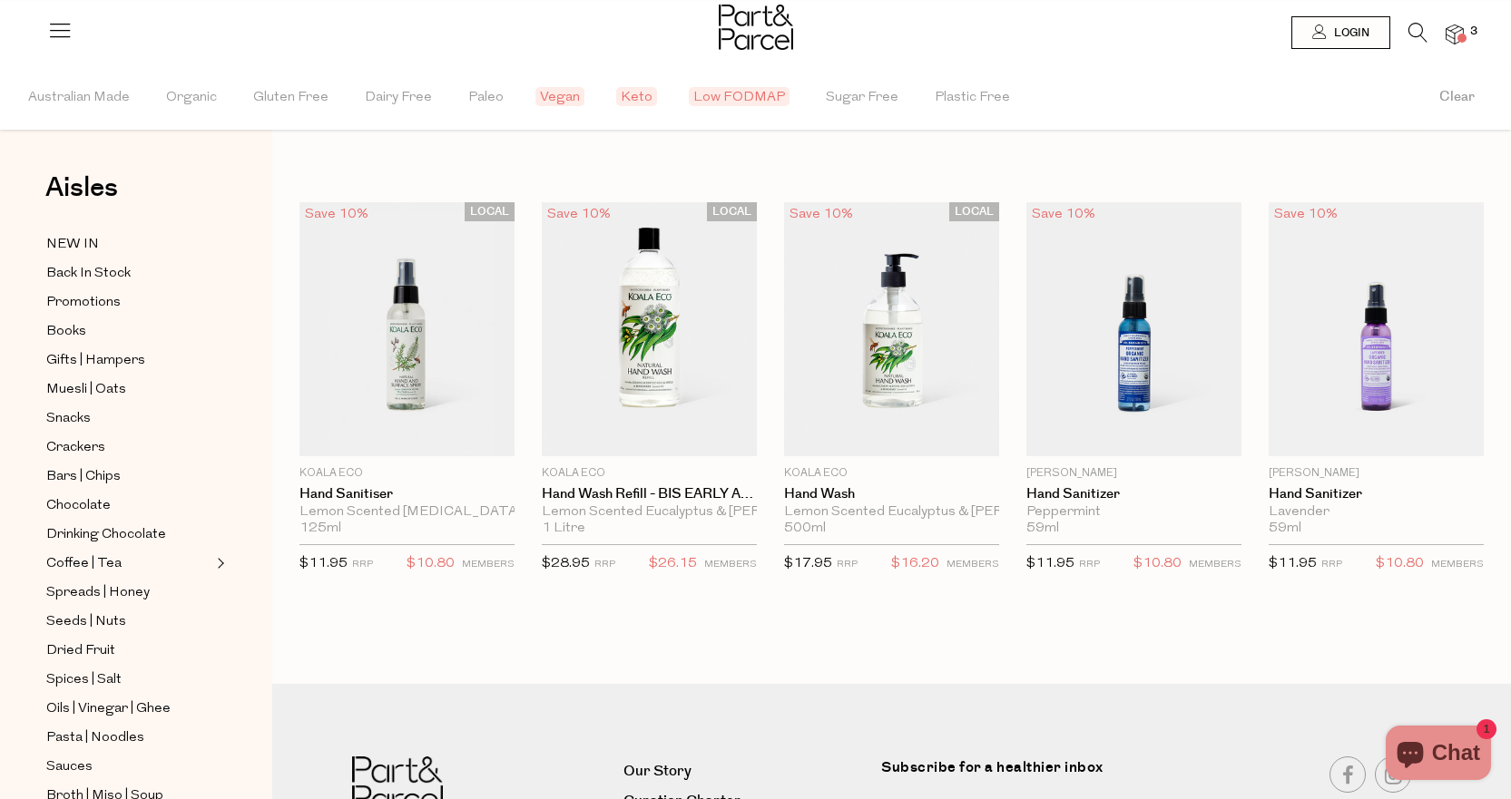
click at [1466, 35] on span "3" at bounding box center [1473, 32] width 16 height 16
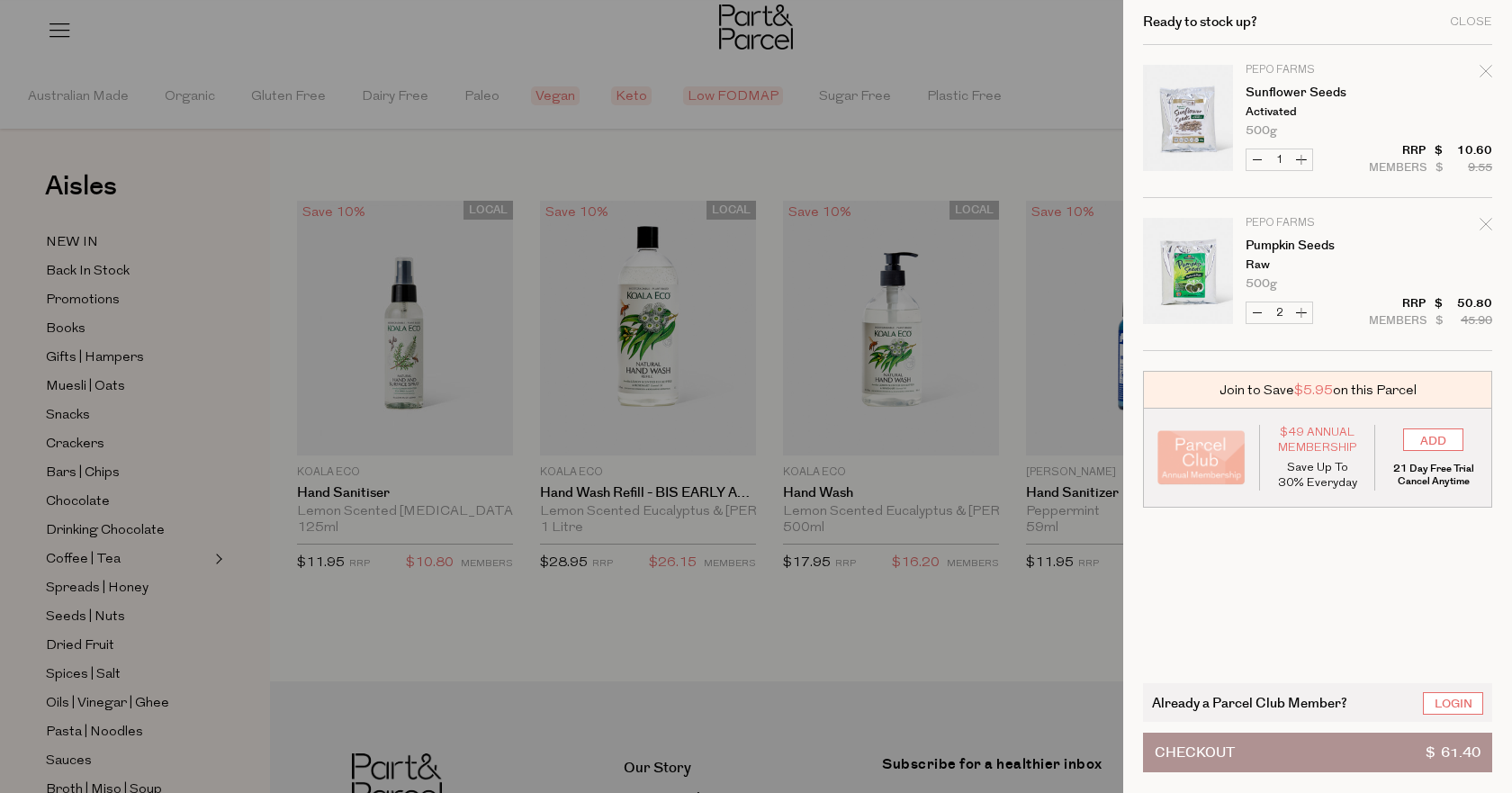
click at [1113, 166] on div at bounding box center [756, 396] width 1512 height 793
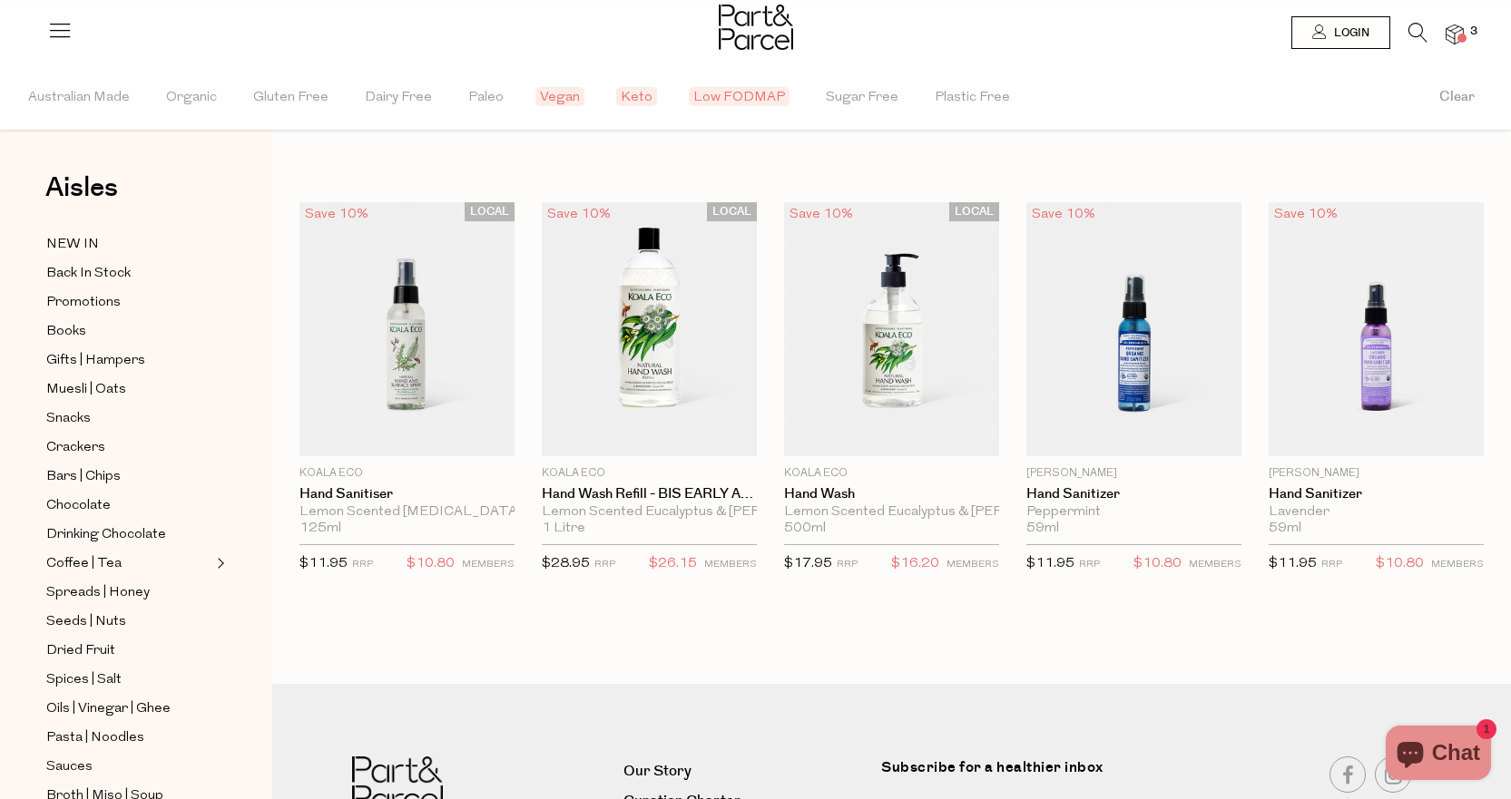
click at [1412, 33] on icon at bounding box center [1417, 33] width 19 height 20
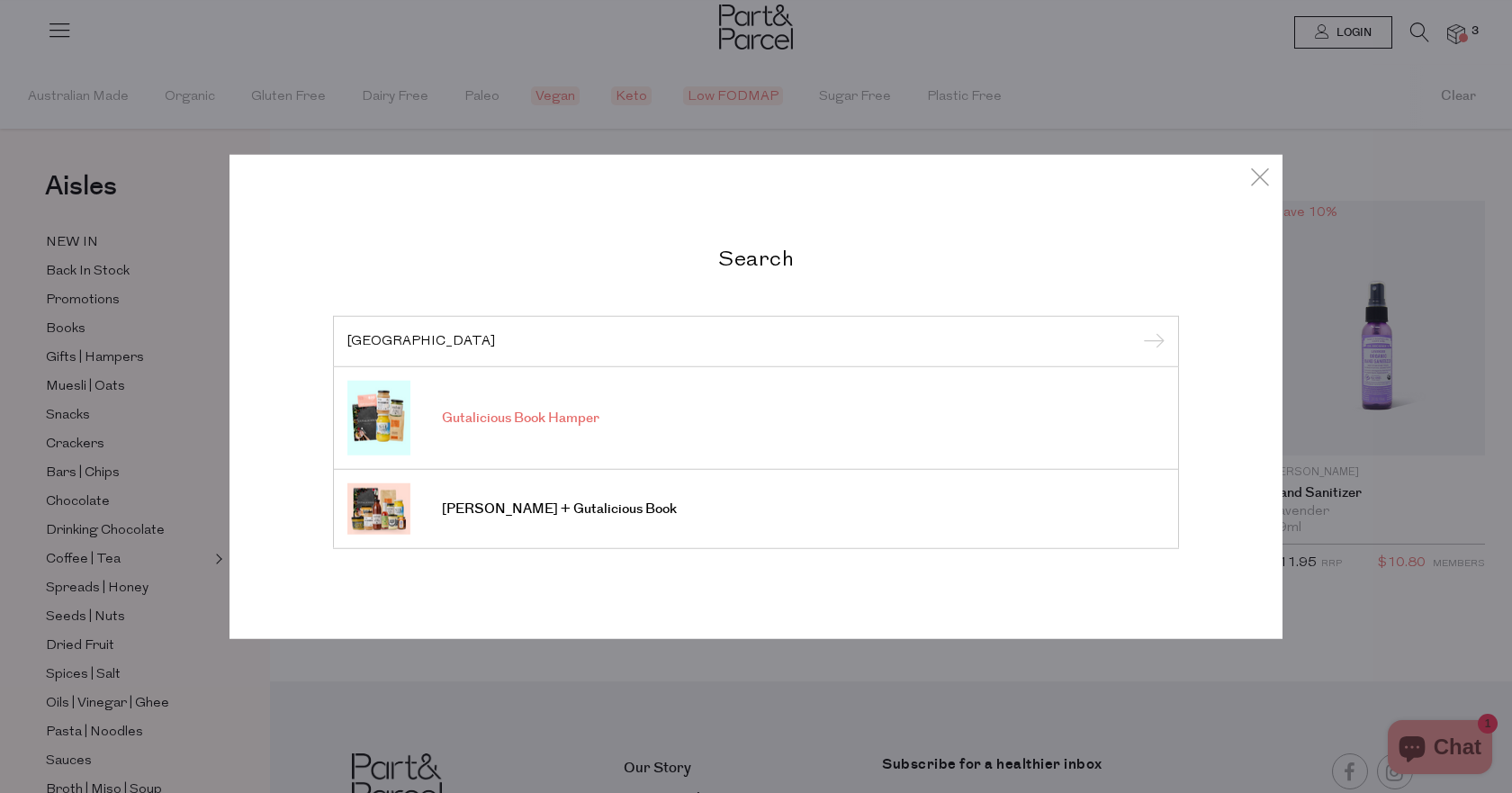
type input "brook farm"
click at [548, 427] on span "Gutalicious Book Hamper" at bounding box center [520, 419] width 158 height 18
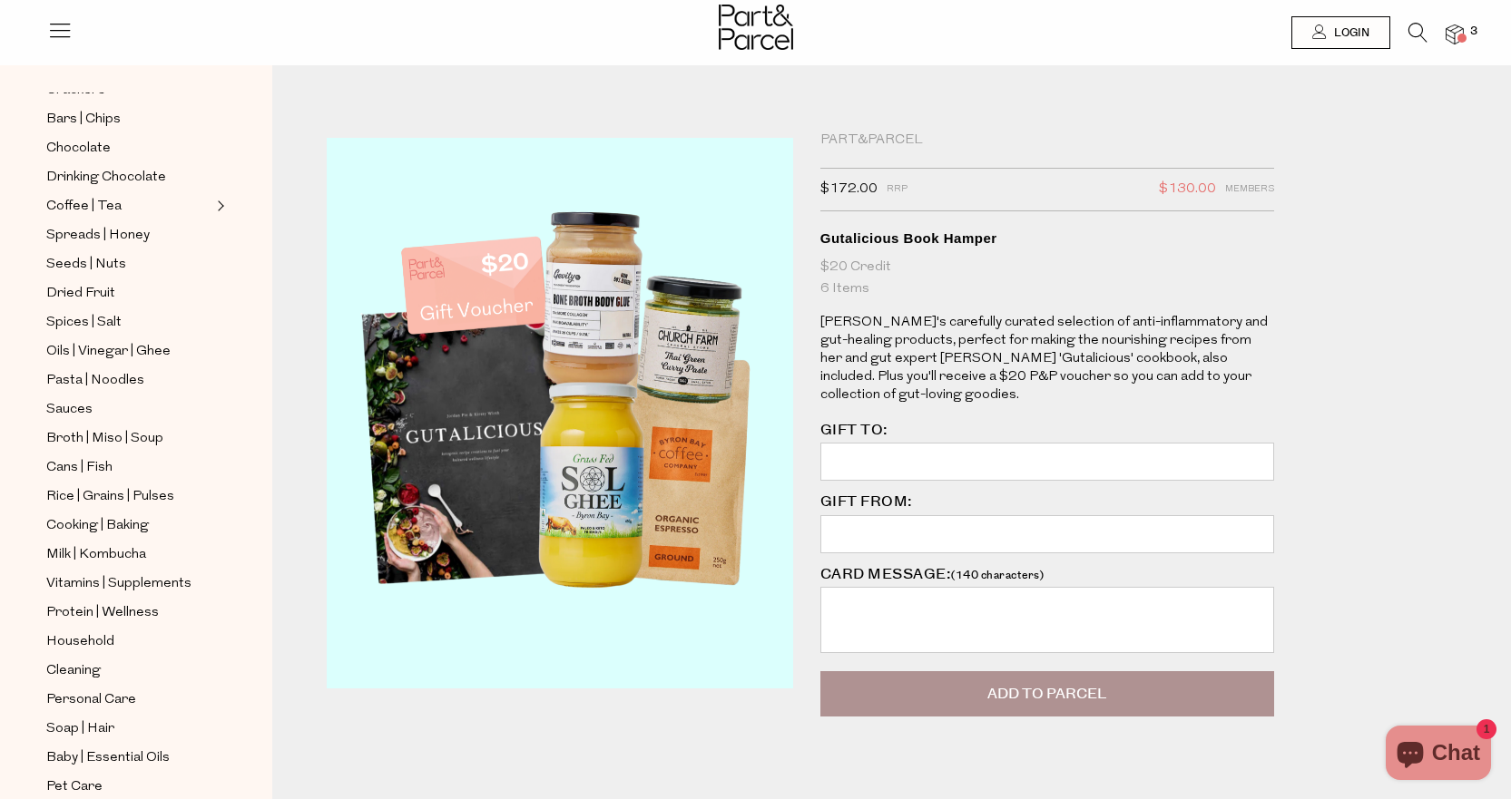
click at [52, 42] on icon at bounding box center [59, 29] width 25 height 25
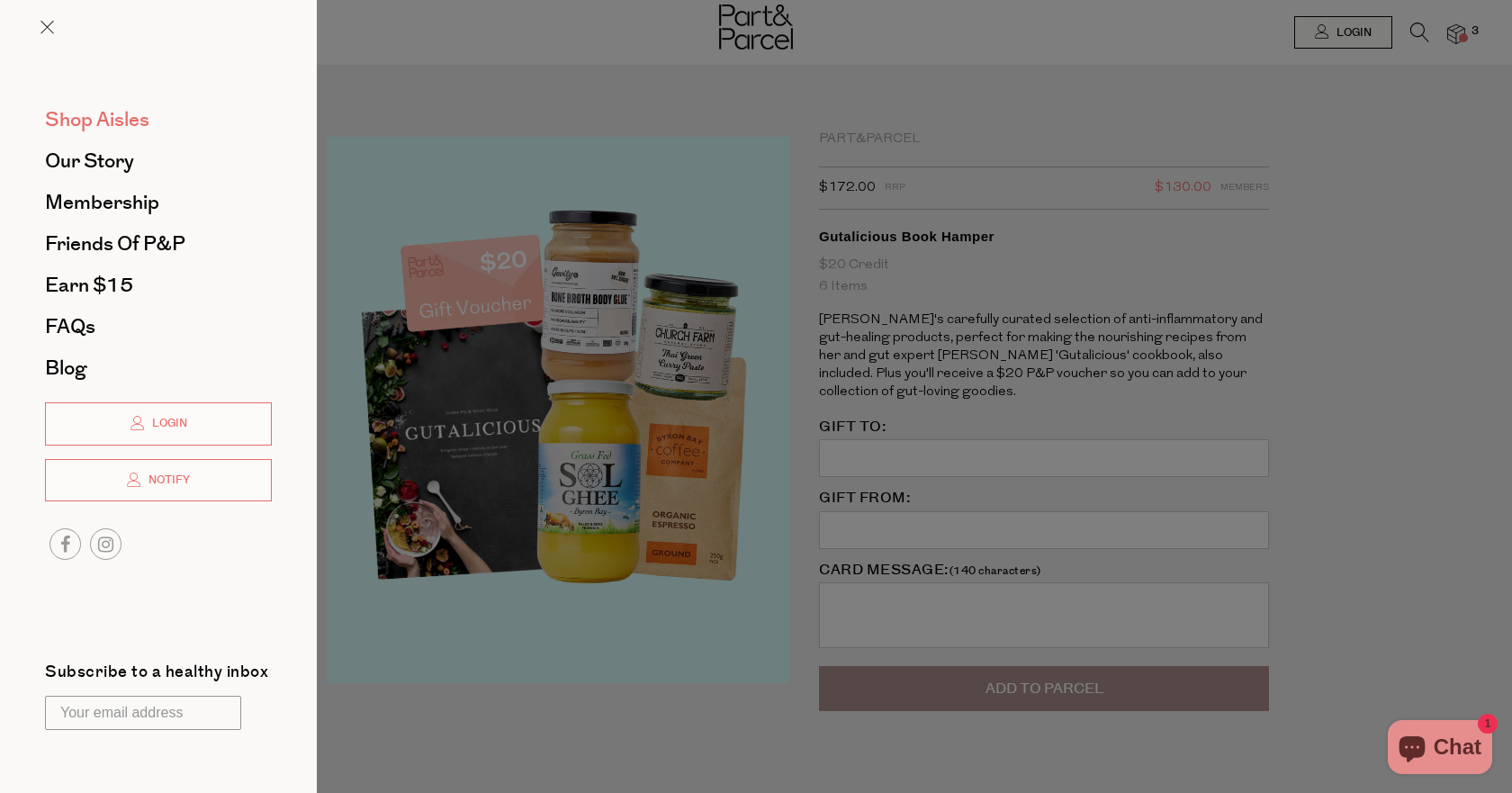
click at [102, 121] on span "Shop Aisles" at bounding box center [96, 119] width 104 height 29
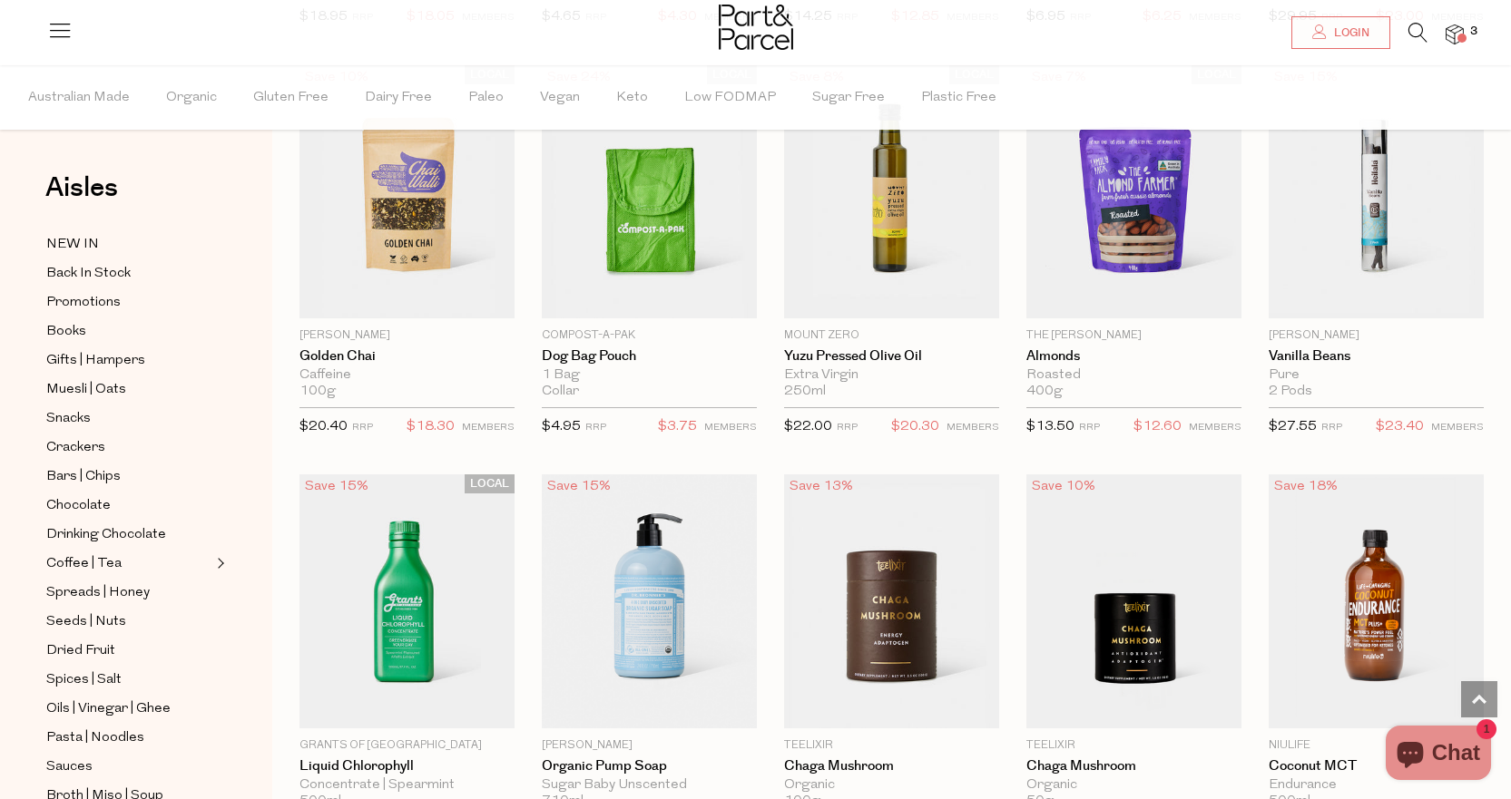
scroll to position [2631, 0]
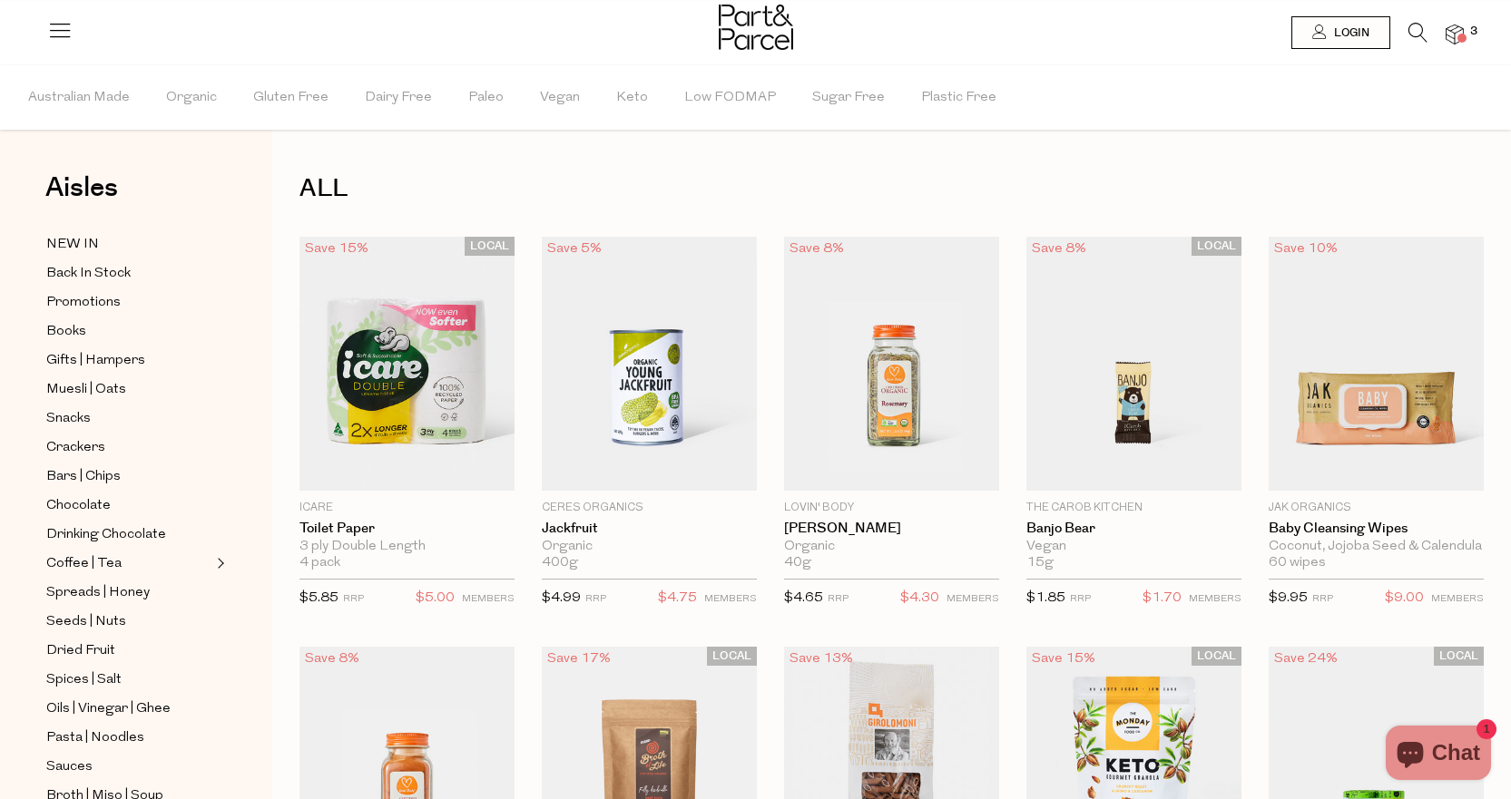
click at [1456, 35] on img at bounding box center [1454, 34] width 18 height 21
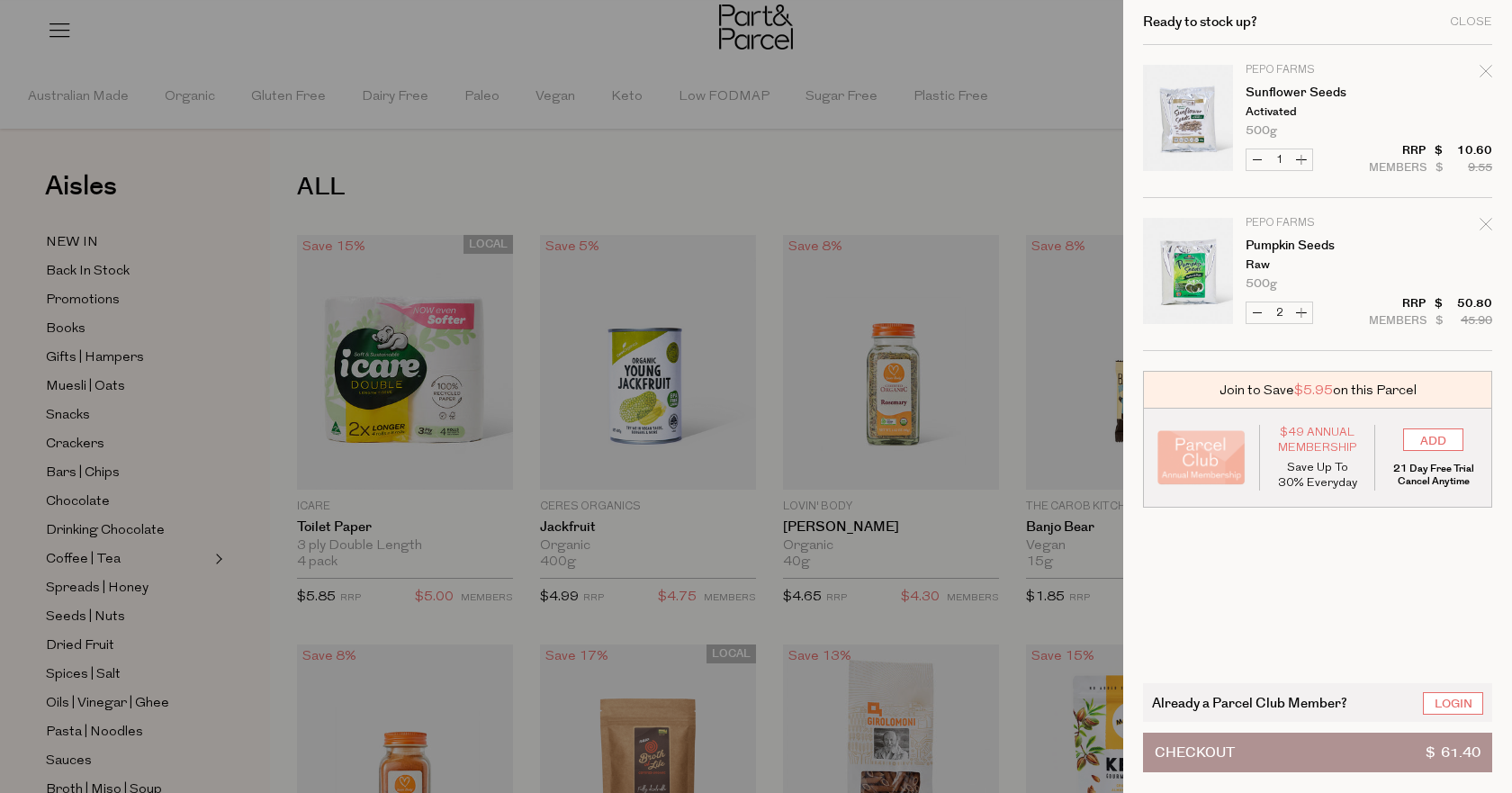
click at [1195, 752] on span "Checkout" at bounding box center [1195, 752] width 80 height 38
